Goal: Information Seeking & Learning: Compare options

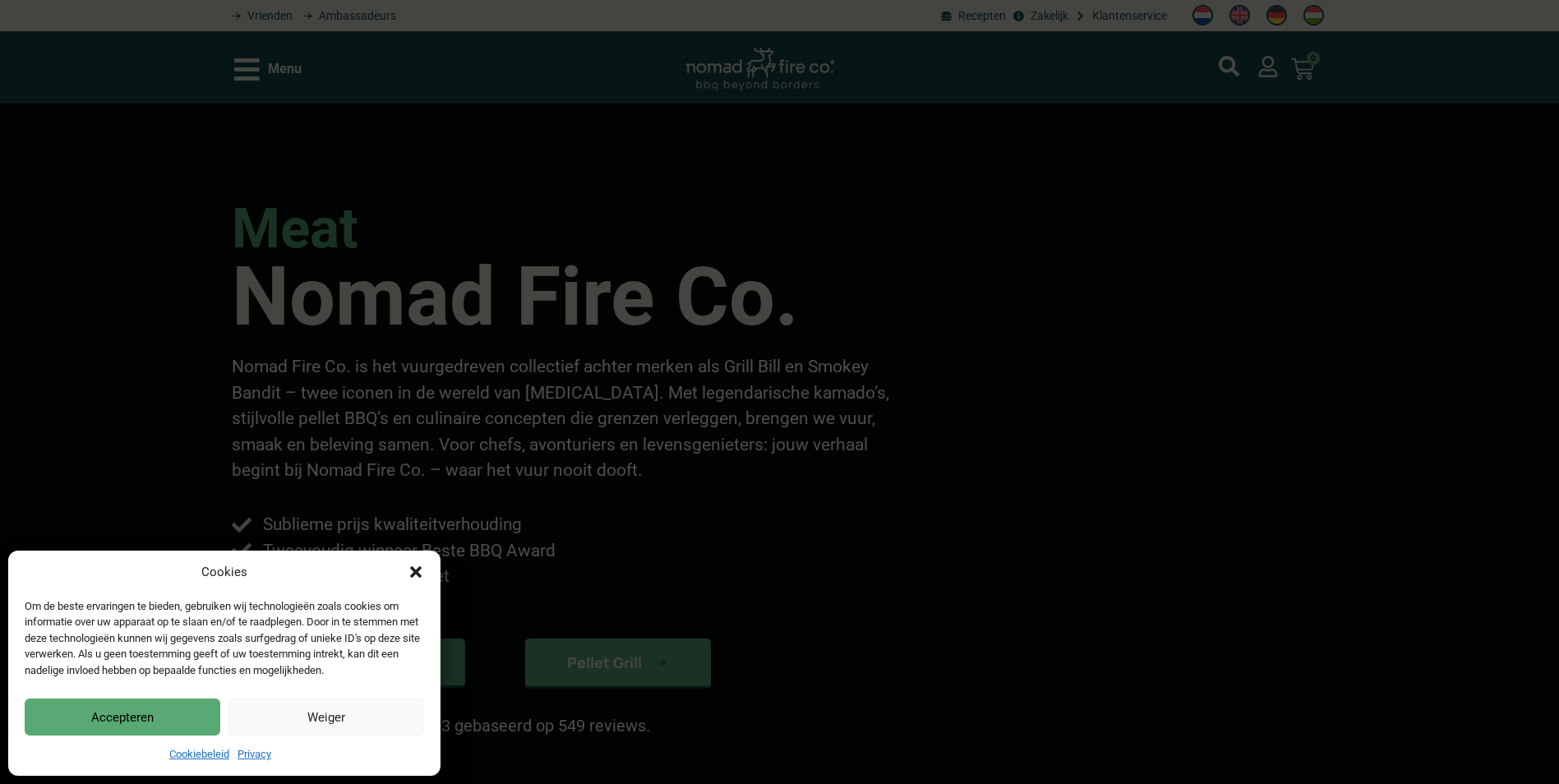
click at [130, 712] on button "Accepteren" at bounding box center [123, 717] width 196 height 37
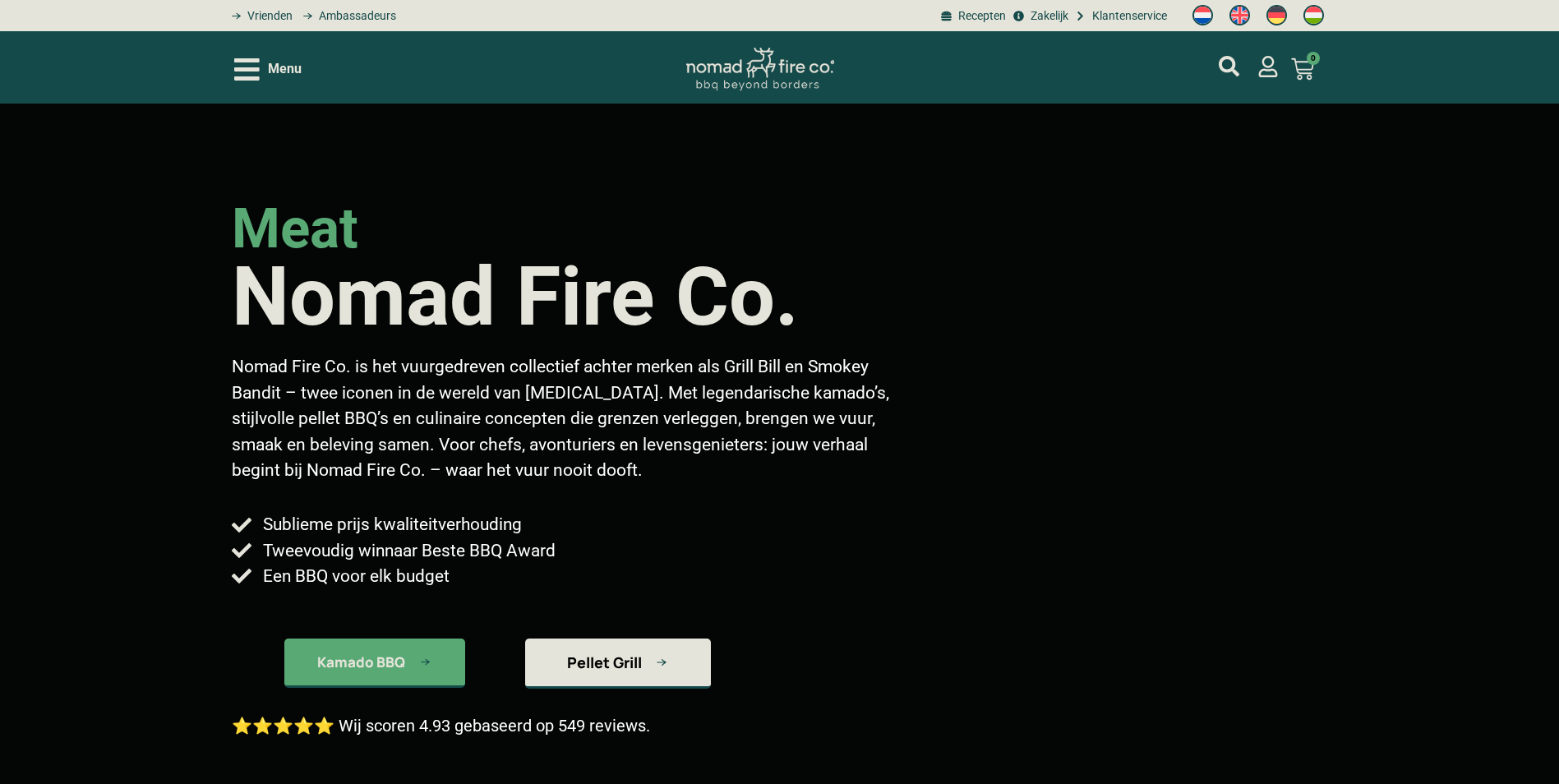
click at [630, 655] on span "Pellet Grill" at bounding box center [605, 662] width 75 height 15
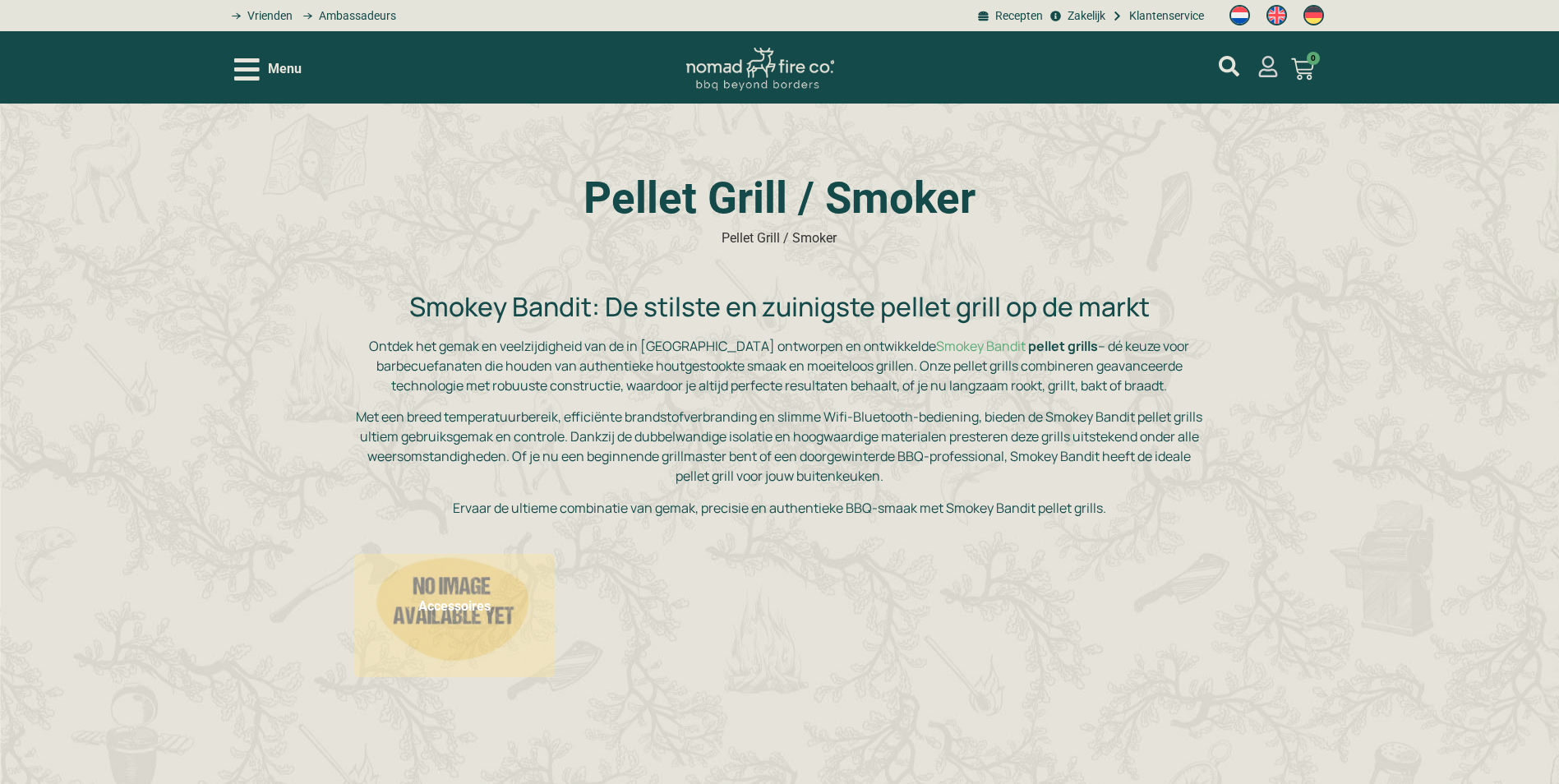
click at [1263, 70] on icon "mijn account" at bounding box center [1268, 67] width 19 height 21
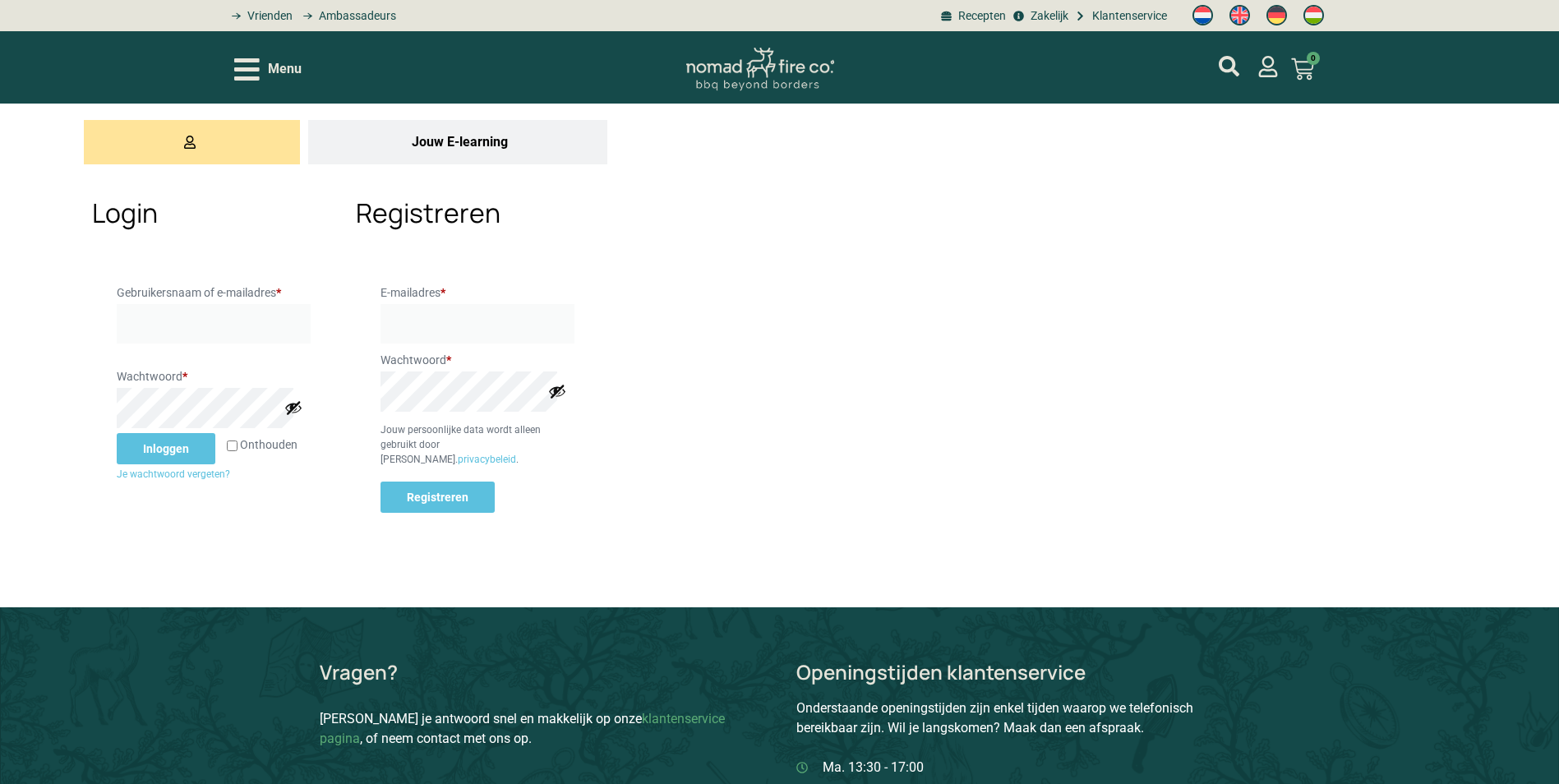
click at [224, 287] on label "Gebruikersnaam of e-mailadres * Vereist" at bounding box center [213, 292] width 194 height 23
click at [224, 304] on input "Gebruikersnaam of e-mailadres * Vereist" at bounding box center [213, 324] width 194 height 39
drag, startPoint x: 193, startPoint y: 324, endPoint x: 792, endPoint y: 436, distance: 609.4
click at [792, 436] on article "Jouw E-learning Login Gebruikersnaam of e-mailadres * Vereist Wachtwoord * Vere…" at bounding box center [779, 355] width 1559 height 504
click at [236, 330] on input "Gebruikersnaam of e-mailadres * Vereist" at bounding box center [213, 324] width 194 height 39
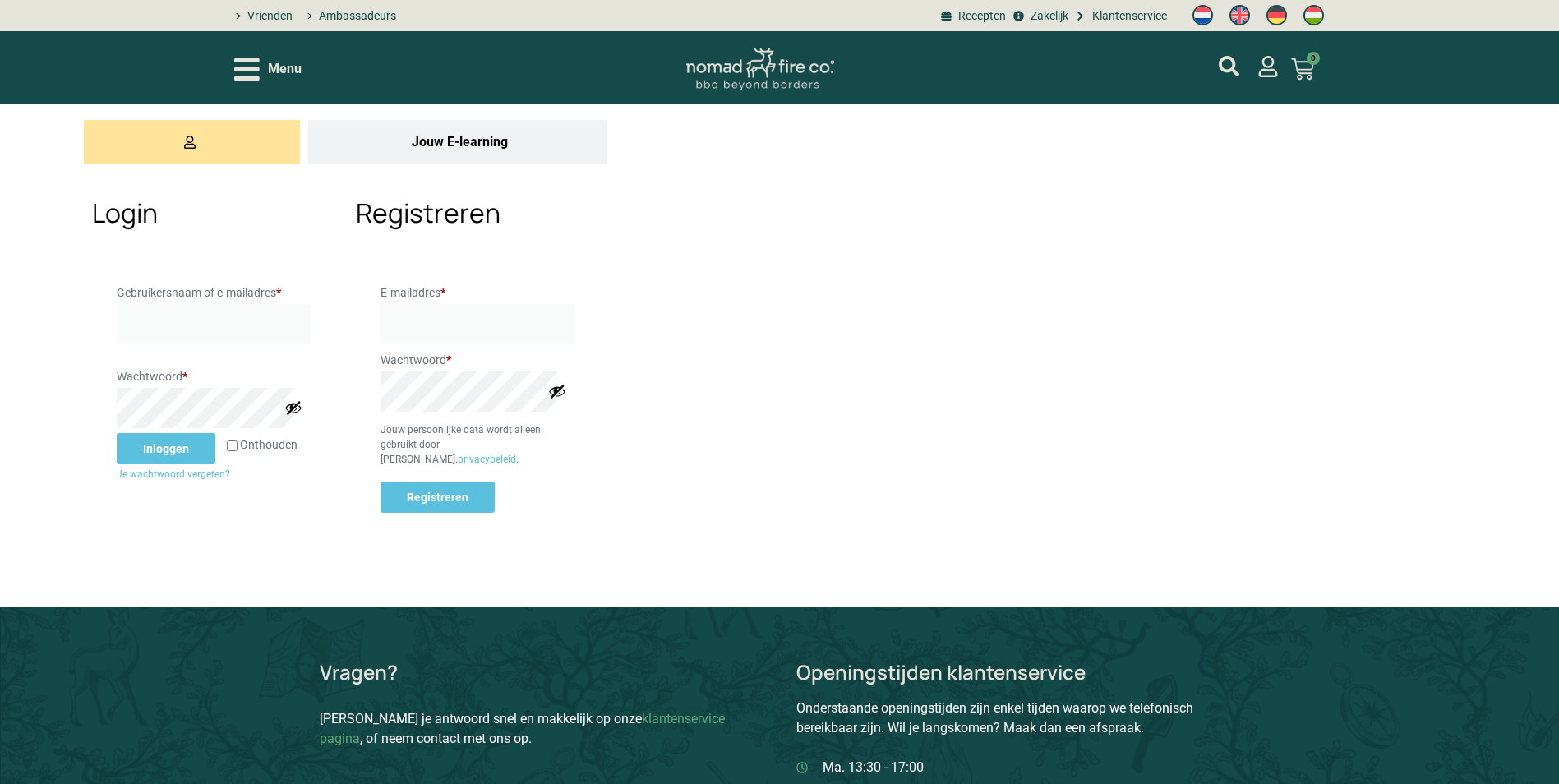
type input "kronemanb@gmail.com"
click at [117, 433] on button "Inloggen" at bounding box center [165, 448] width 99 height 31
click at [227, 449] on input "Onthouden" at bounding box center [232, 445] width 11 height 11
checkbox input "true"
click at [149, 464] on button "Inloggen" at bounding box center [165, 448] width 99 height 31
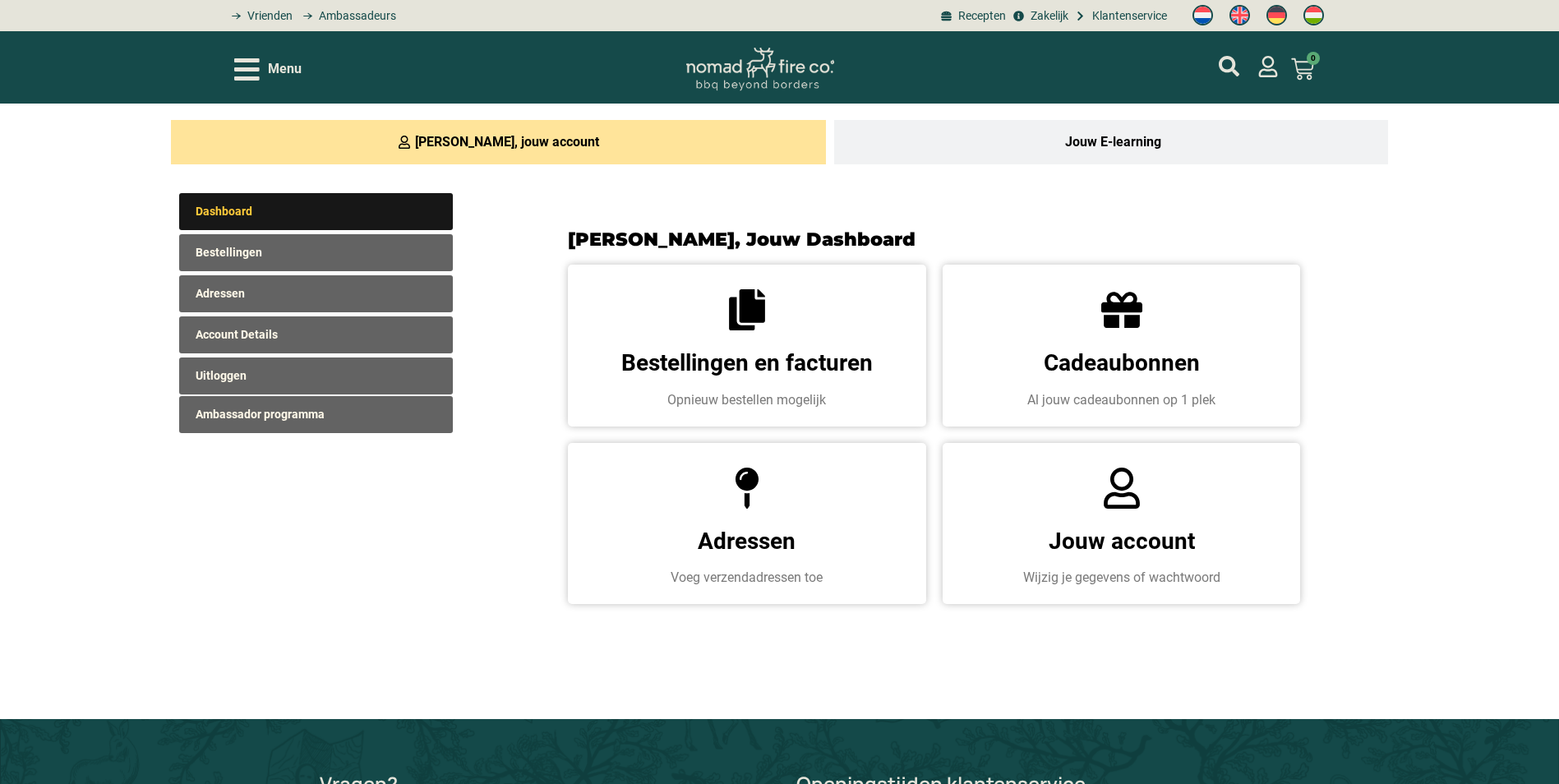
click at [276, 73] on span "Menu" at bounding box center [285, 69] width 34 height 20
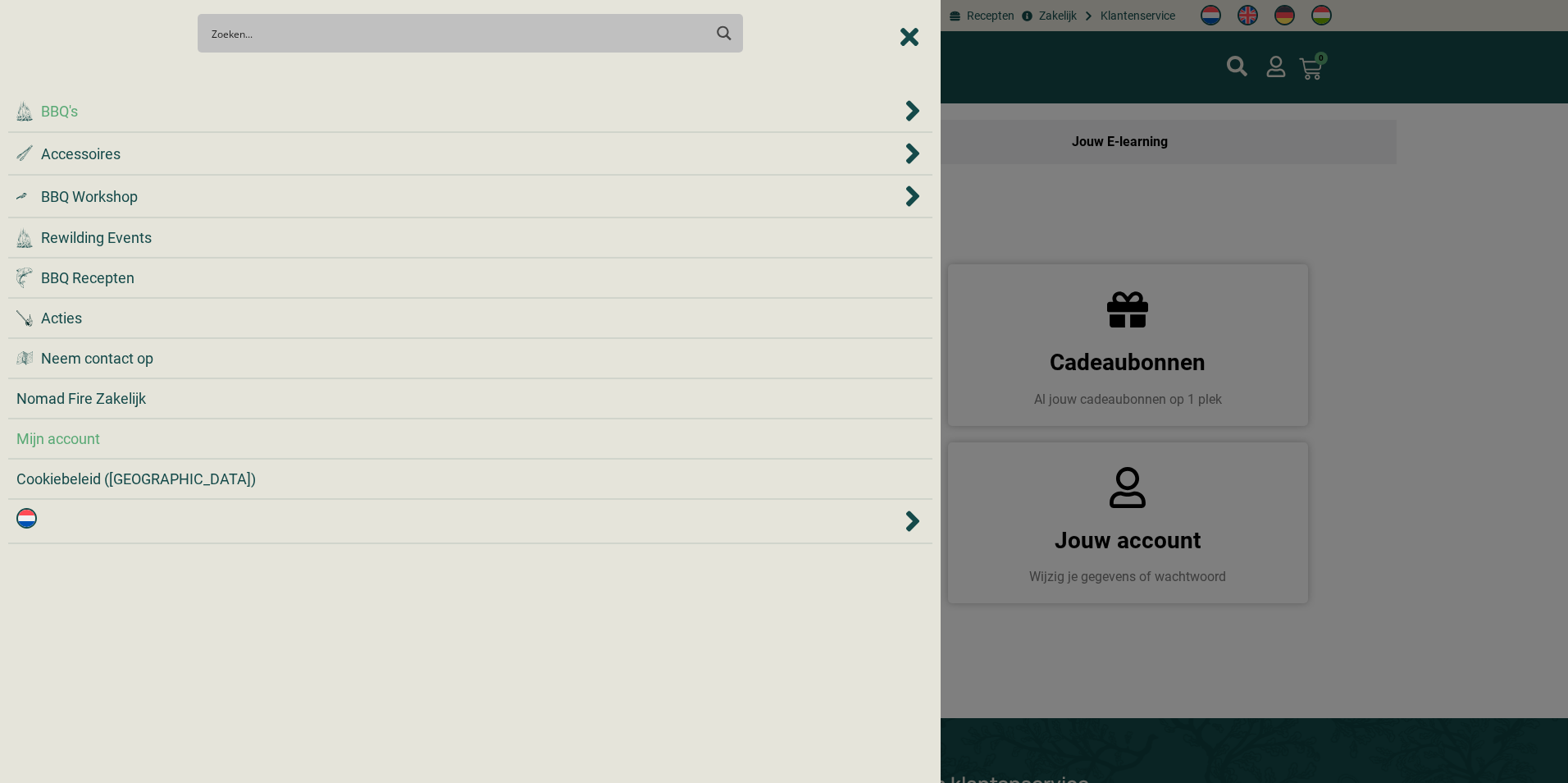
click at [64, 107] on span "BBQ's" at bounding box center [59, 111] width 37 height 22
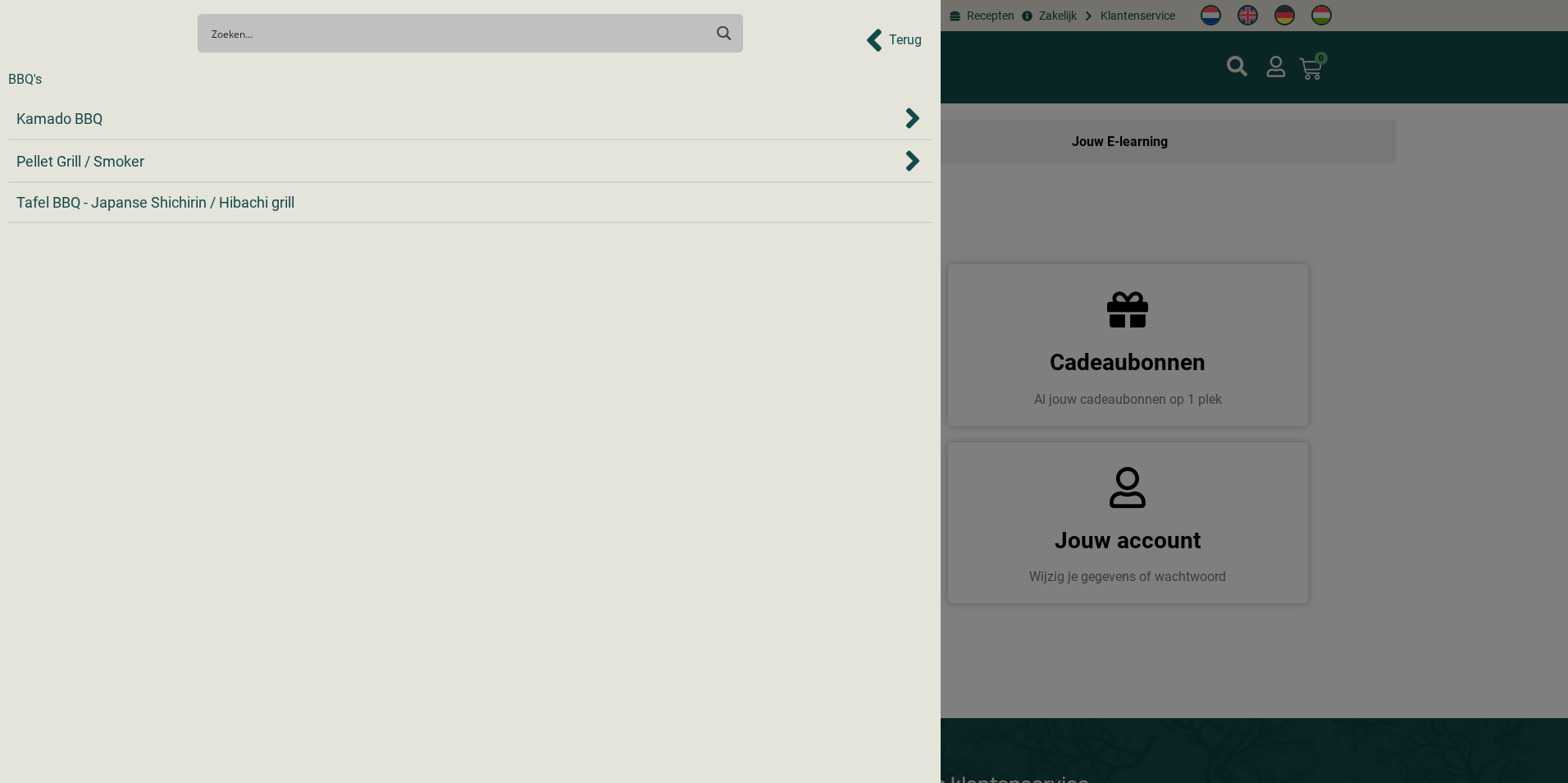
click at [34, 86] on div "BBQ's" at bounding box center [25, 80] width 34 height 20
click at [63, 159] on span "Pellet Grill / Smoker" at bounding box center [80, 161] width 128 height 22
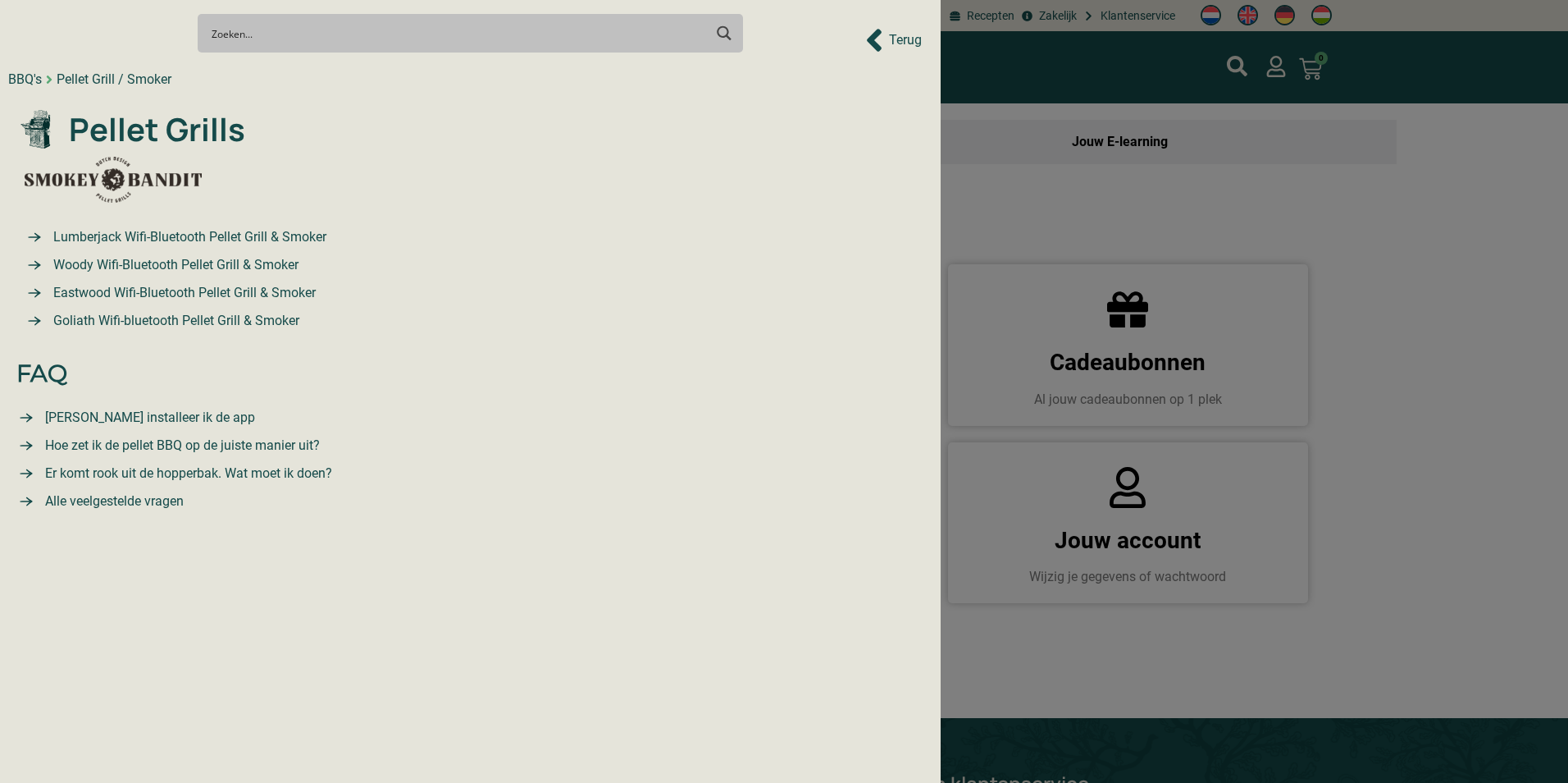
click at [210, 227] on span "Lumberjack Wifi-Bluetooth Pellet Grill & Smoker" at bounding box center [187, 237] width 277 height 20
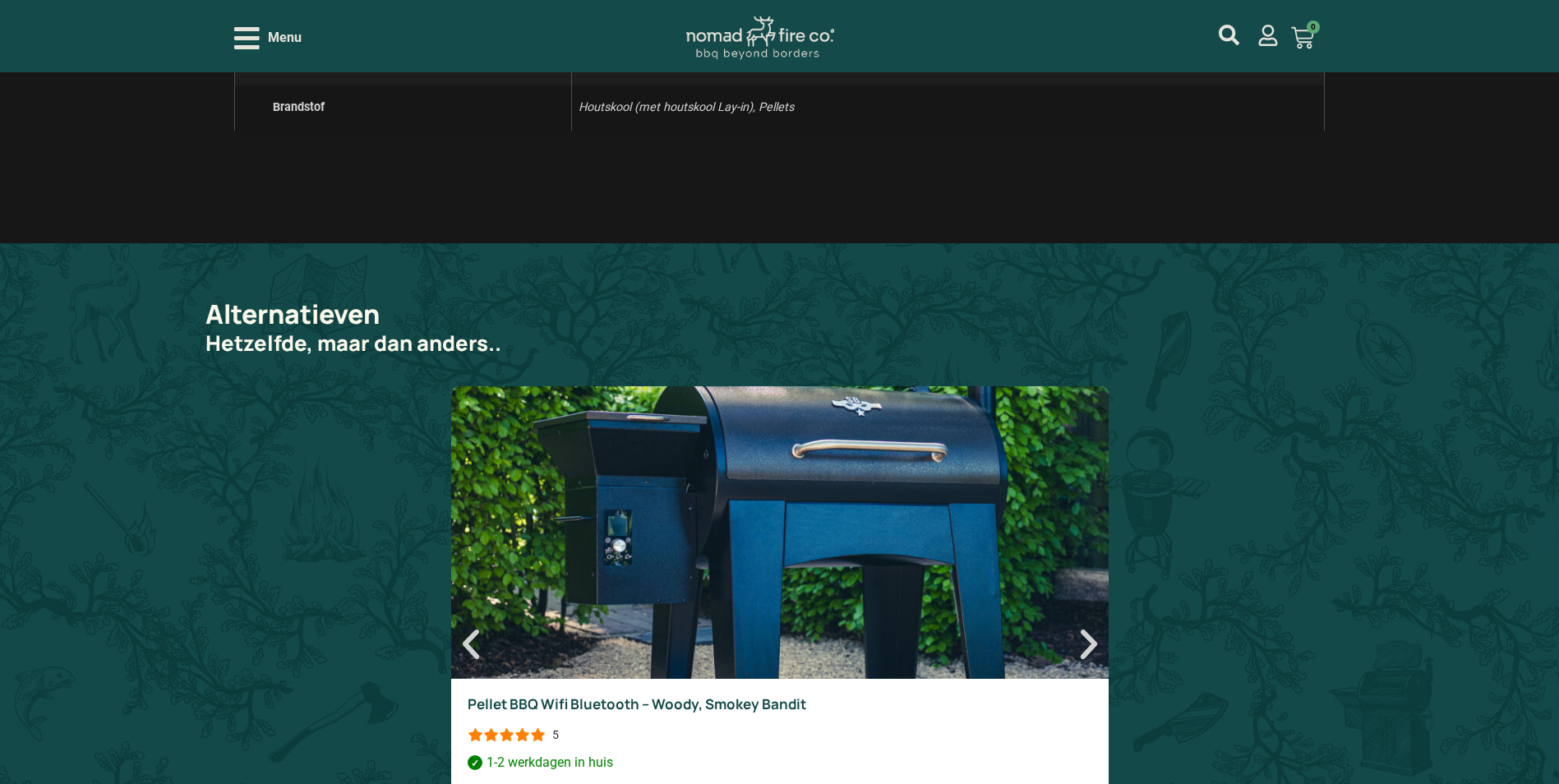
scroll to position [3861, 0]
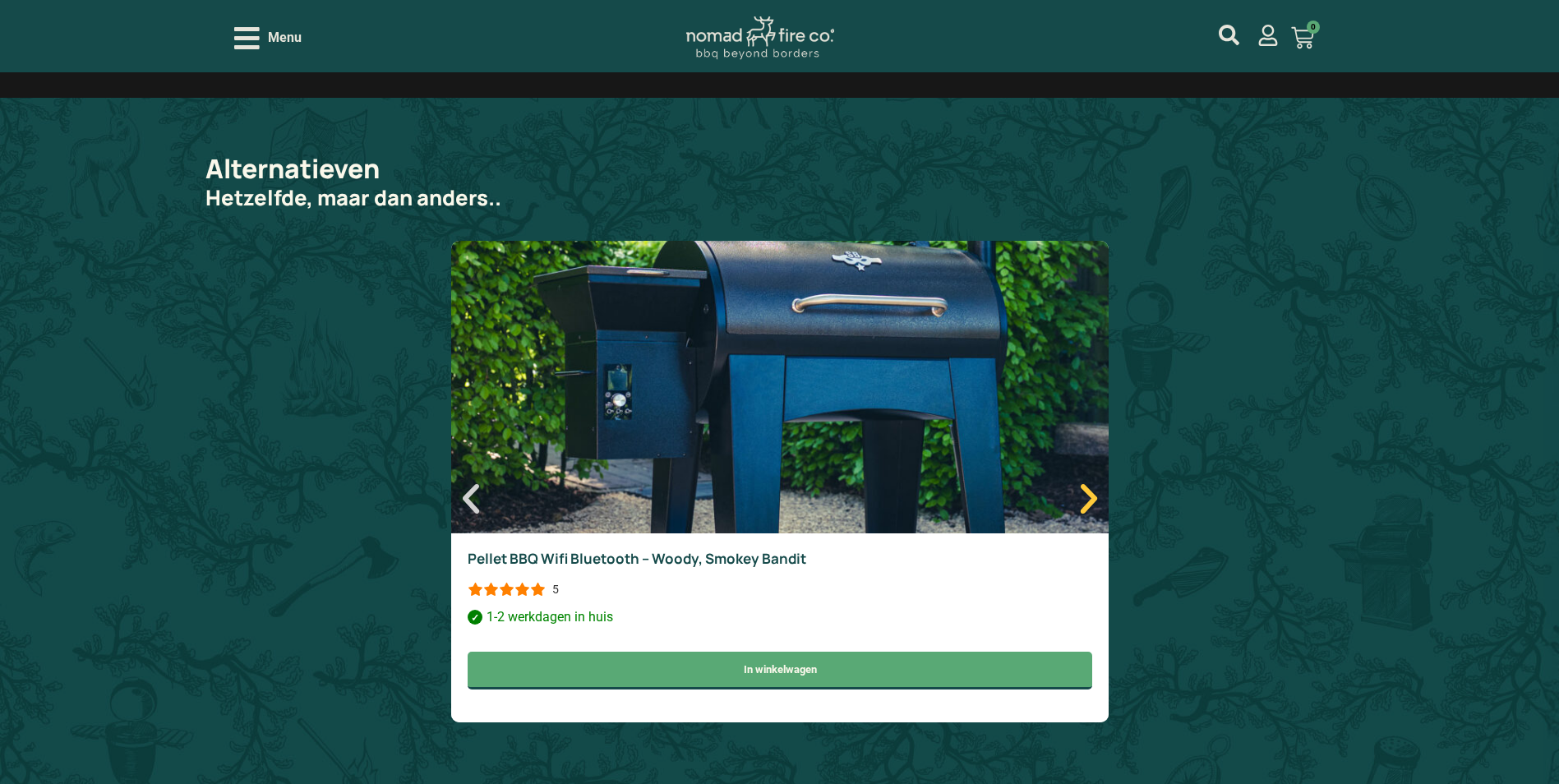
click at [1088, 511] on icon "Volgende" at bounding box center [1089, 499] width 39 height 39
click at [1087, 505] on icon "Volgende" at bounding box center [1089, 499] width 39 height 39
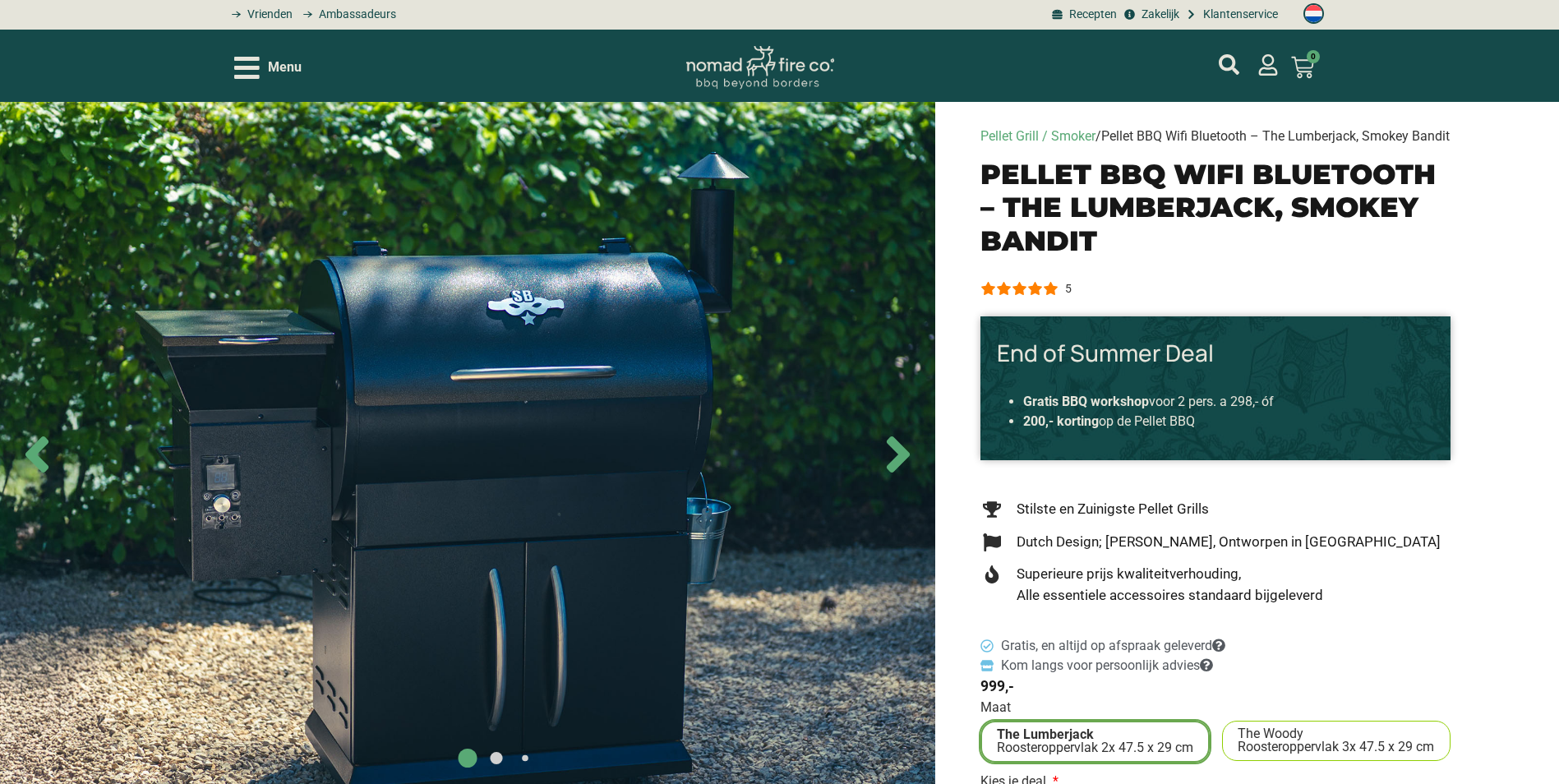
scroll to position [0, 0]
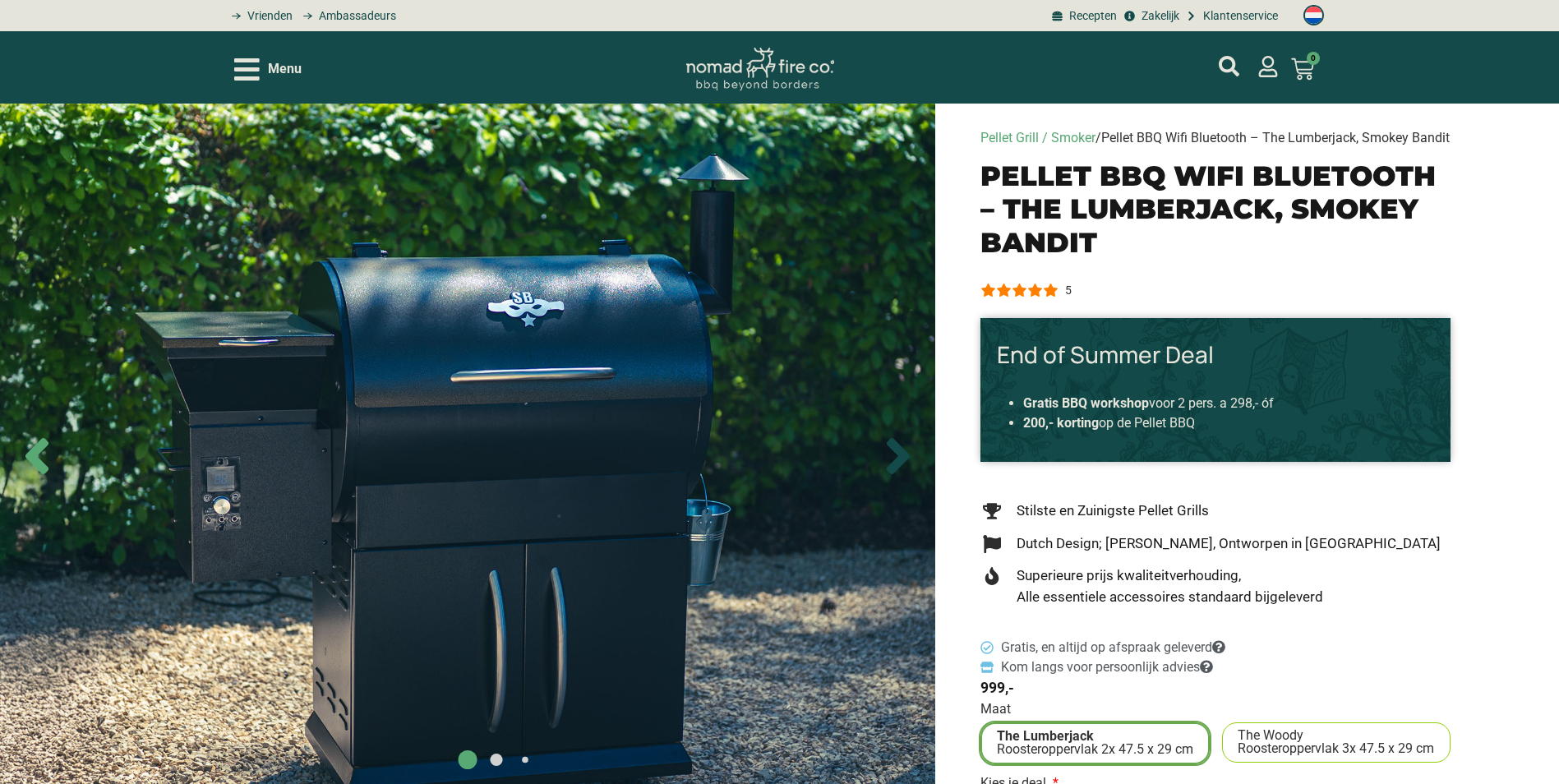
click at [901, 474] on icon "Next slide" at bounding box center [898, 456] width 23 height 36
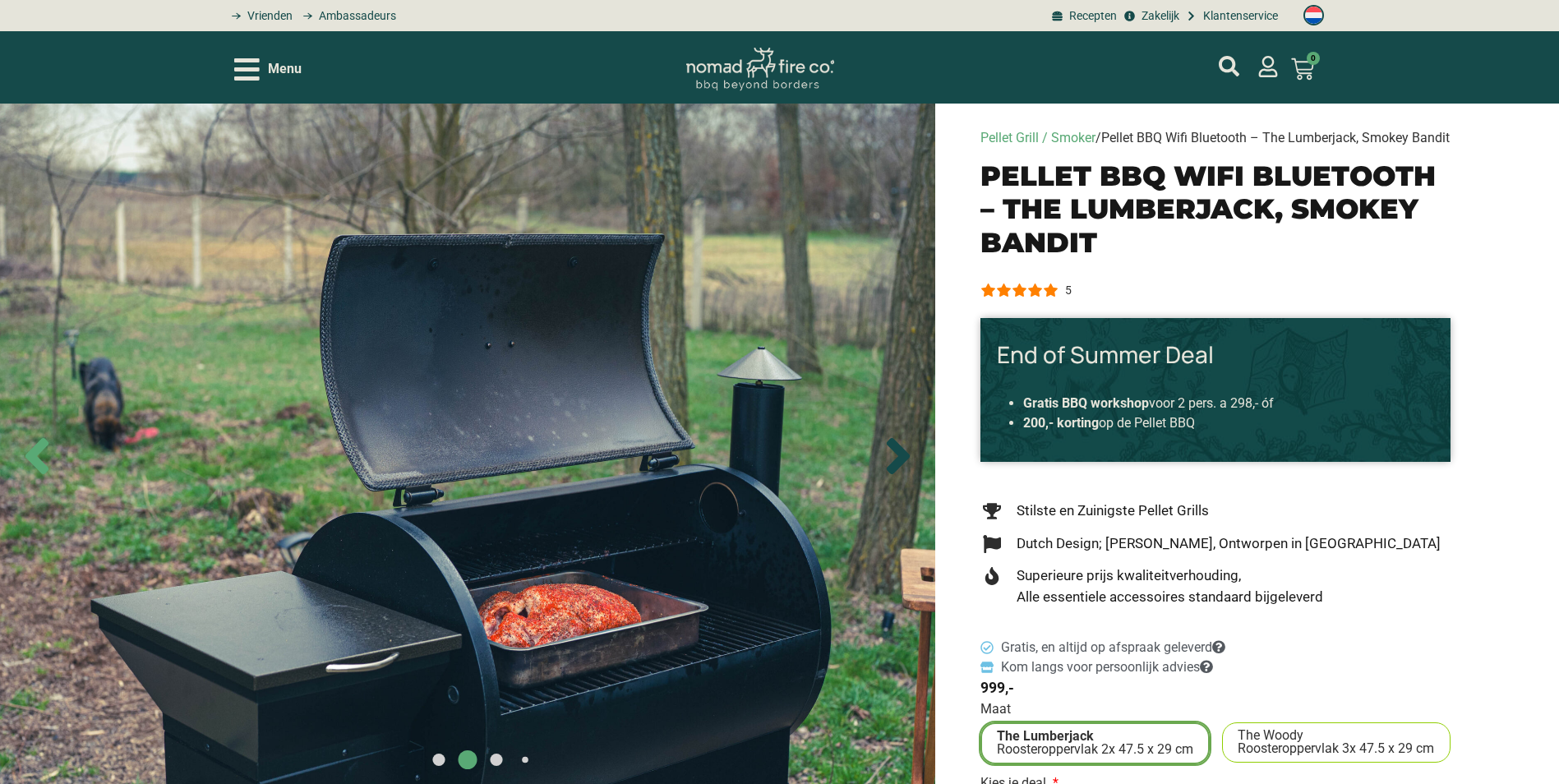
click at [892, 484] on icon "Next slide" at bounding box center [898, 456] width 58 height 58
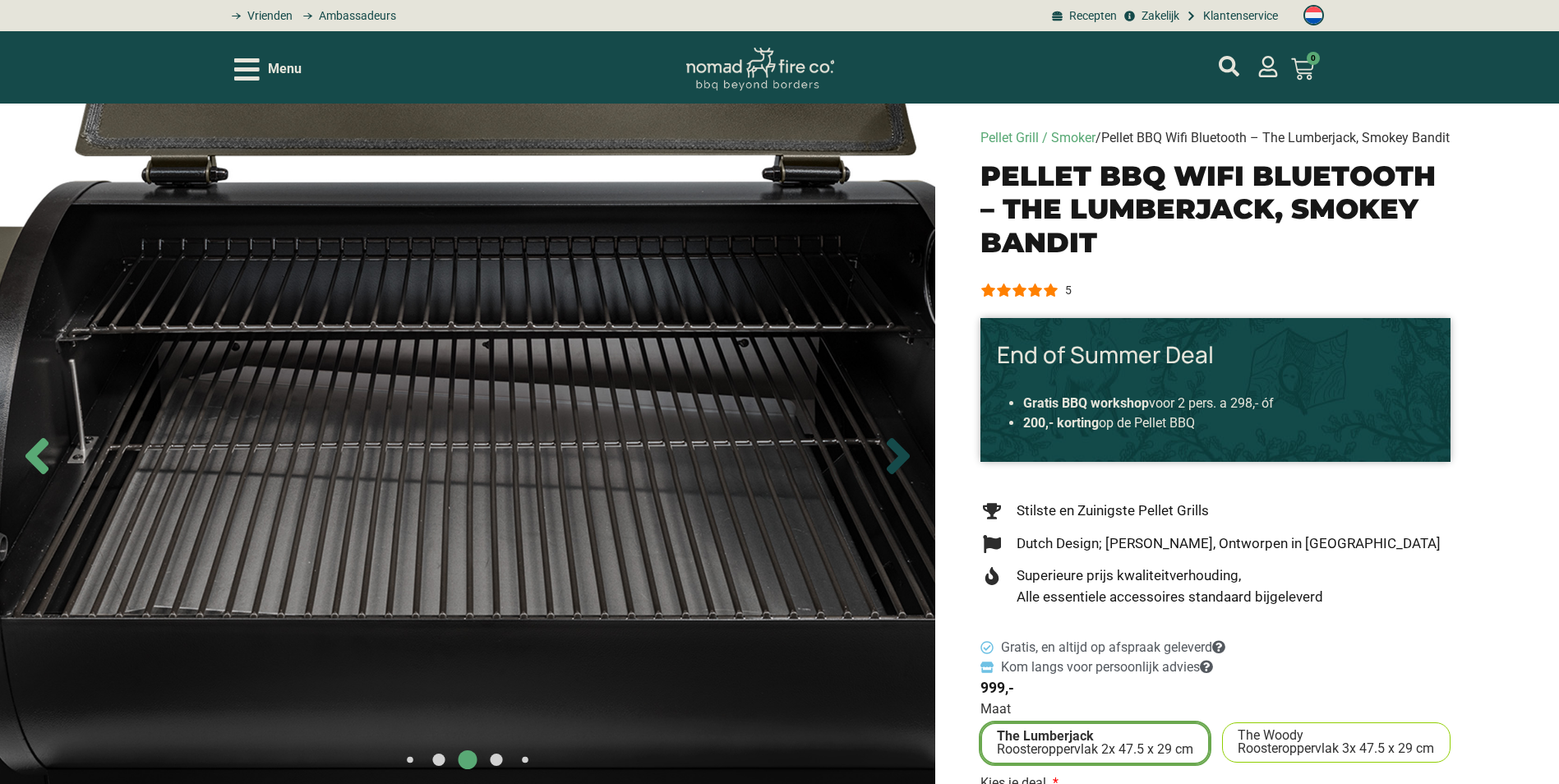
click at [896, 484] on icon "Next slide" at bounding box center [898, 456] width 58 height 58
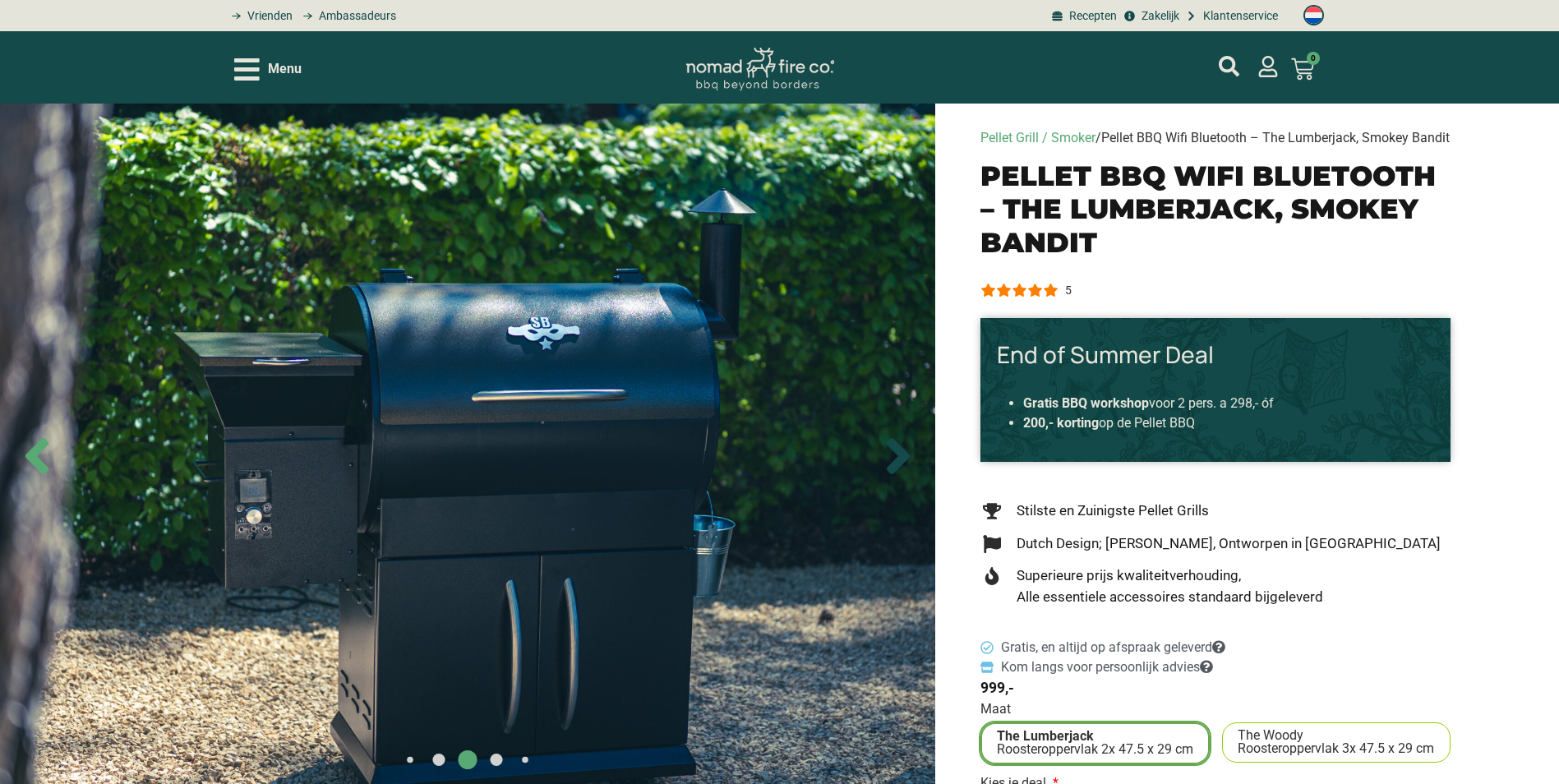
click at [896, 484] on icon "Next slide" at bounding box center [898, 456] width 58 height 58
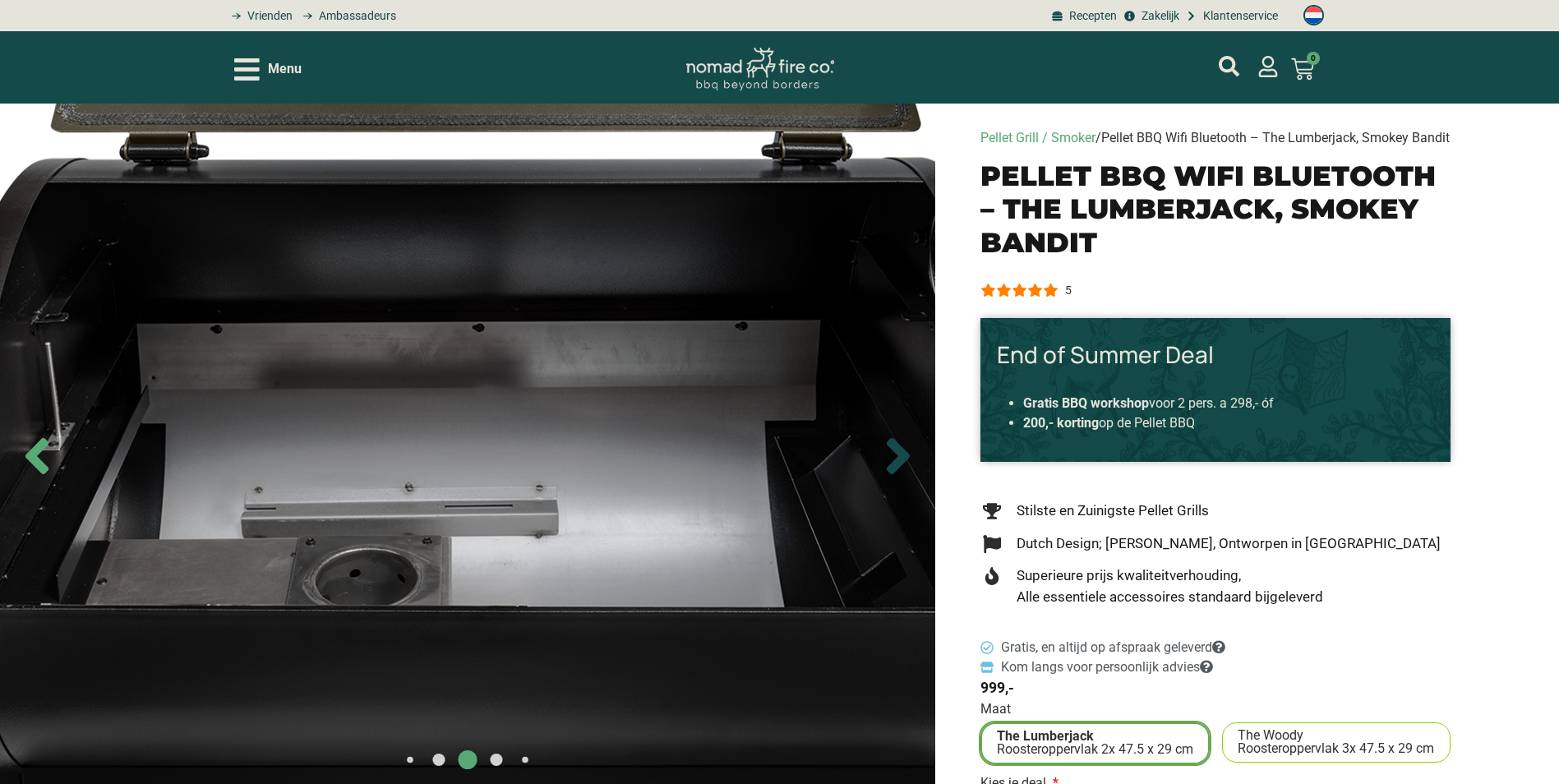
click at [897, 474] on icon "Next slide" at bounding box center [898, 456] width 23 height 36
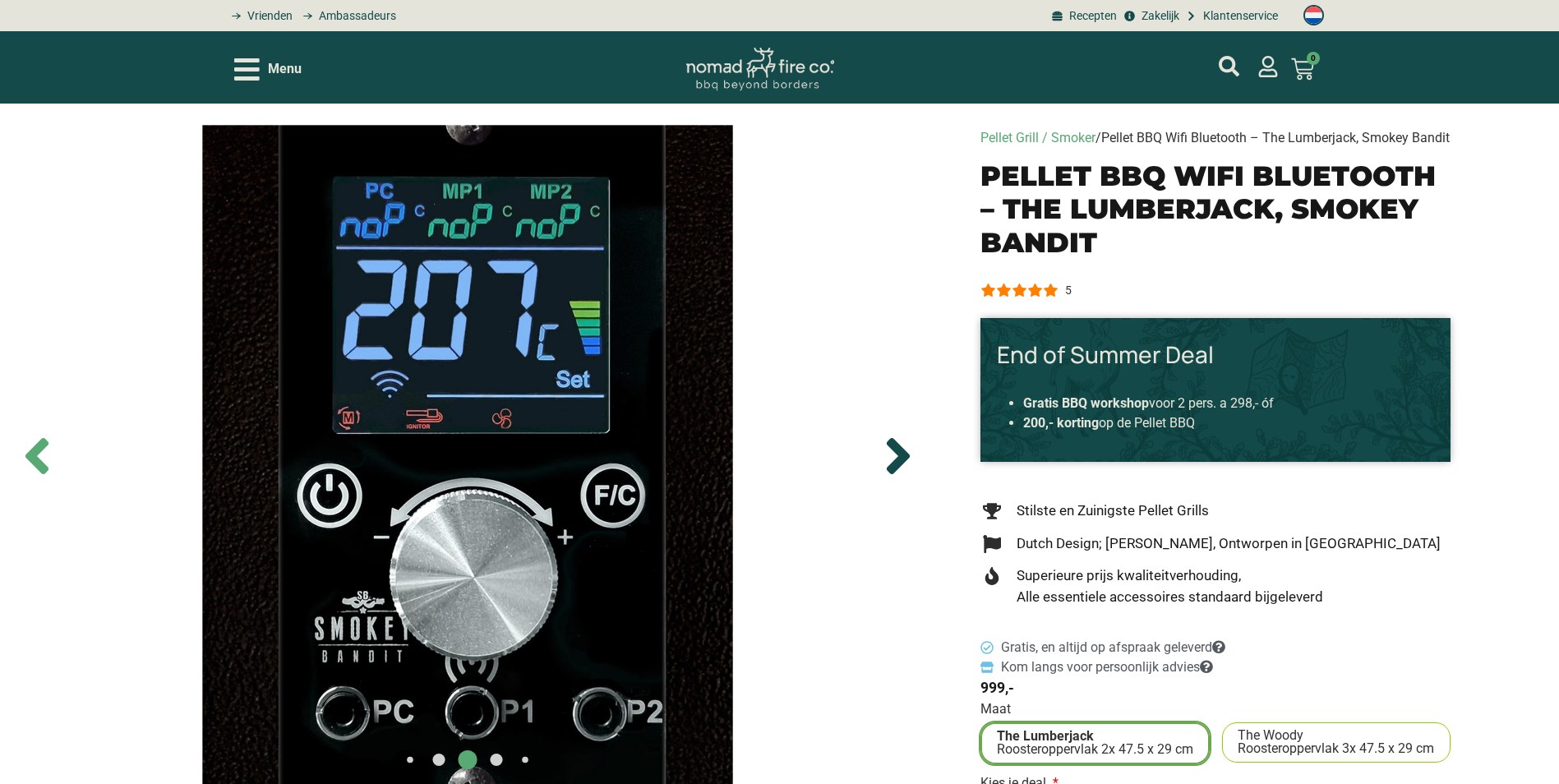
click at [897, 474] on icon "Next slide" at bounding box center [898, 456] width 23 height 36
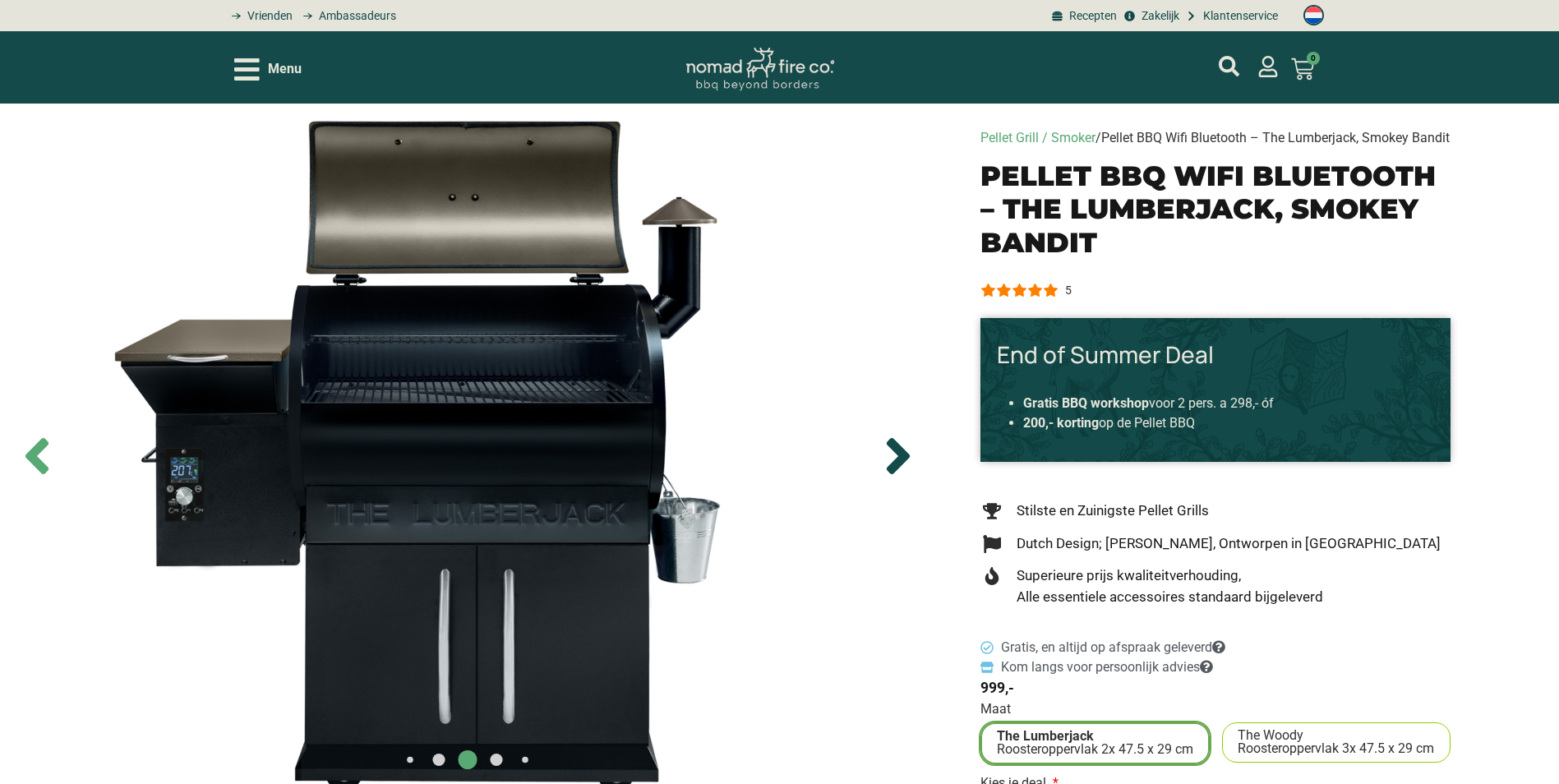
click at [897, 474] on icon "Next slide" at bounding box center [898, 456] width 23 height 36
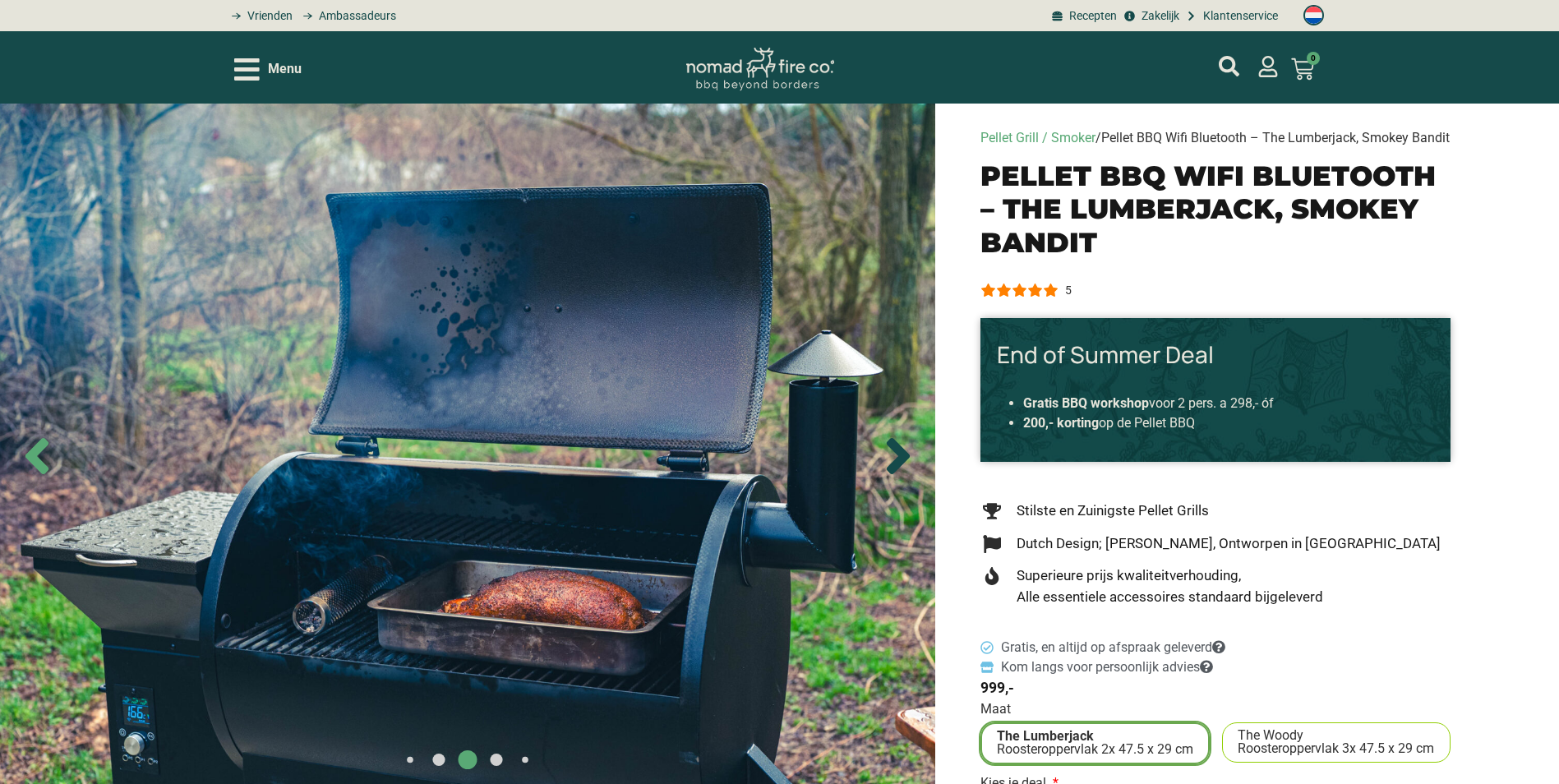
click at [897, 474] on icon "Next slide" at bounding box center [898, 456] width 23 height 36
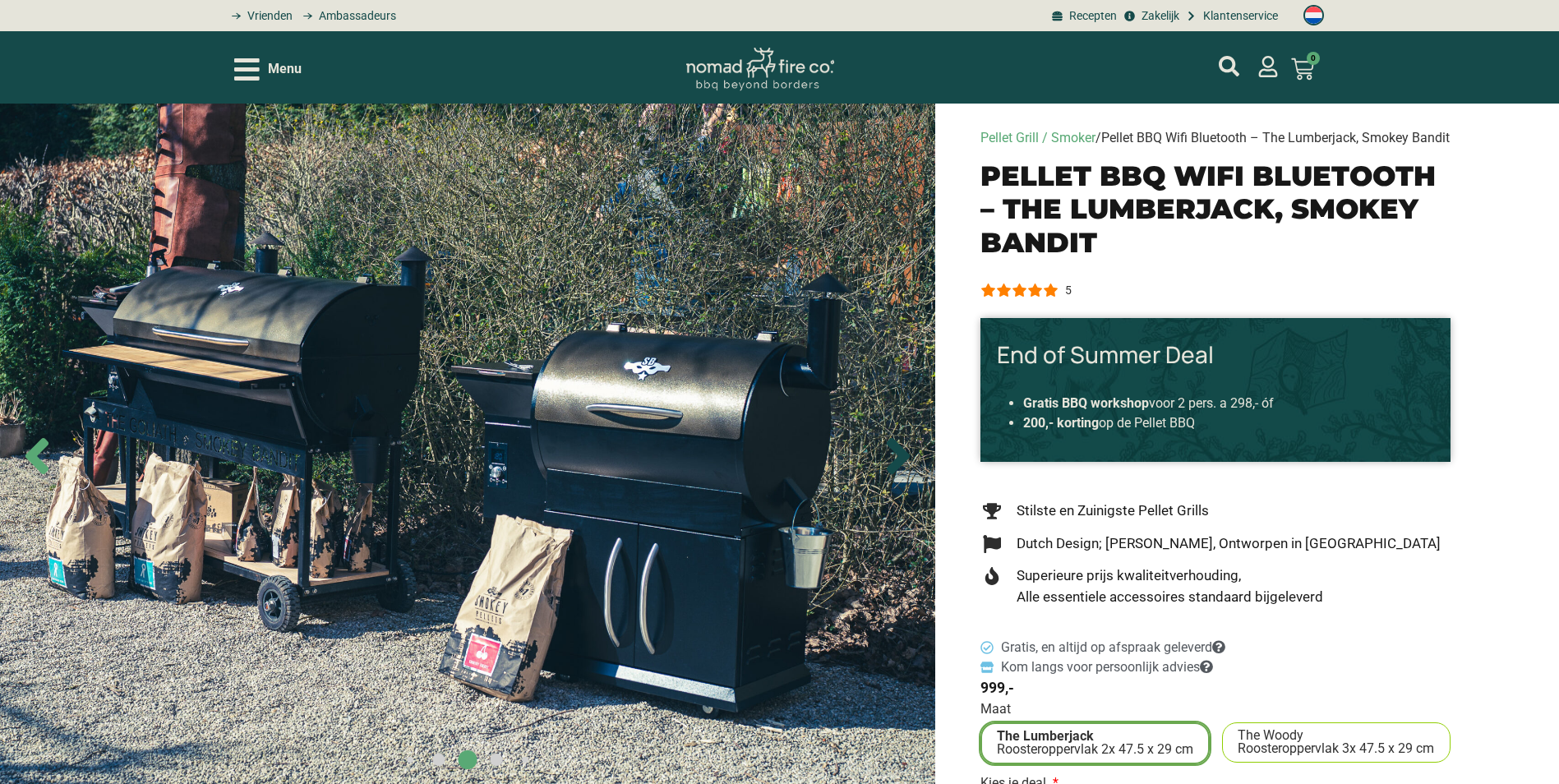
click at [898, 474] on icon "Next slide" at bounding box center [898, 456] width 23 height 36
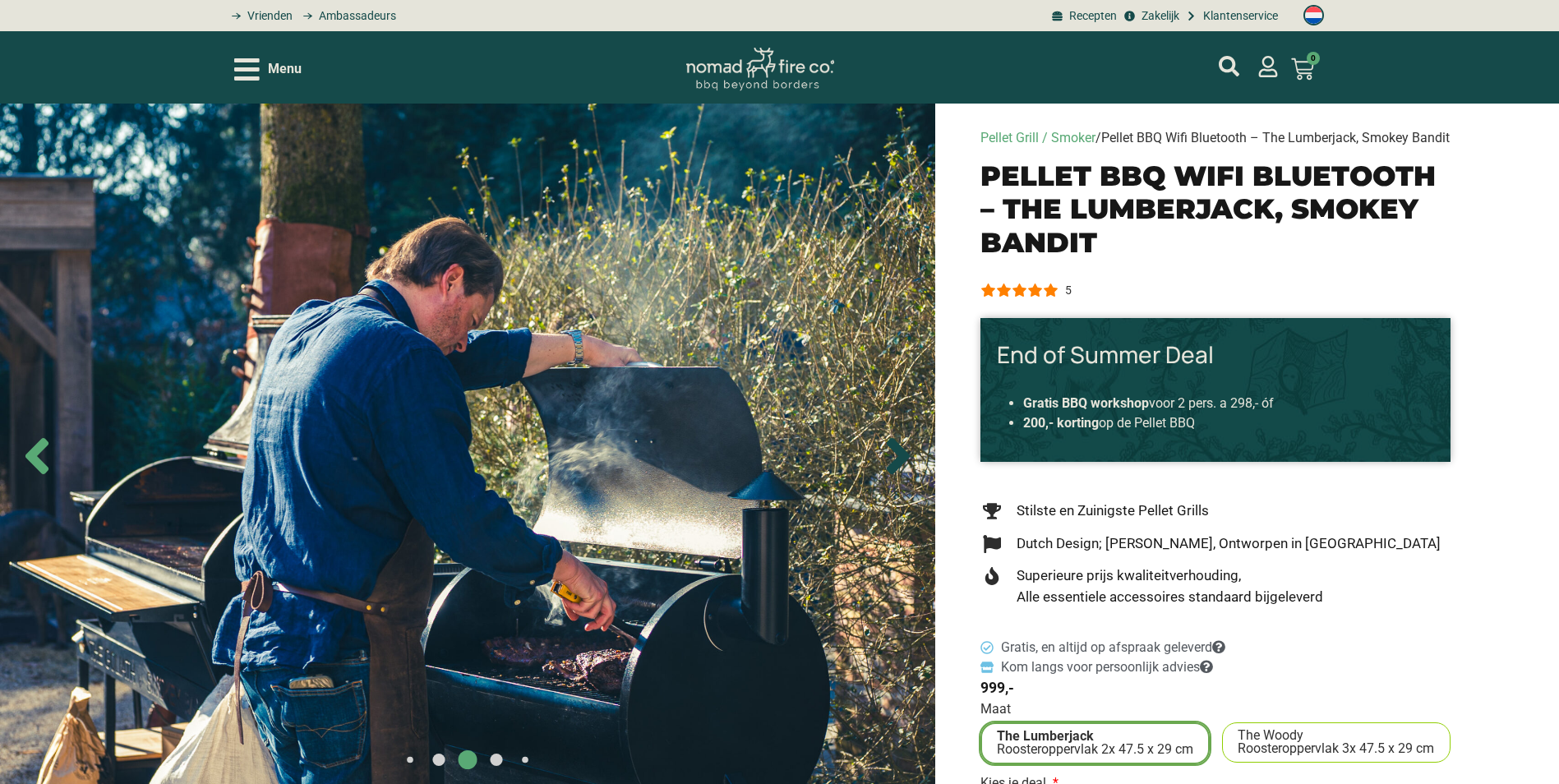
click at [898, 474] on icon "Next slide" at bounding box center [898, 456] width 23 height 36
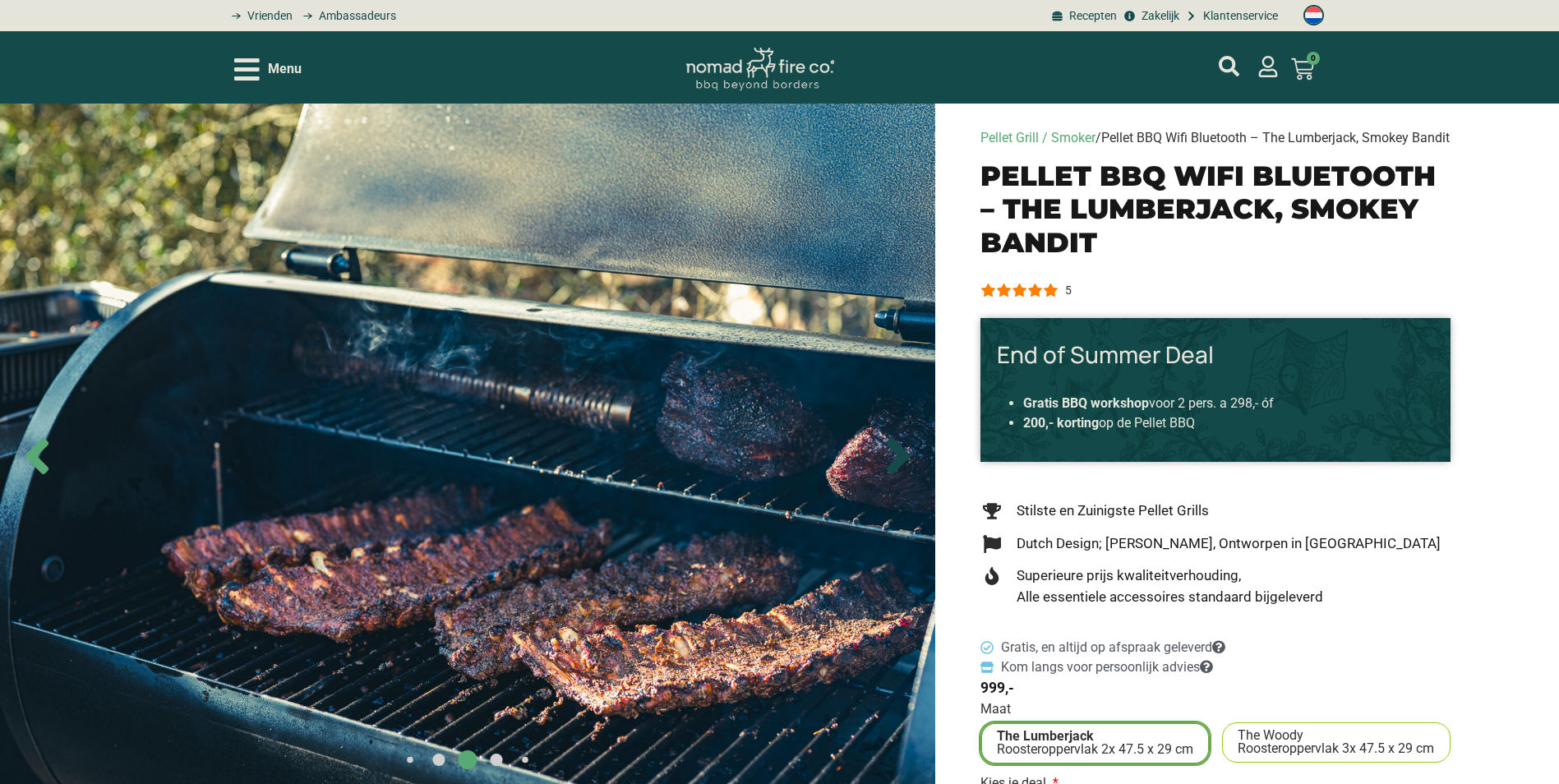
click at [898, 474] on icon "Next slide" at bounding box center [898, 456] width 23 height 36
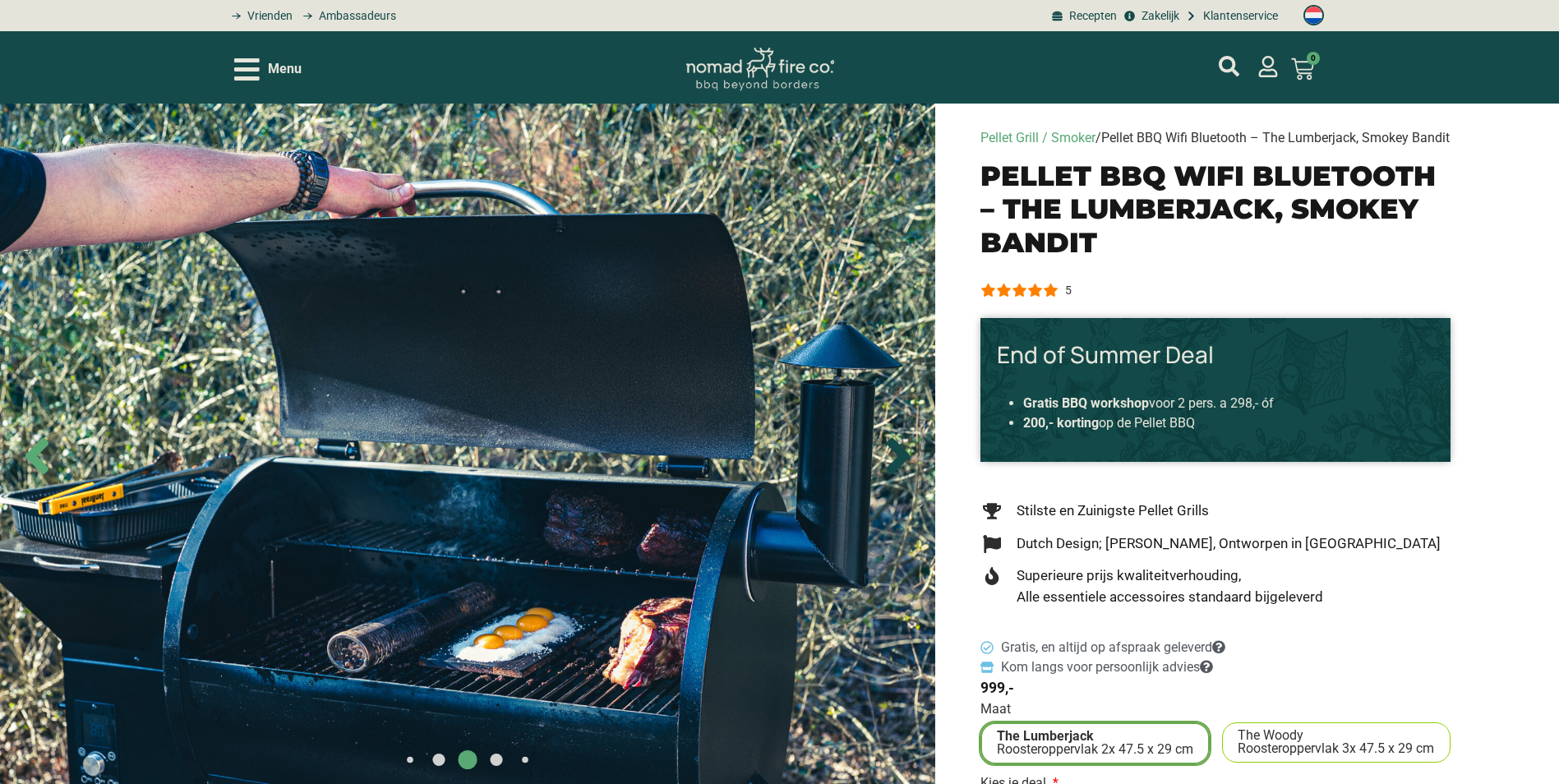
click at [898, 474] on icon "Next slide" at bounding box center [898, 456] width 23 height 36
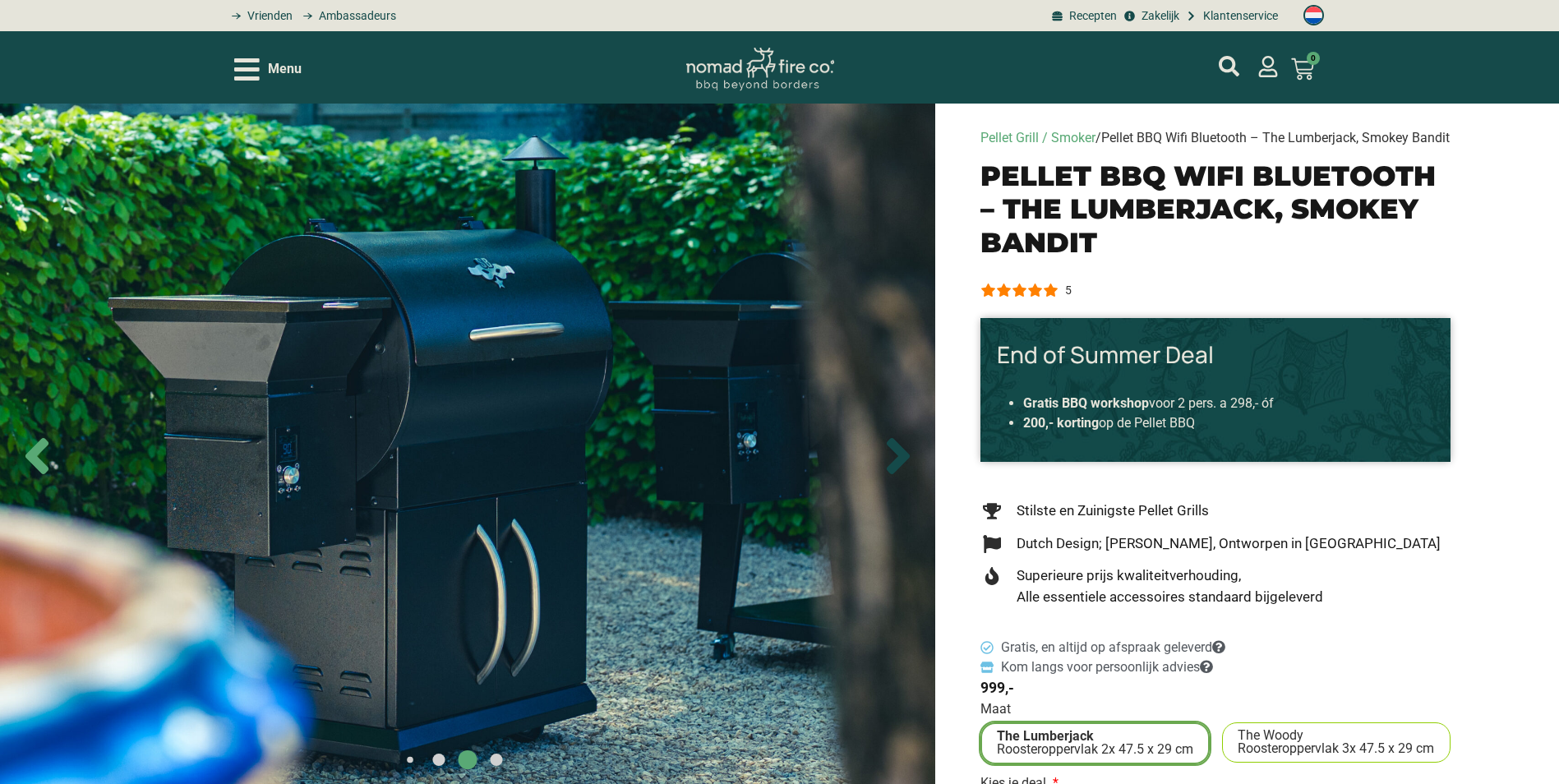
click at [898, 474] on icon "Next slide" at bounding box center [898, 456] width 23 height 36
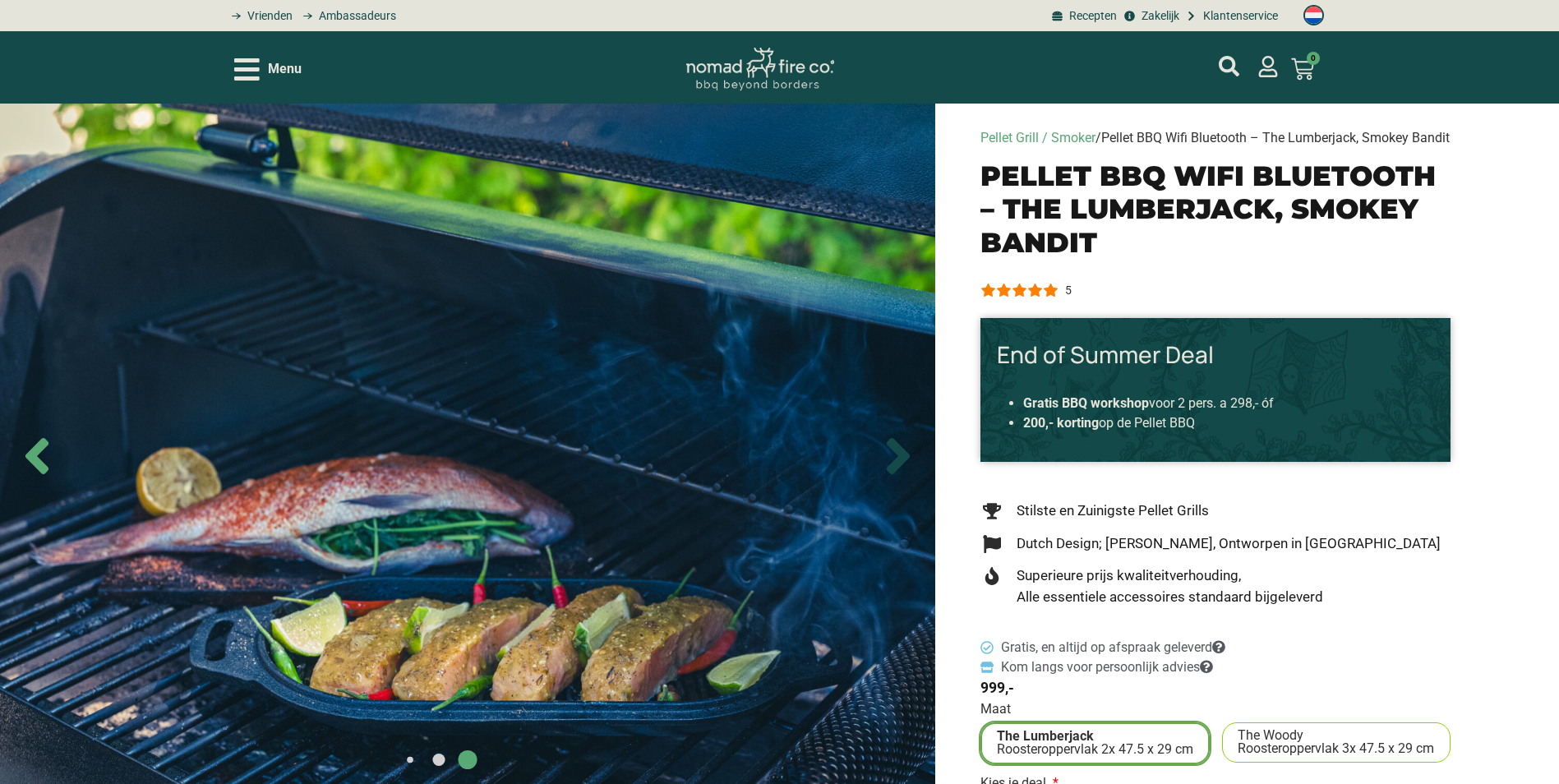
click at [898, 474] on icon "Next slide" at bounding box center [898, 456] width 23 height 36
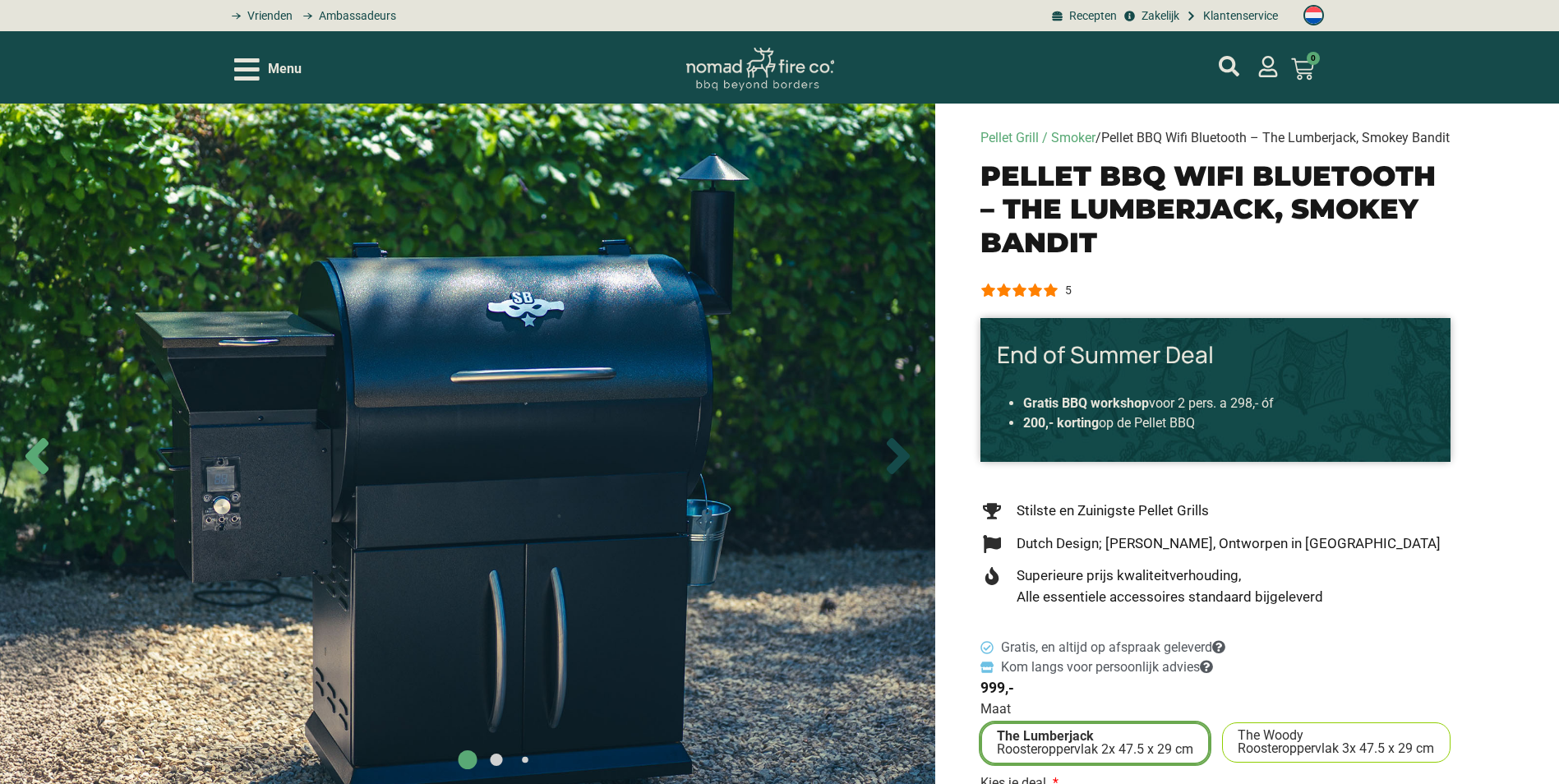
click at [898, 474] on icon "Next slide" at bounding box center [898, 456] width 23 height 36
click at [258, 72] on icon "Open/Close Menu" at bounding box center [246, 69] width 26 height 28
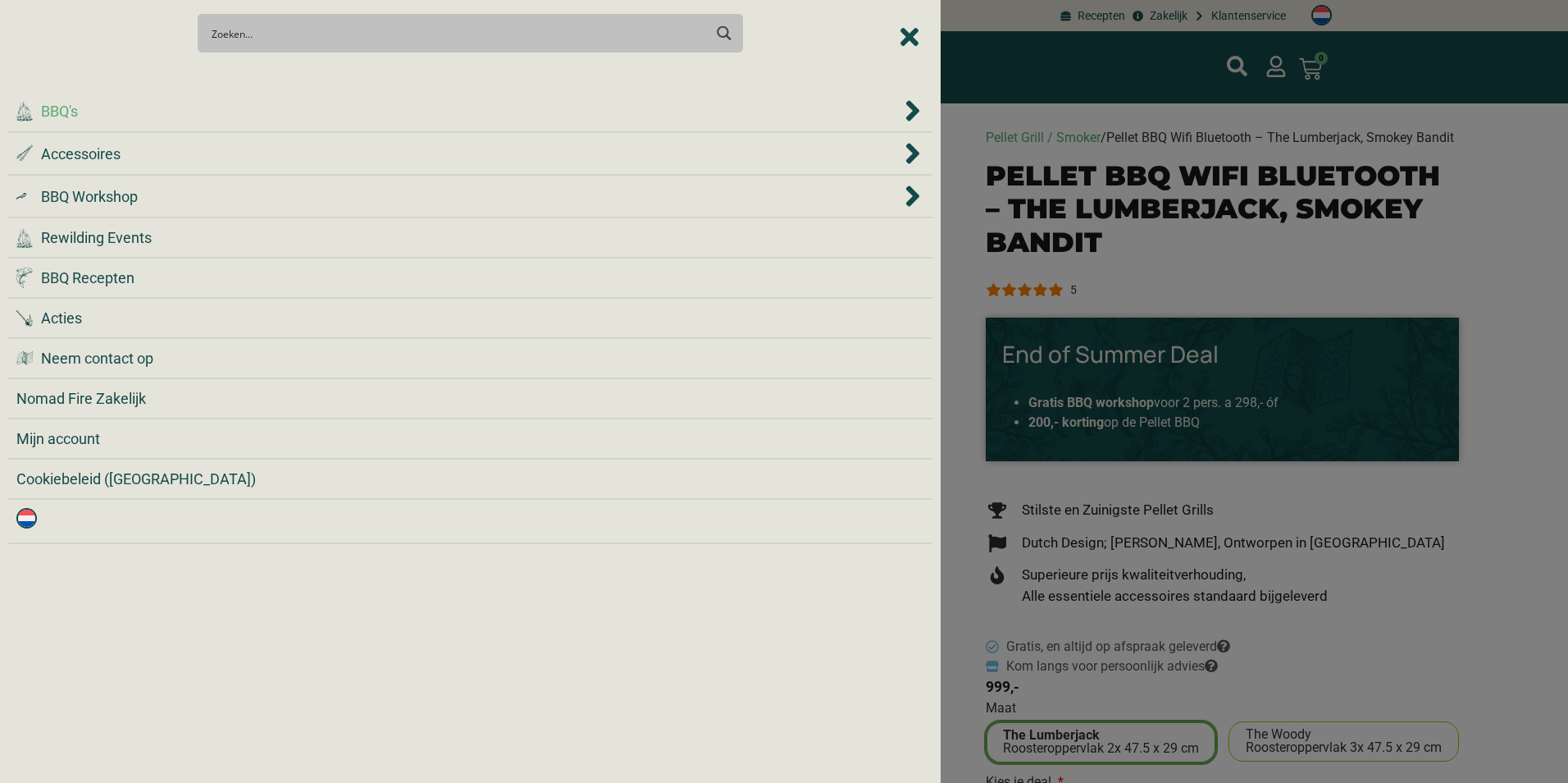
click at [56, 107] on span "BBQ's" at bounding box center [59, 111] width 37 height 22
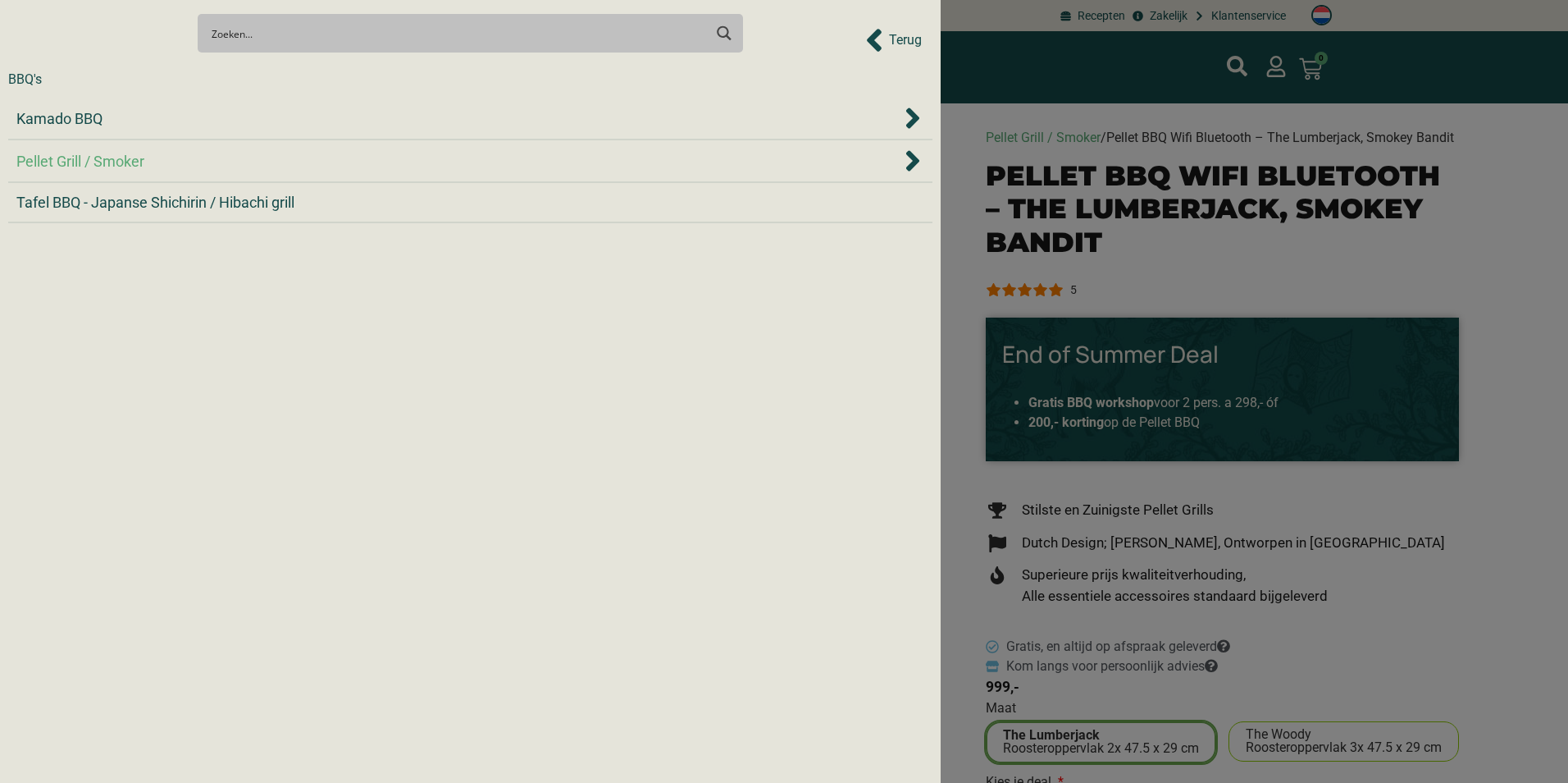
click at [55, 153] on span "Pellet Grill / Smoker" at bounding box center [80, 161] width 128 height 22
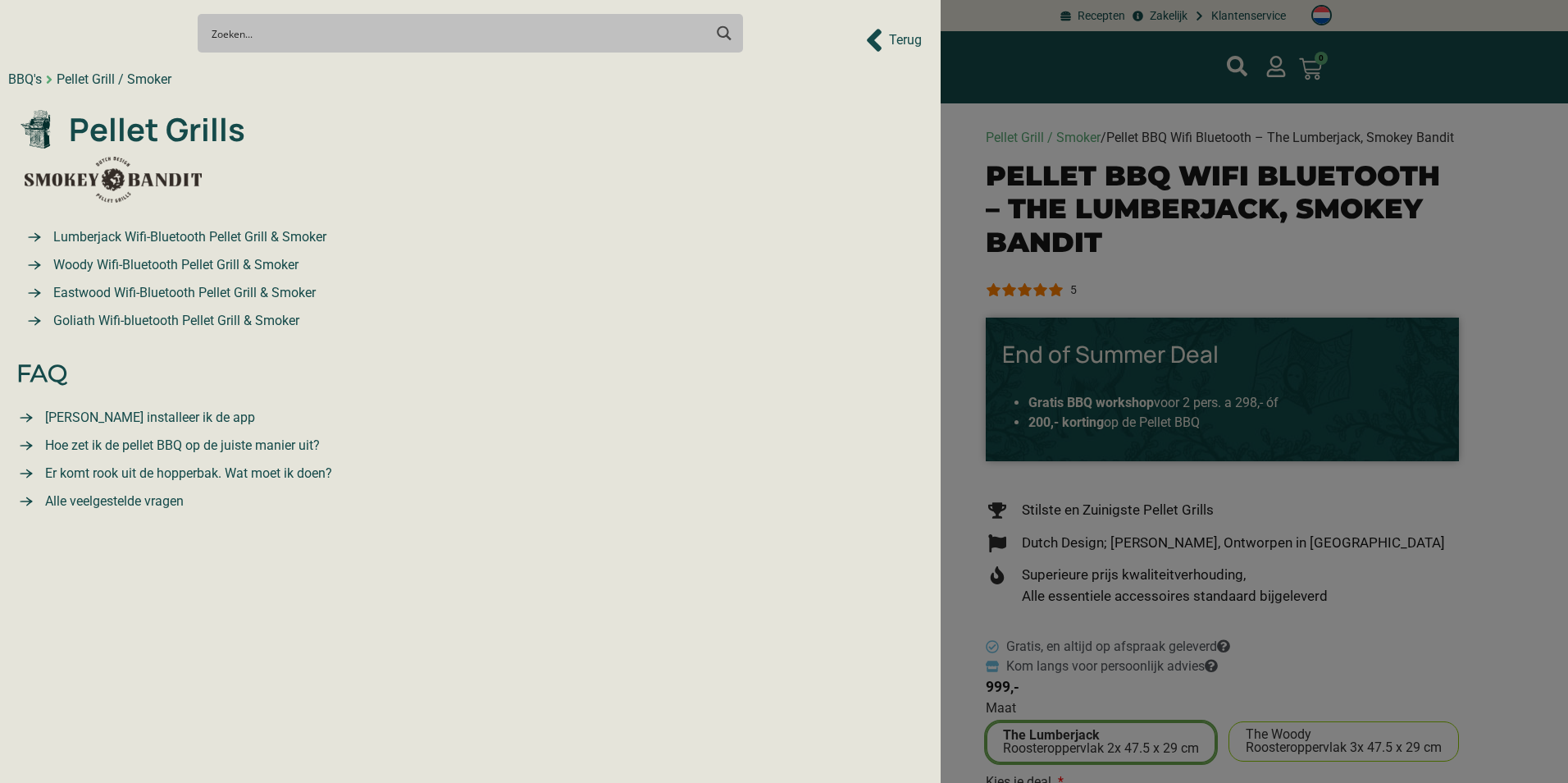
click at [122, 256] on span "Woody Wifi-Bluetooth Pellet Grill & Smoker" at bounding box center [173, 265] width 249 height 20
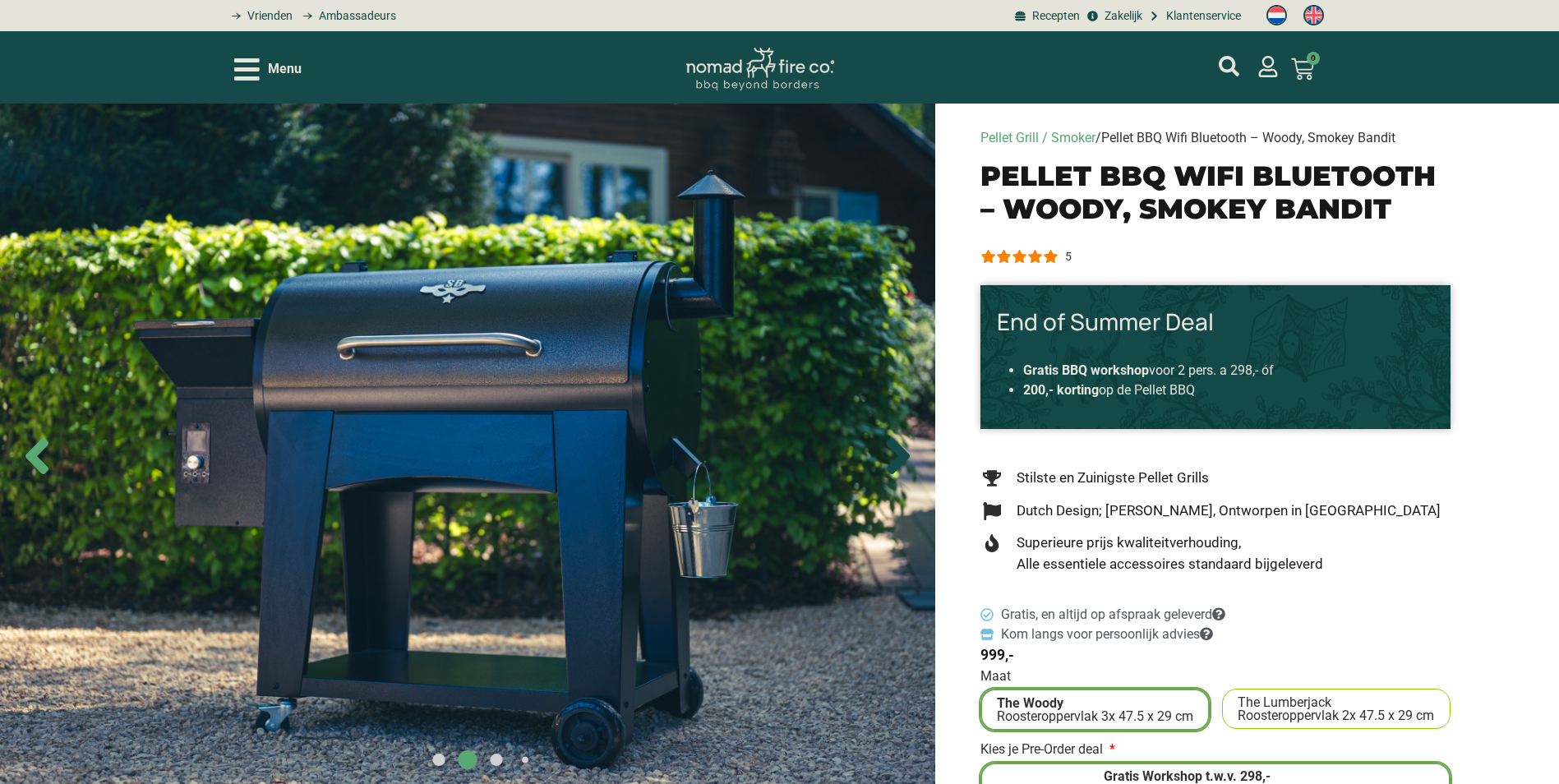
click at [896, 474] on icon "Next slide" at bounding box center [898, 456] width 23 height 36
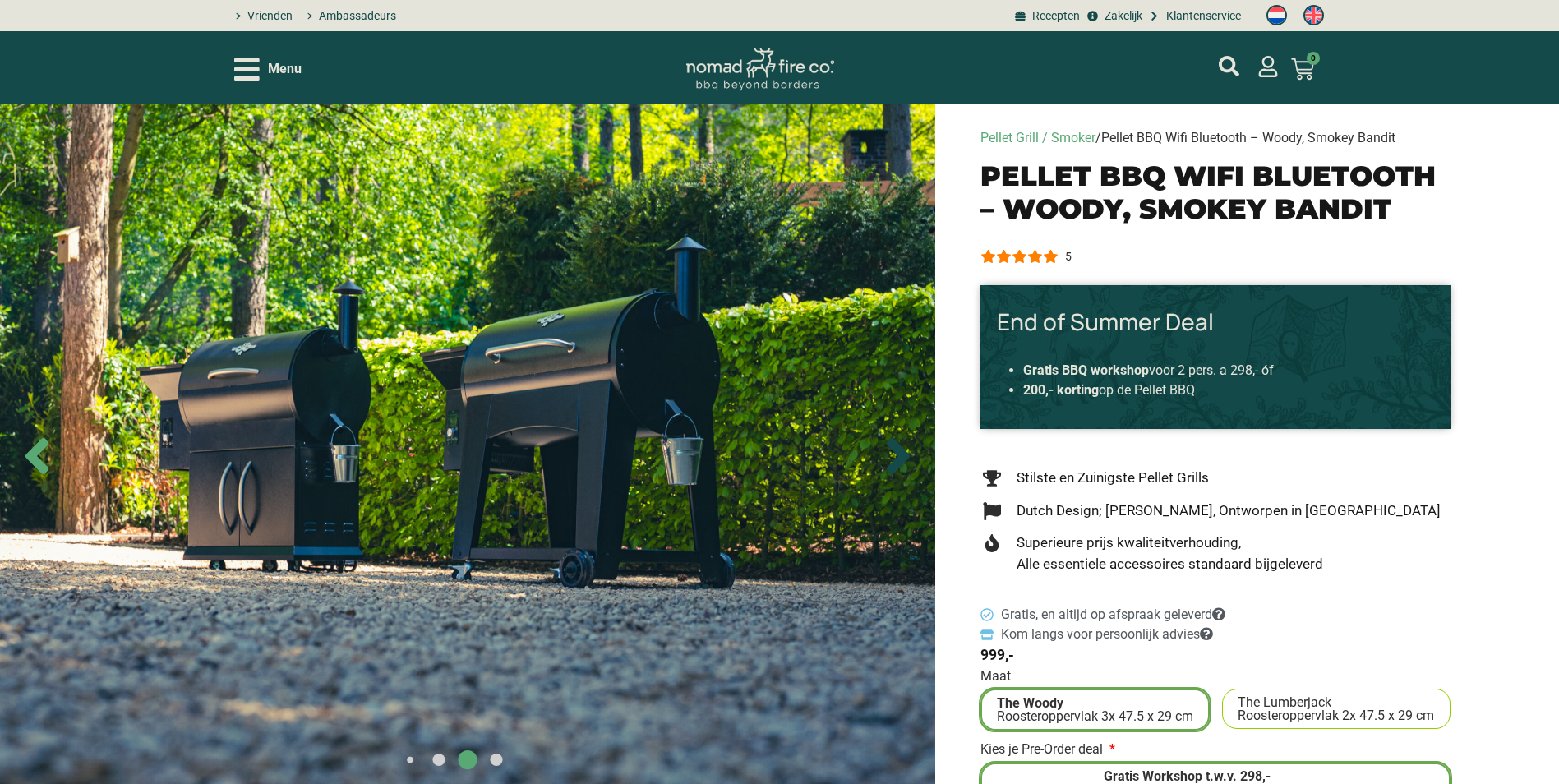
click at [896, 474] on icon "Next slide" at bounding box center [898, 456] width 23 height 36
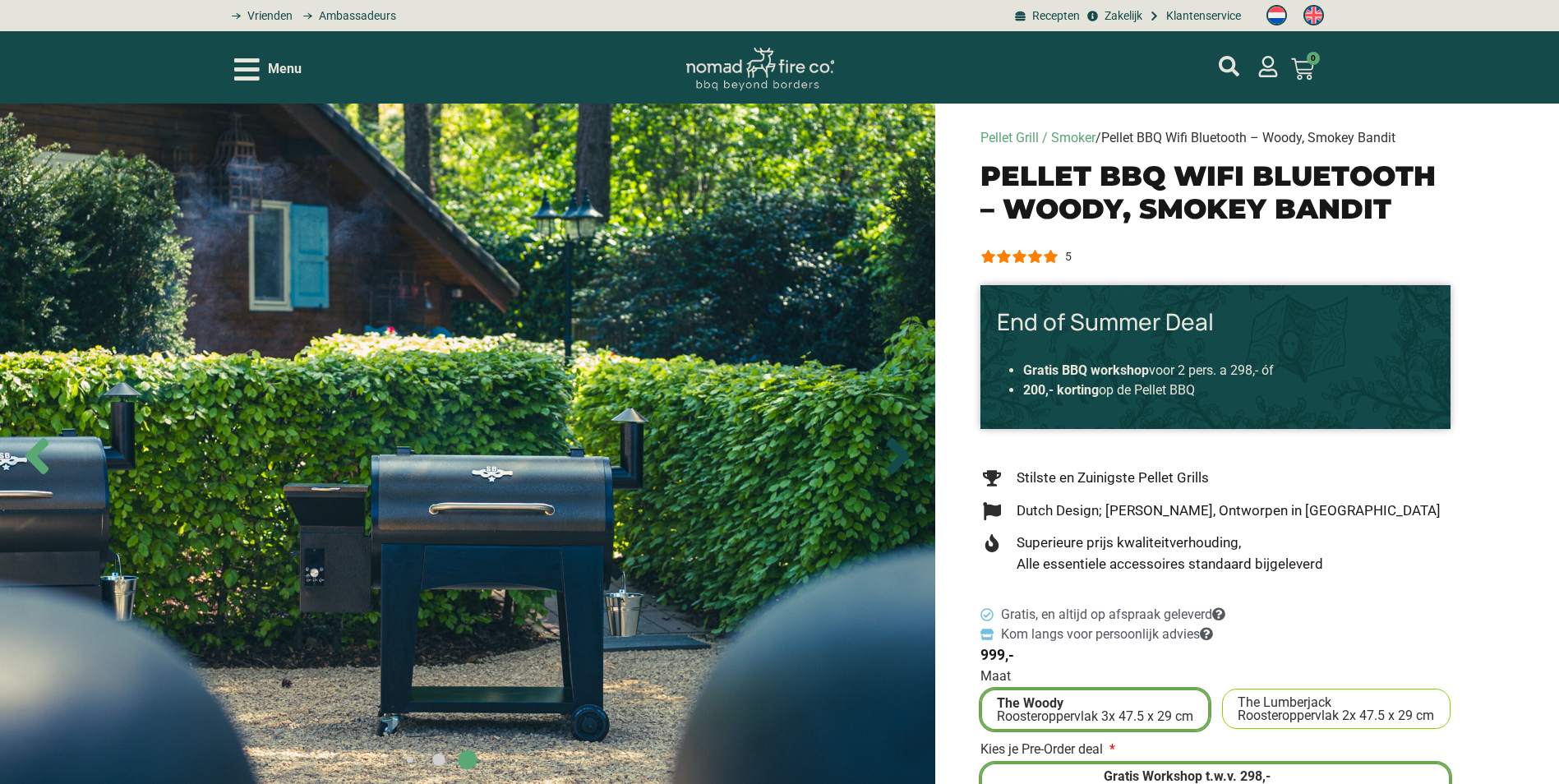
click at [896, 474] on icon "Next slide" at bounding box center [898, 456] width 23 height 36
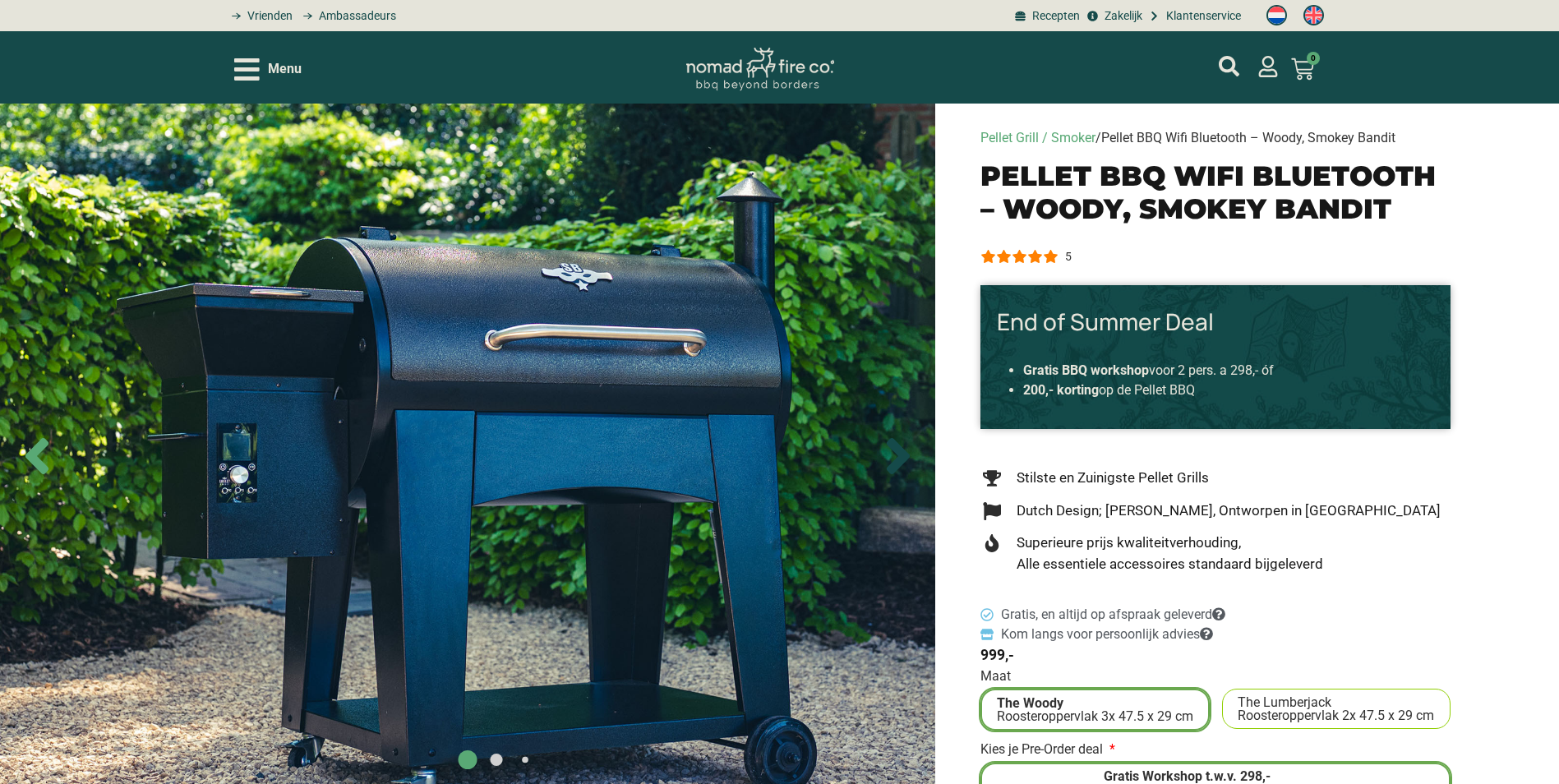
click at [897, 474] on icon "Next slide" at bounding box center [898, 456] width 23 height 36
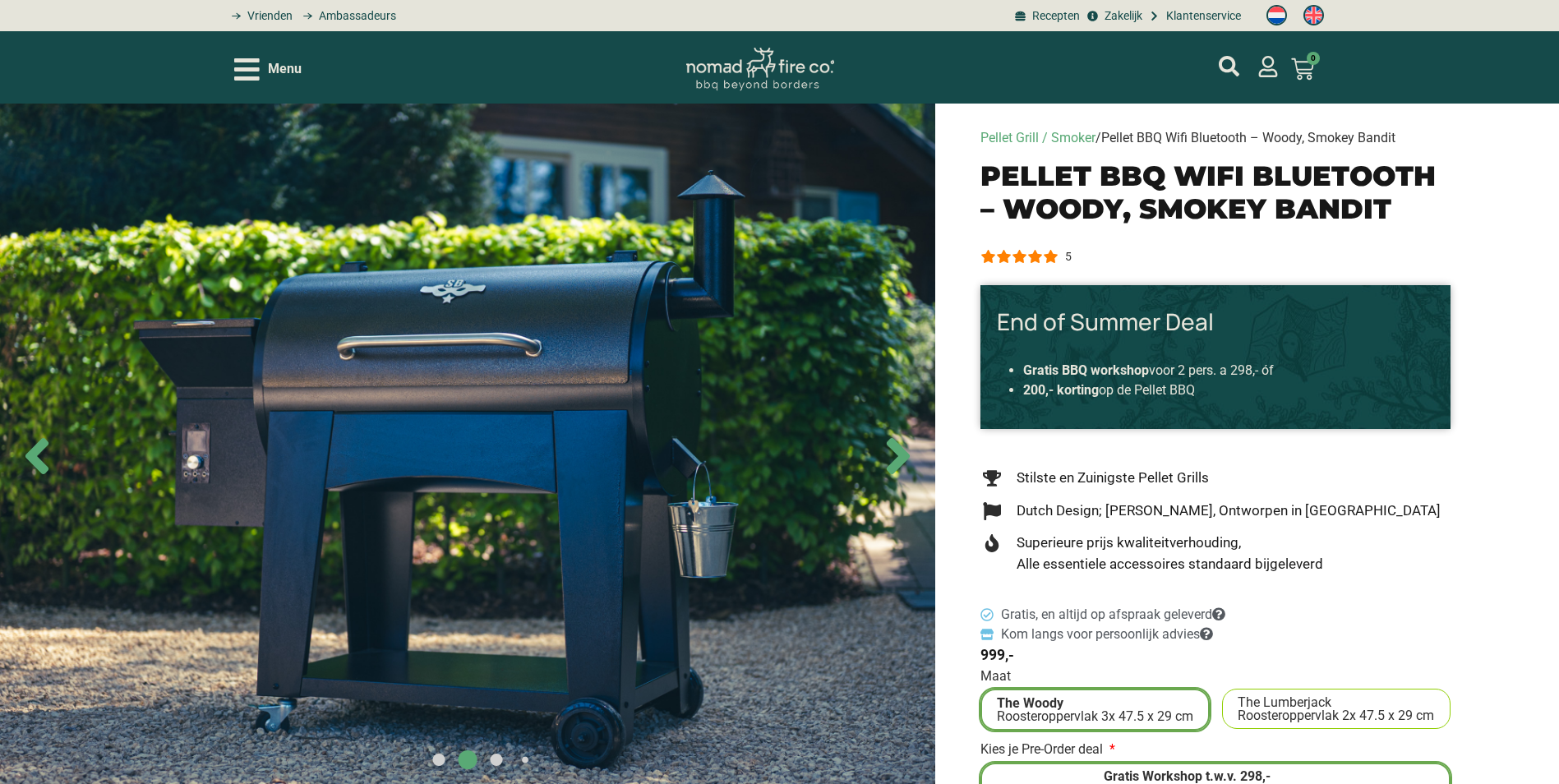
click at [584, 246] on img at bounding box center [468, 456] width 936 height 706
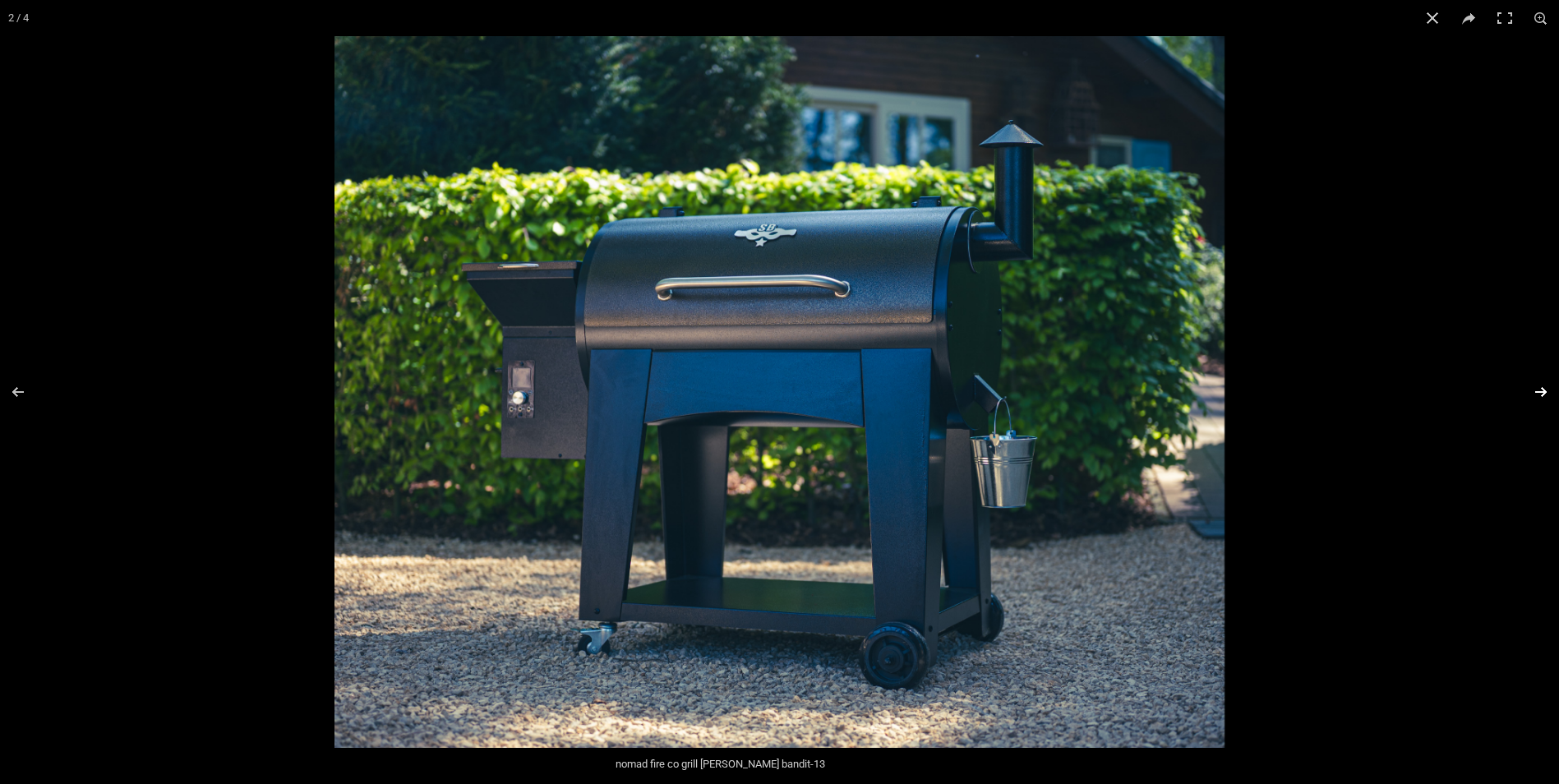
click at [1536, 393] on button "Next (arrow right)" at bounding box center [1531, 392] width 58 height 82
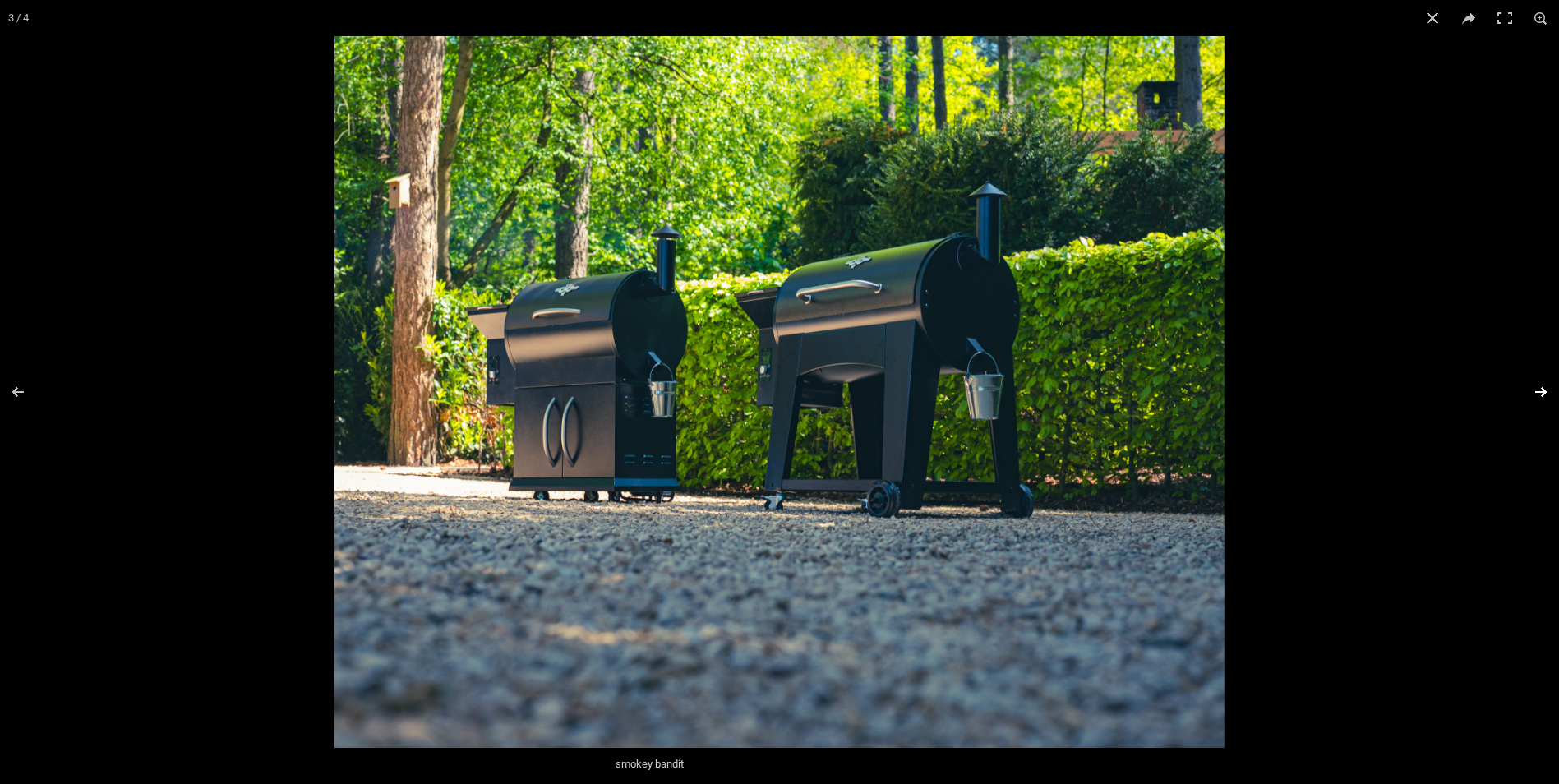
click at [1537, 394] on button "Next (arrow right)" at bounding box center [1531, 392] width 58 height 82
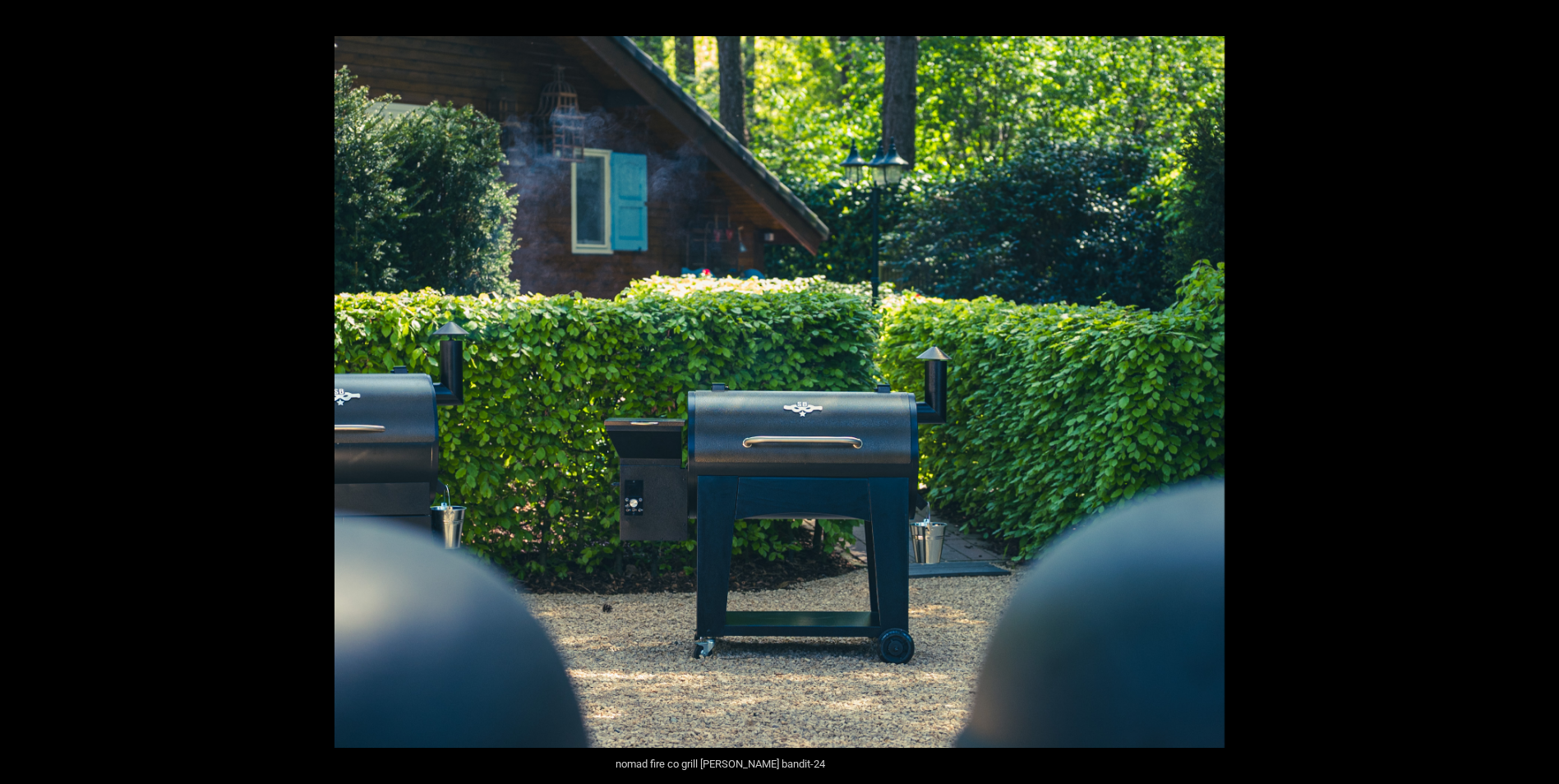
click at [1537, 394] on button "Next (arrow right)" at bounding box center [1531, 392] width 58 height 82
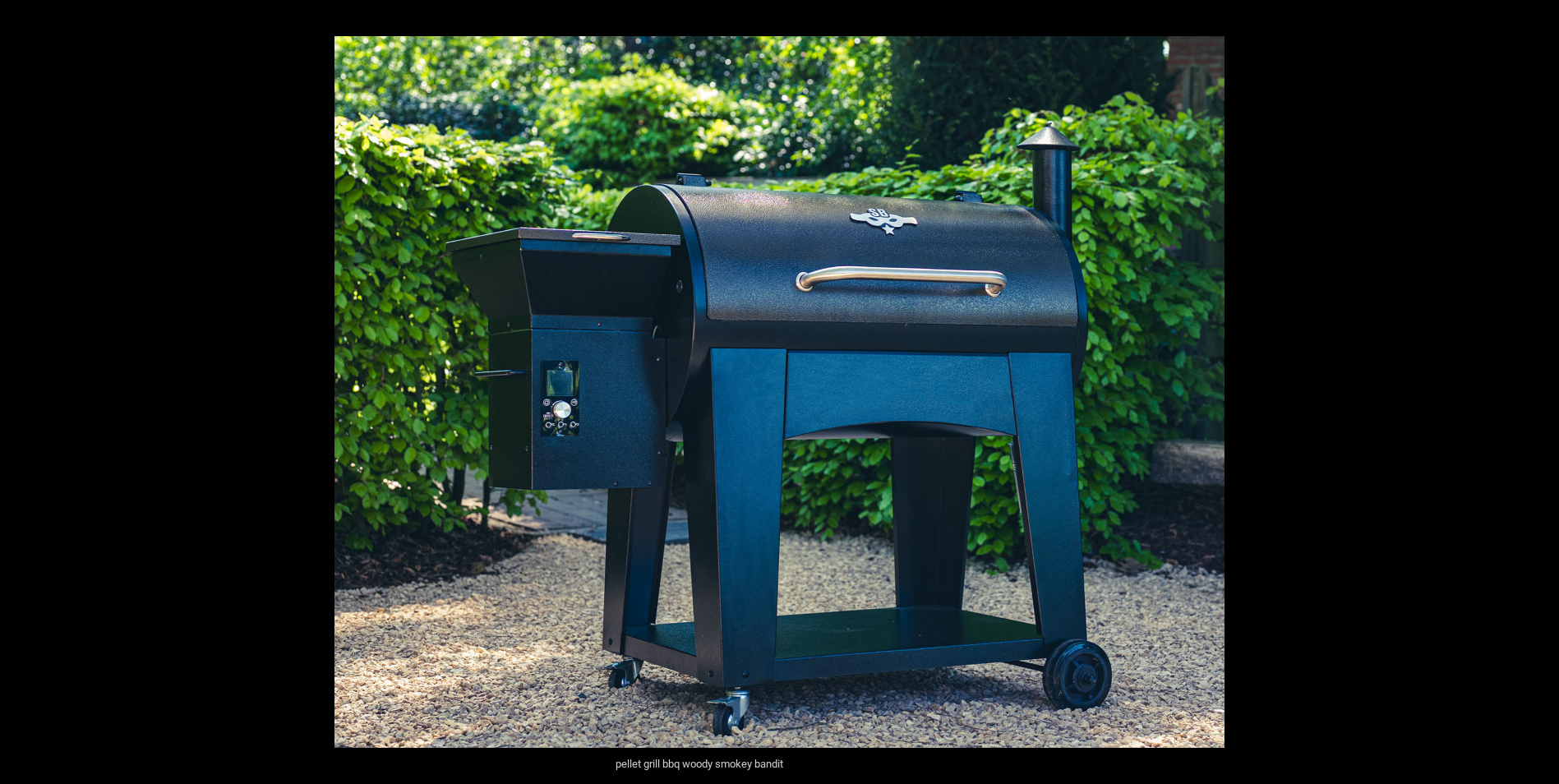
click at [1537, 394] on button "Next (arrow right)" at bounding box center [1531, 392] width 58 height 82
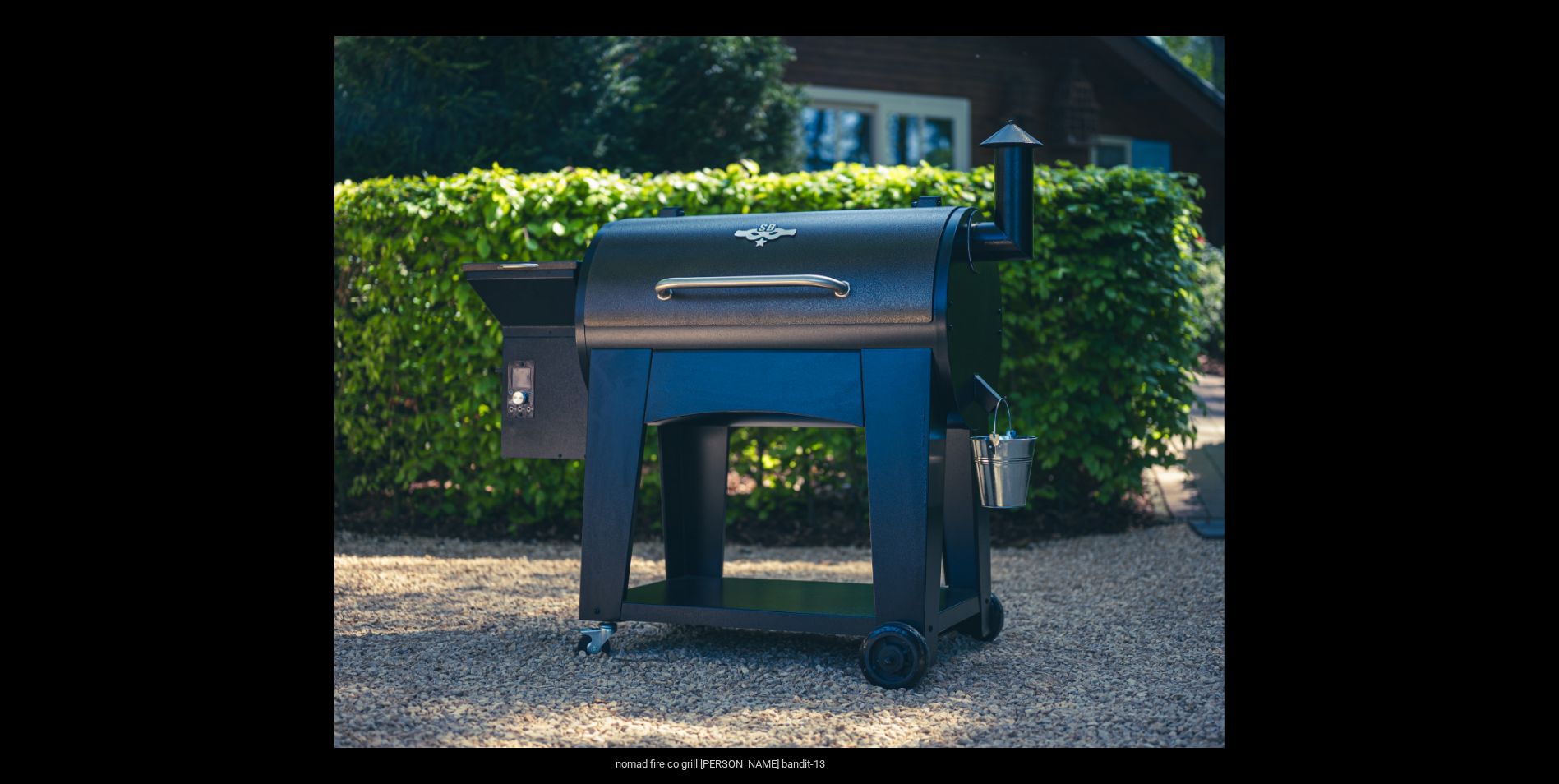
click at [1537, 394] on button "Next (arrow right)" at bounding box center [1531, 392] width 58 height 82
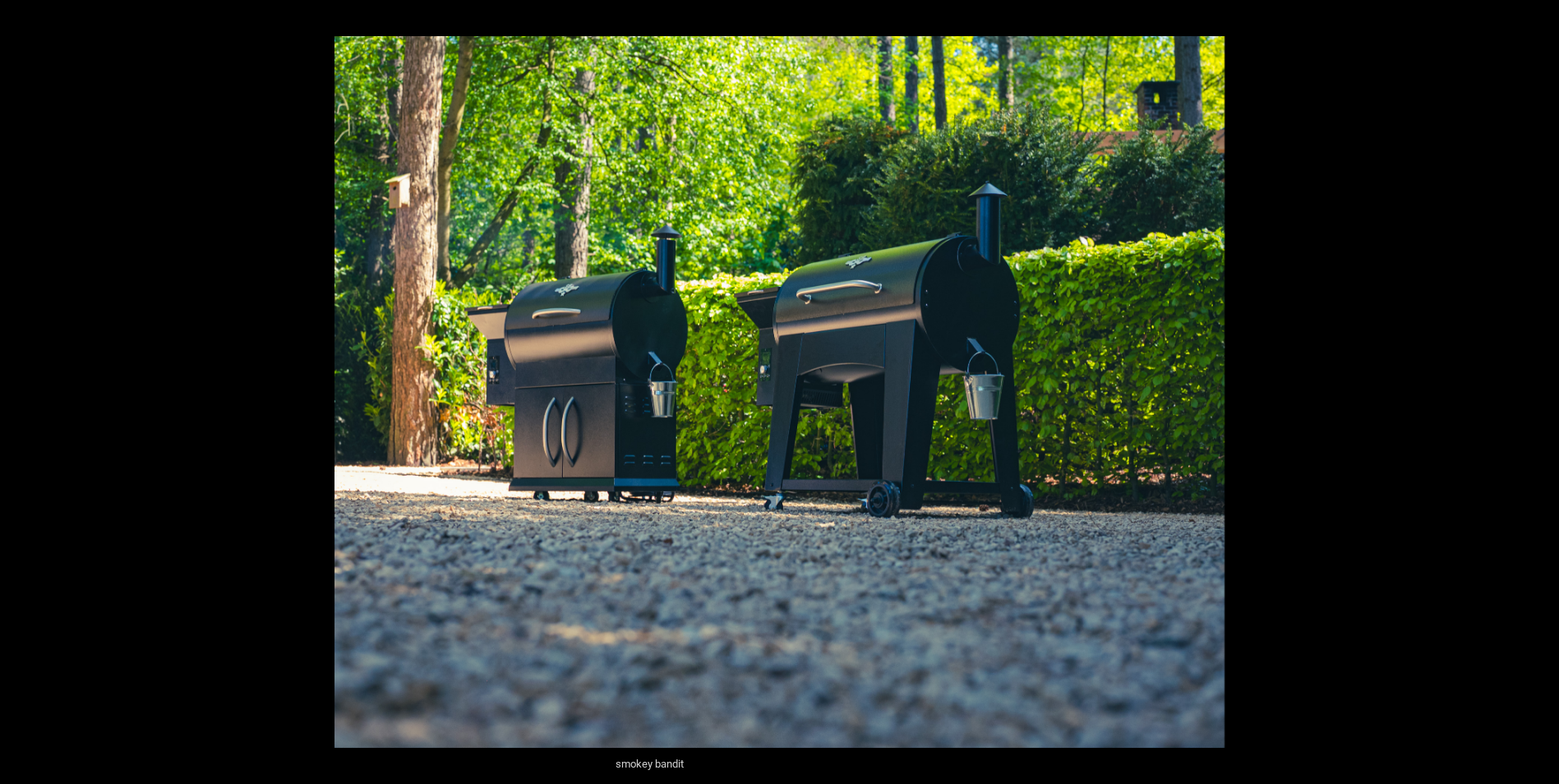
click at [1537, 394] on button "Next (arrow right)" at bounding box center [1531, 392] width 58 height 82
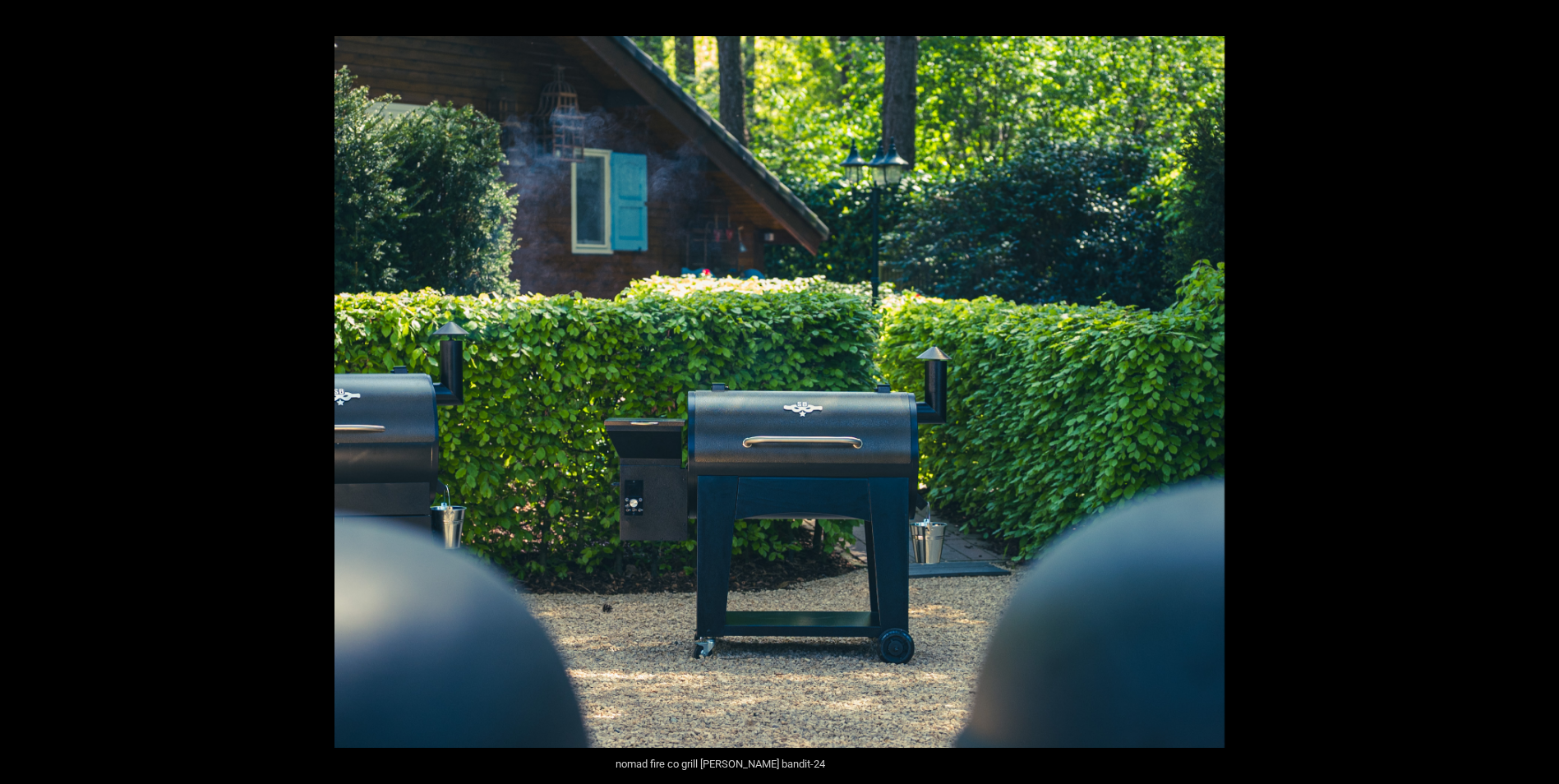
click at [1537, 394] on button "Next (arrow right)" at bounding box center [1531, 392] width 58 height 82
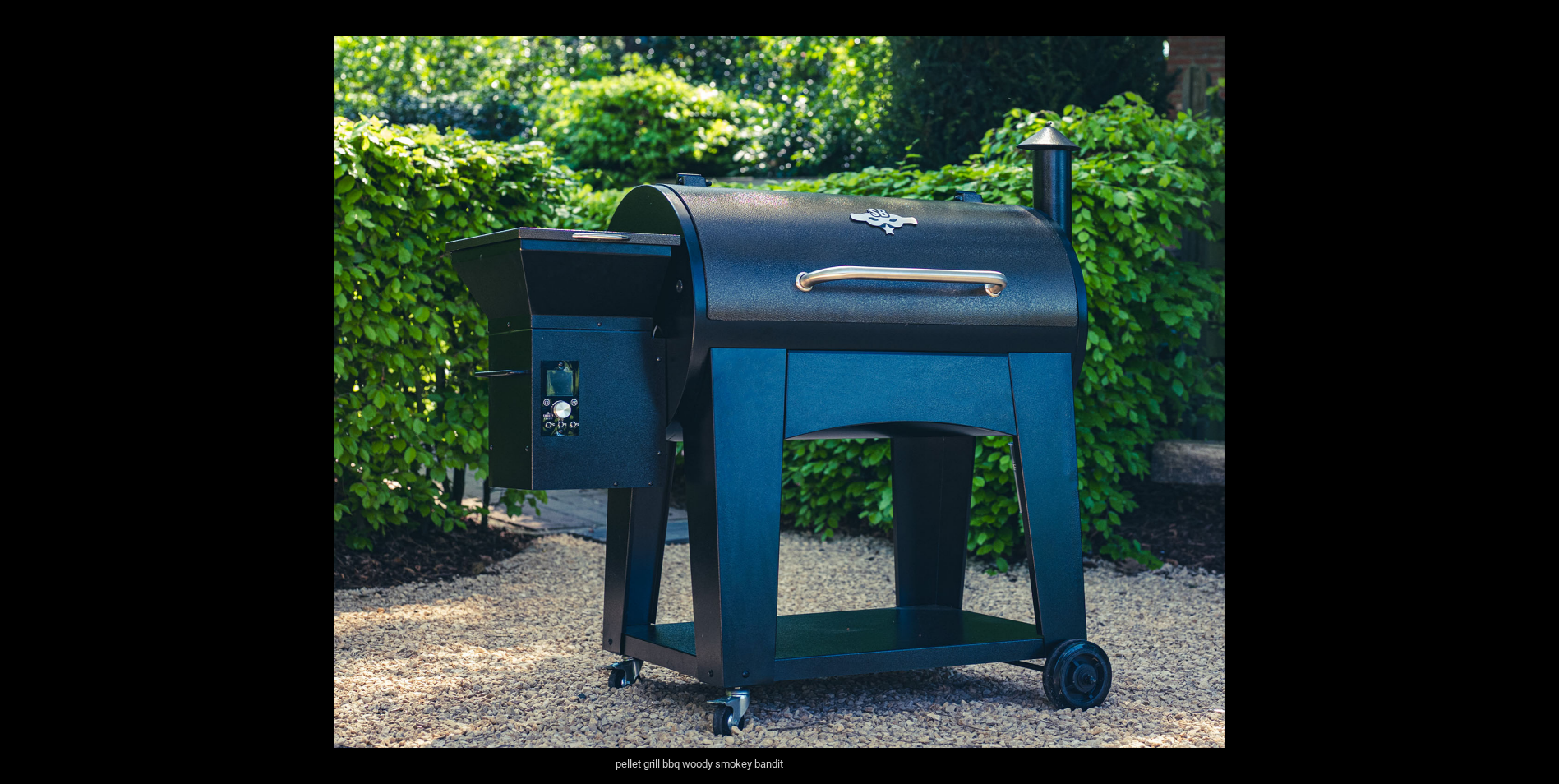
click at [1537, 394] on button "Next (arrow right)" at bounding box center [1531, 392] width 58 height 82
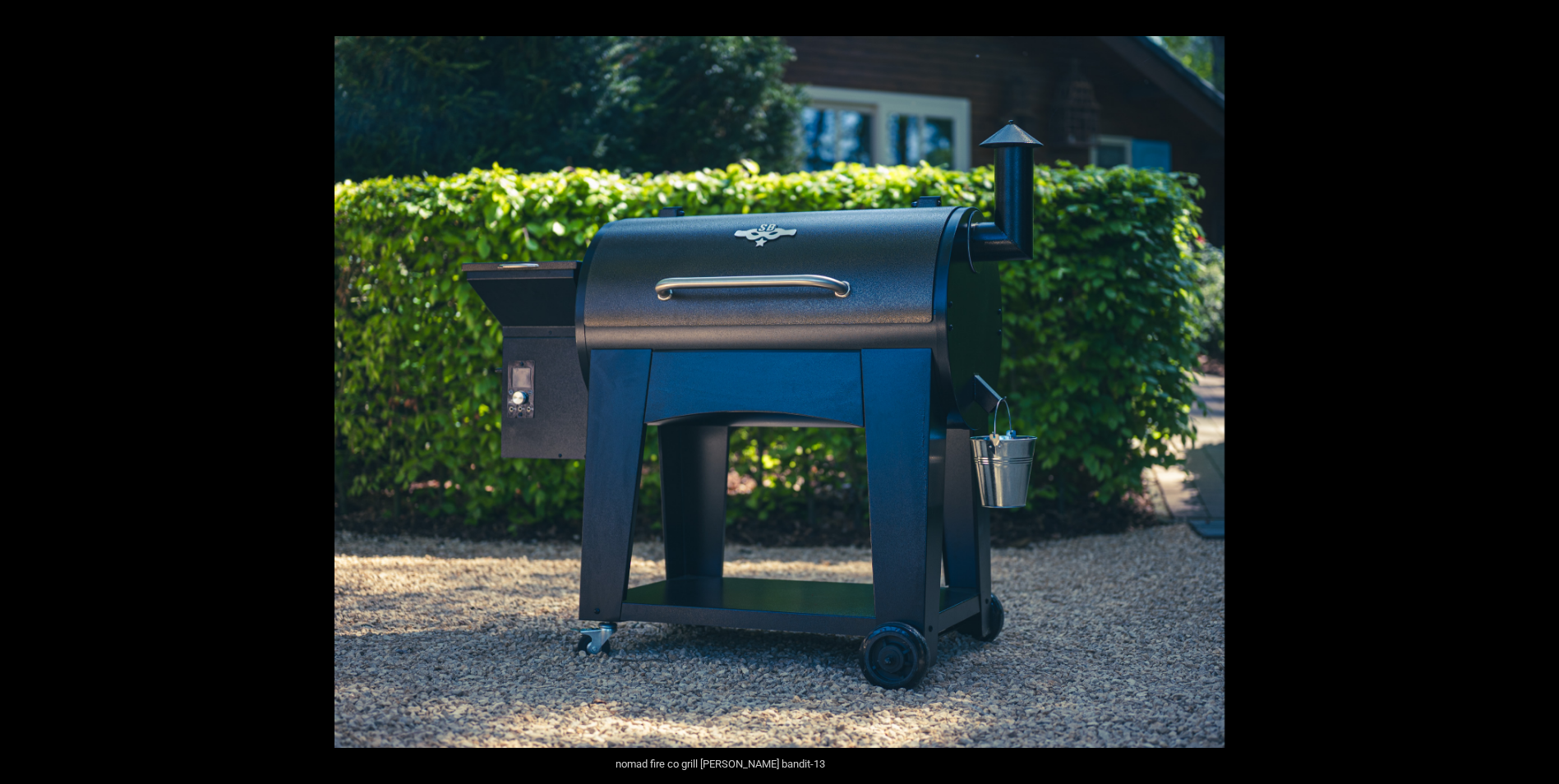
click at [1537, 394] on button "Next (arrow right)" at bounding box center [1531, 392] width 58 height 82
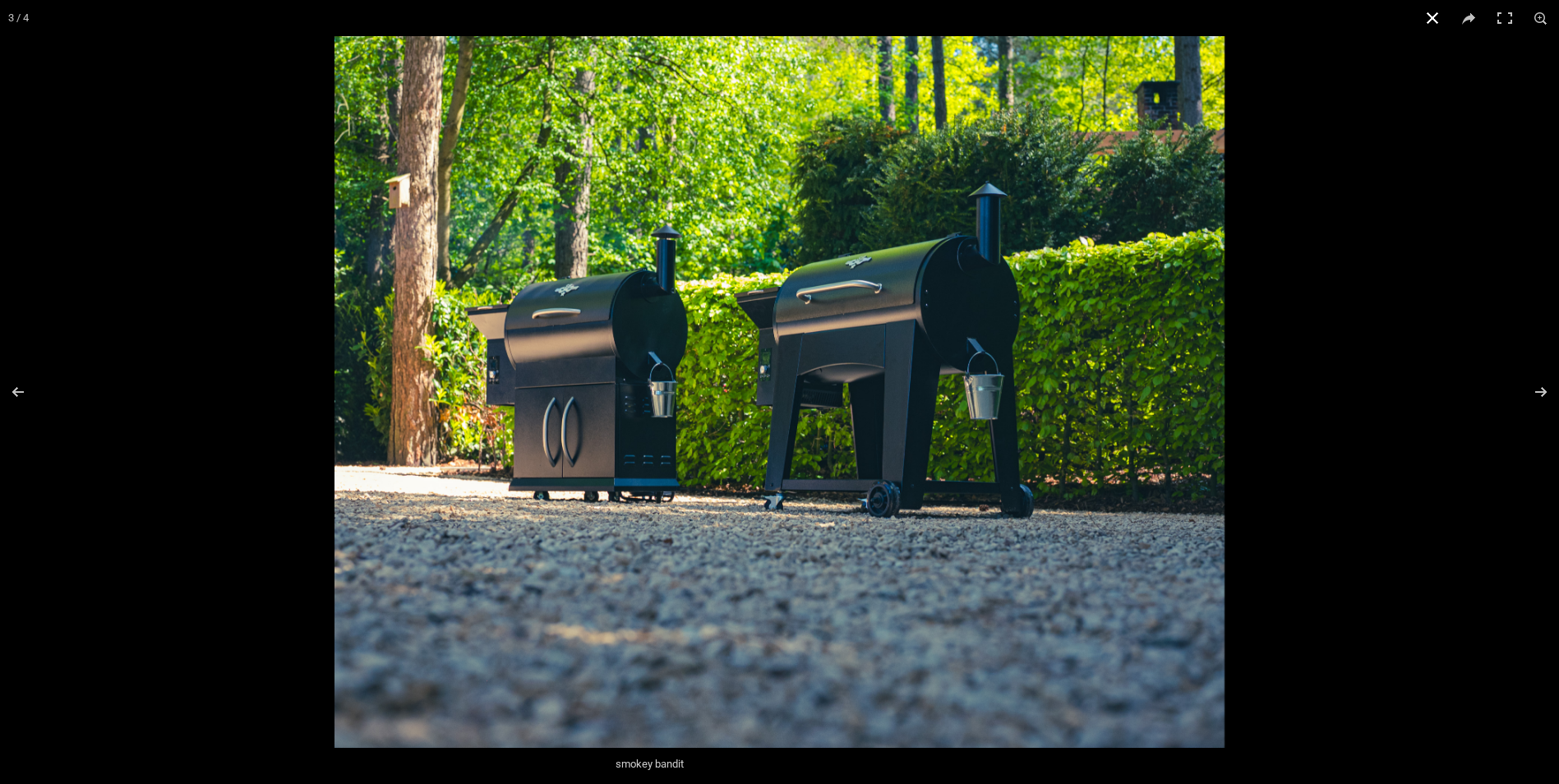
click at [1437, 25] on button "Close (Esc)" at bounding box center [1433, 18] width 36 height 36
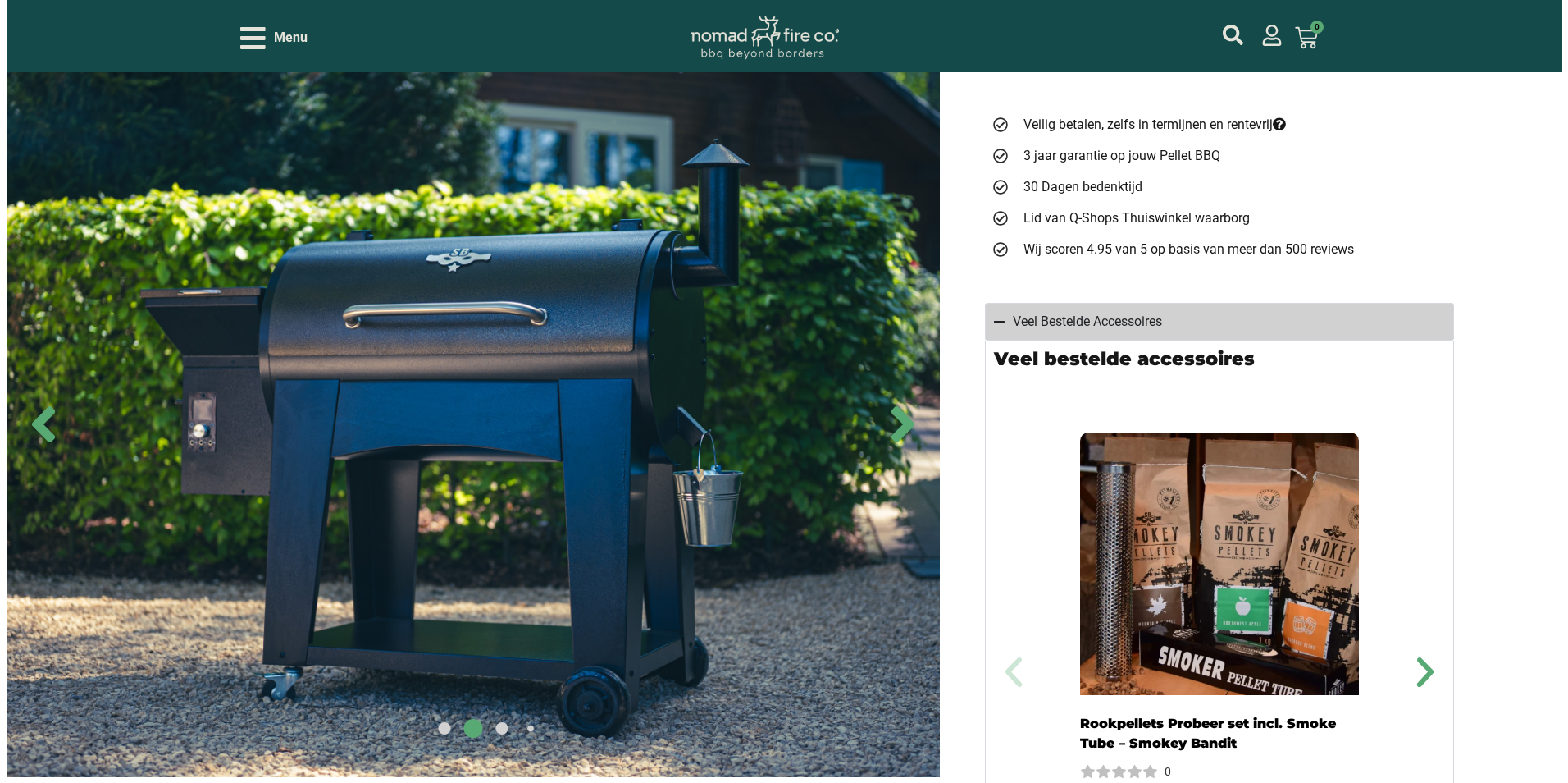
scroll to position [820, 0]
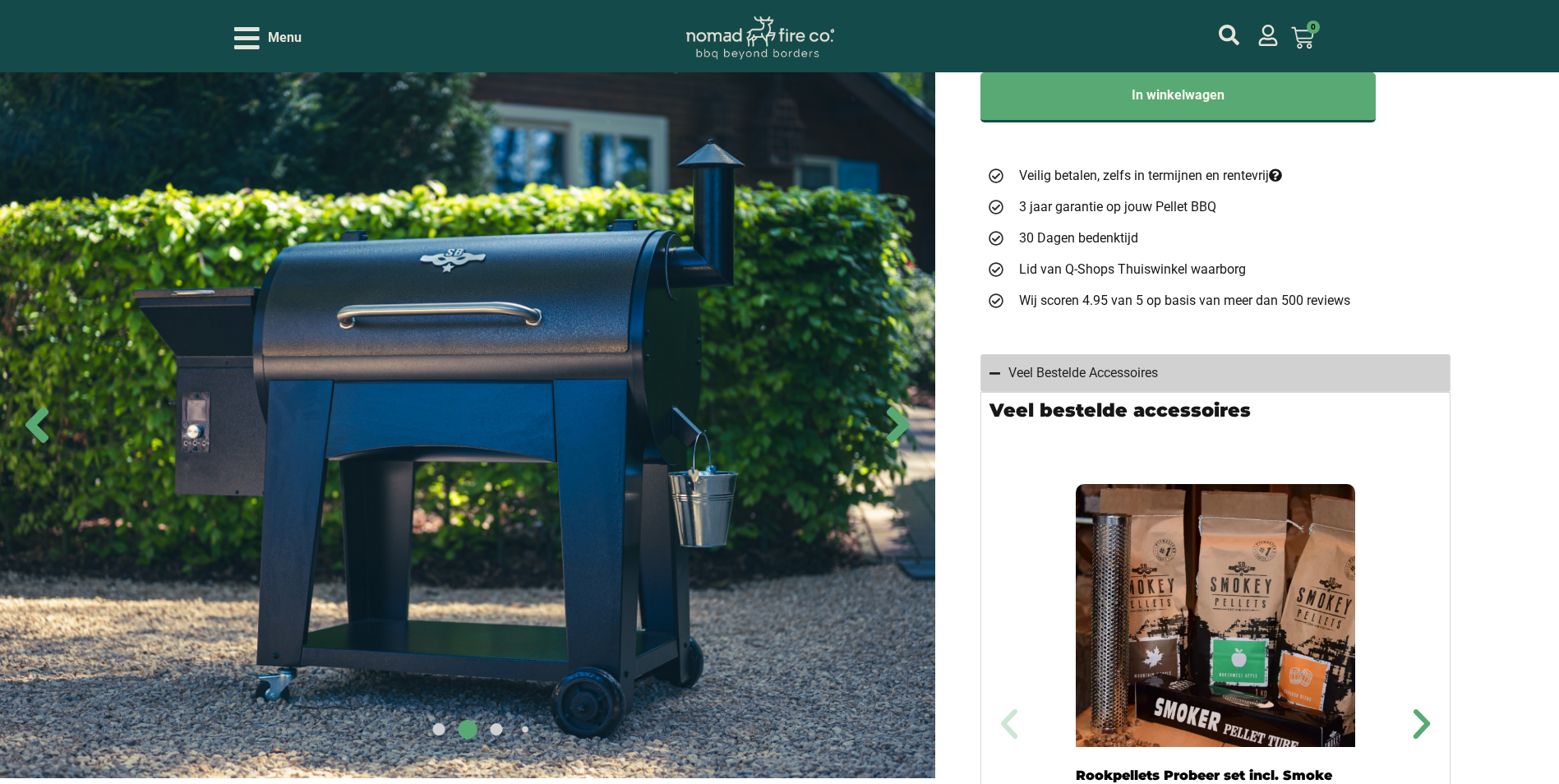
click at [251, 38] on icon "Open/Close Menu" at bounding box center [246, 38] width 26 height 22
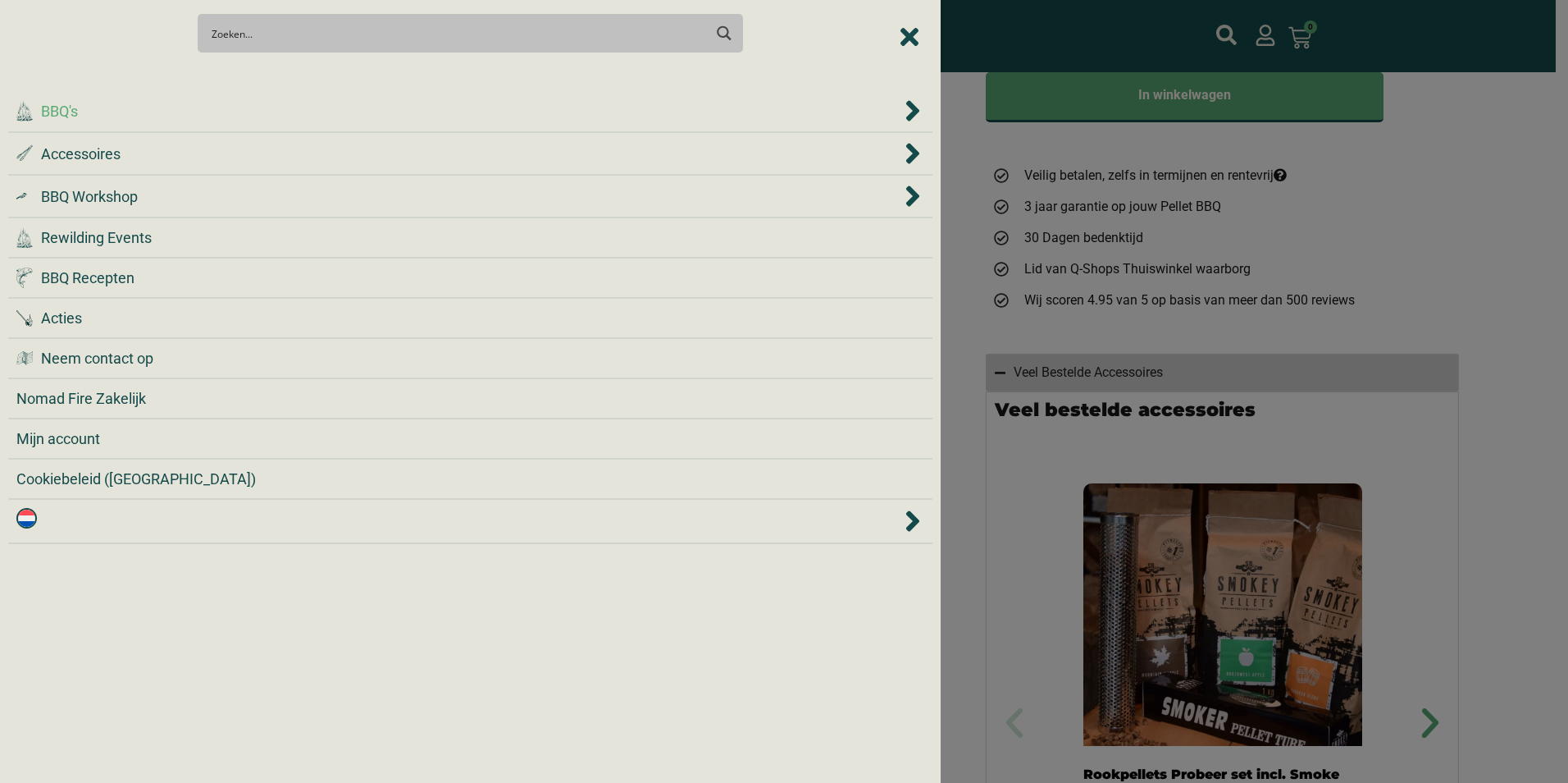
click at [59, 111] on span "BBQ's" at bounding box center [59, 111] width 37 height 22
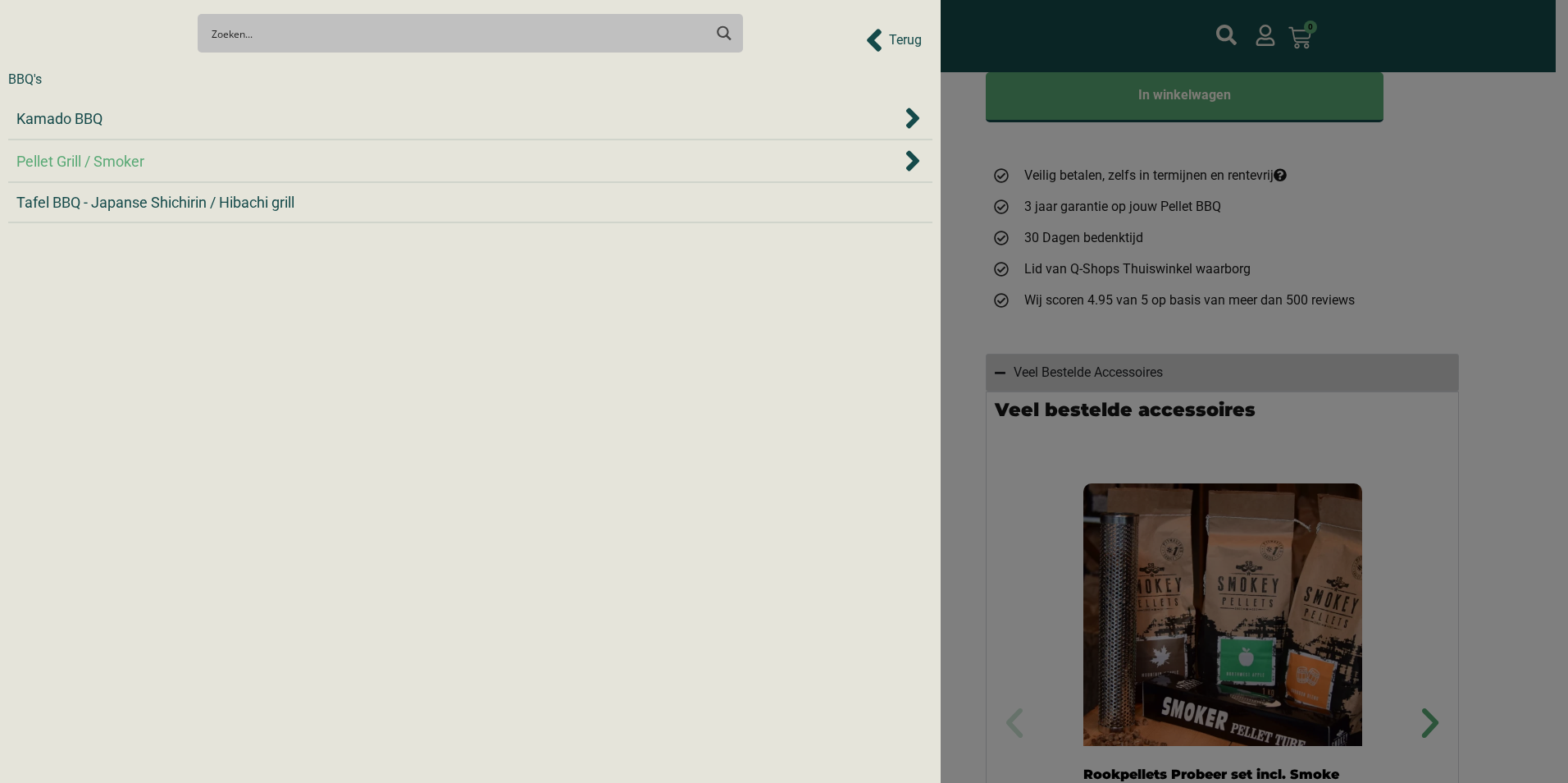
click at [113, 162] on span "Pellet Grill / Smoker" at bounding box center [80, 161] width 128 height 22
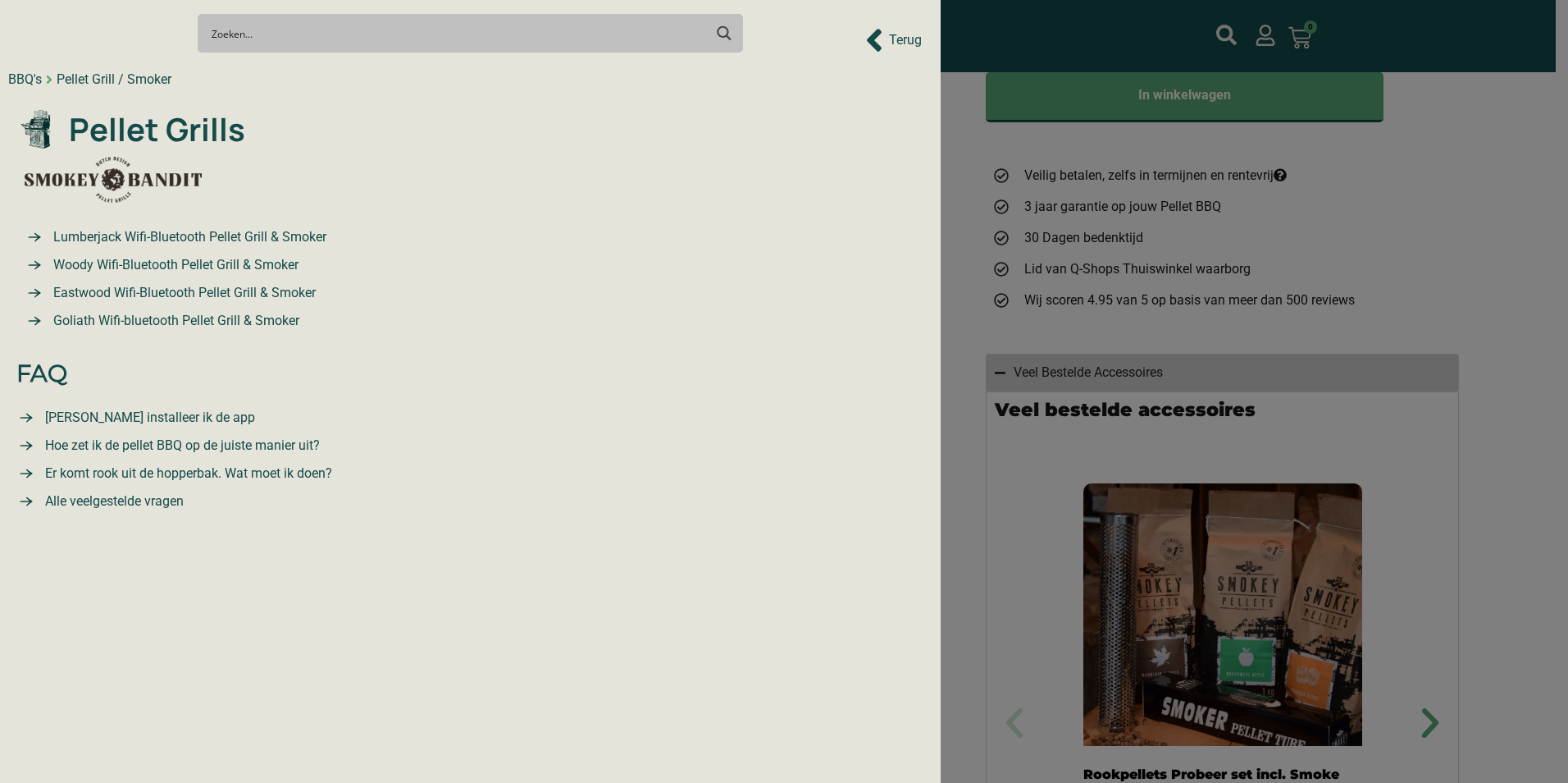
click at [148, 283] on span "Eastwood Wifi-Bluetooth Pellet Grill & Smoker" at bounding box center [182, 293] width 266 height 20
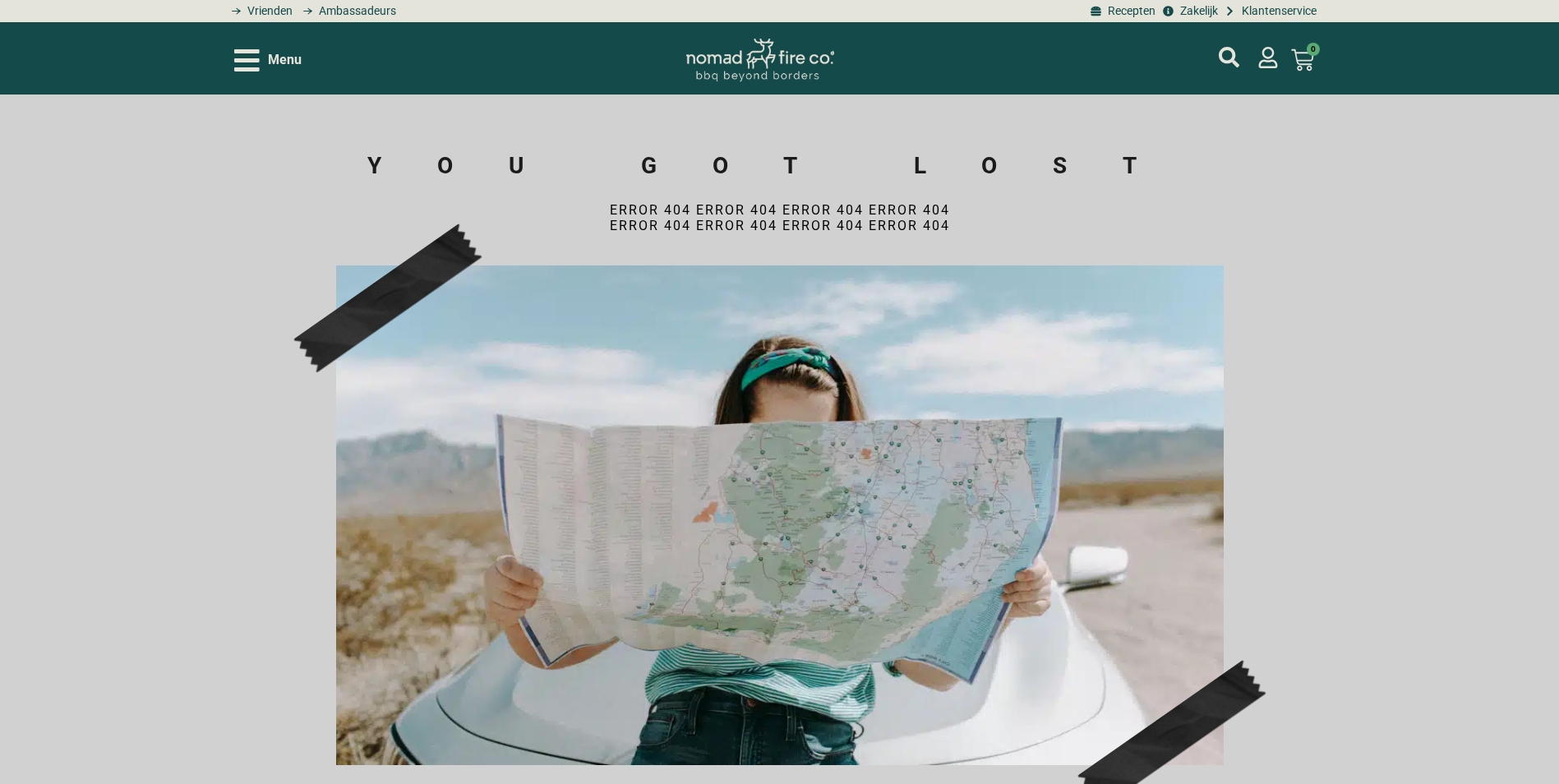
click at [261, 60] on div "Menu" at bounding box center [268, 60] width 68 height 28
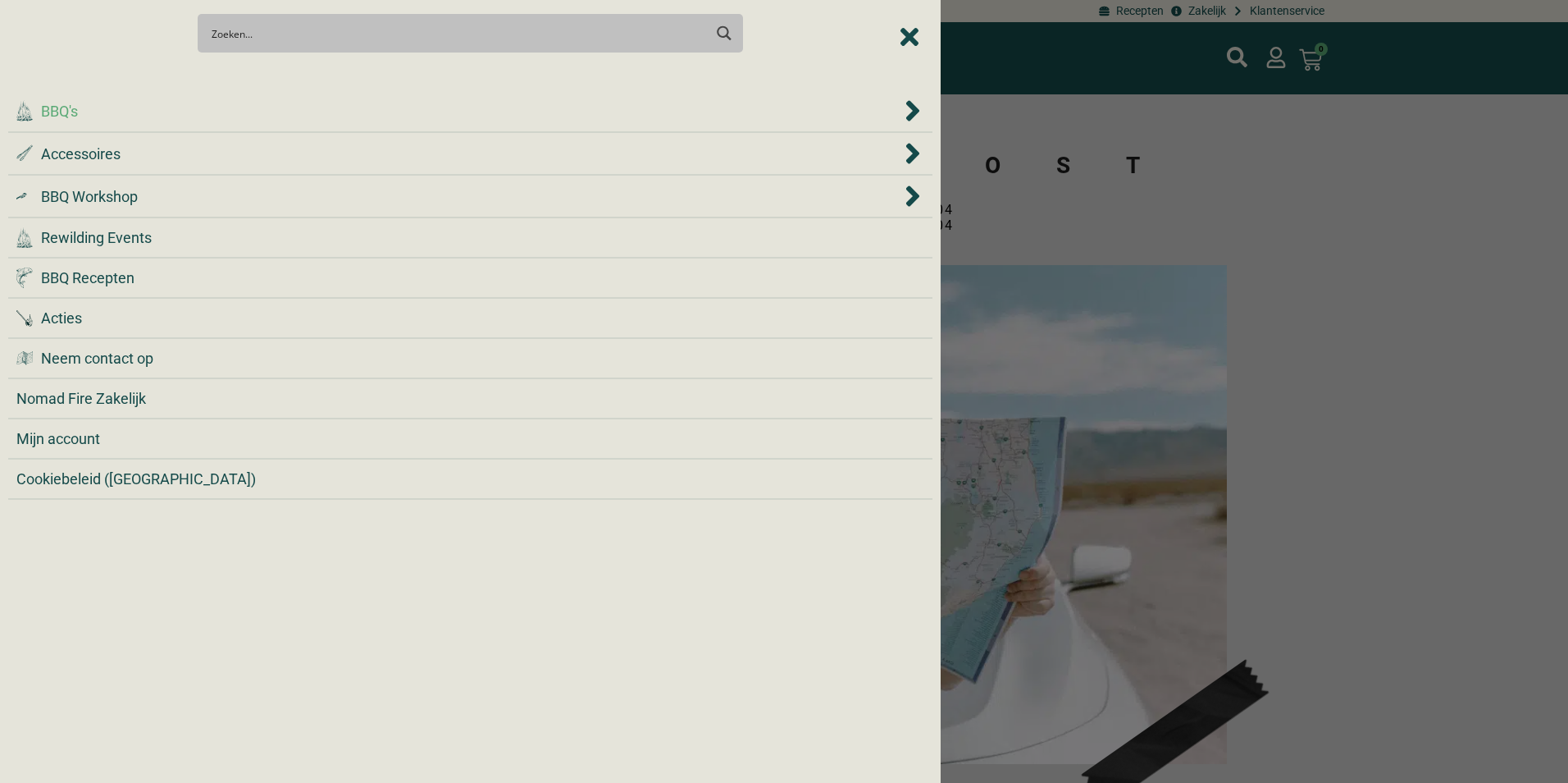
click at [70, 115] on span "BBQ's" at bounding box center [59, 111] width 37 height 22
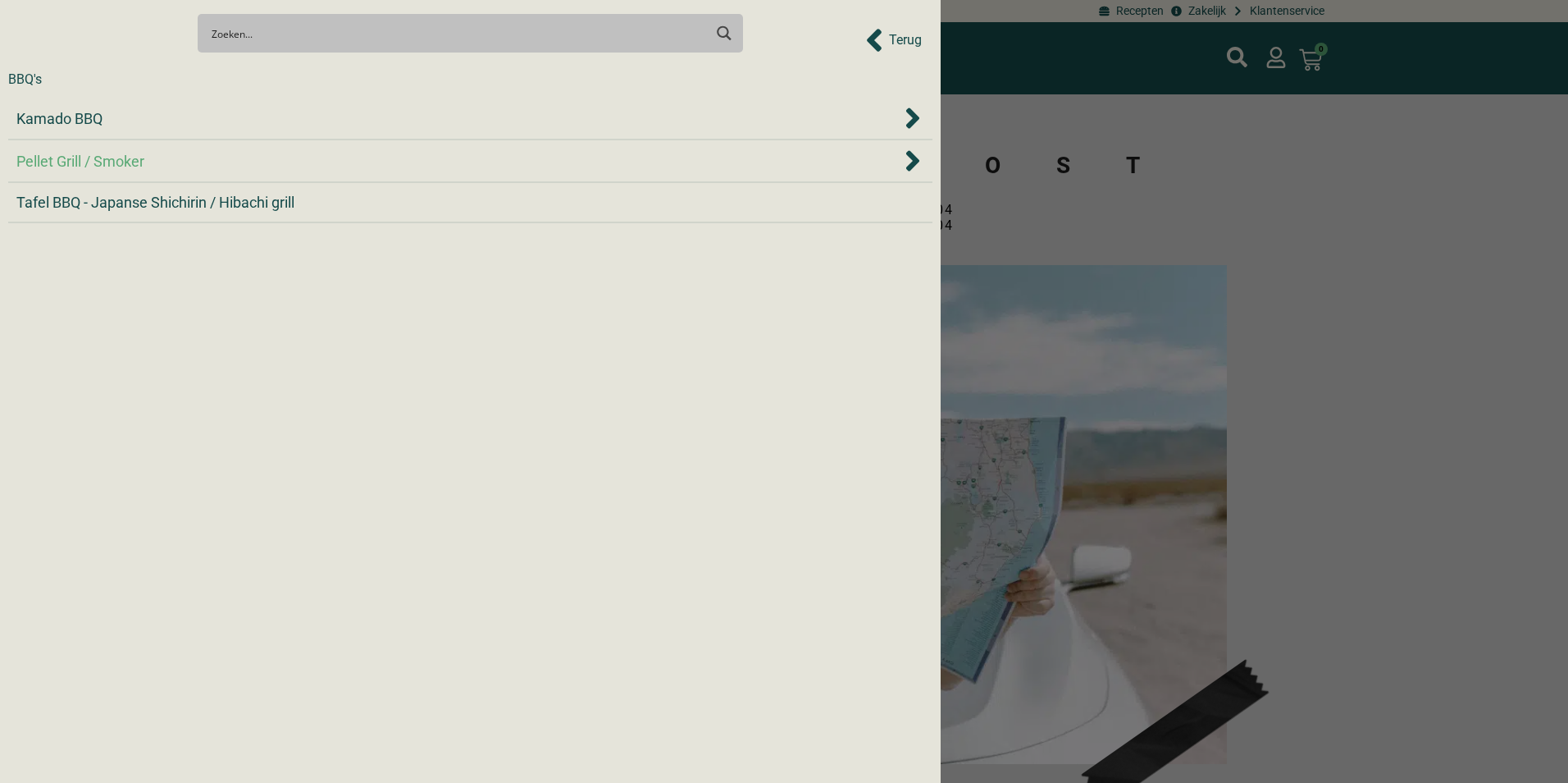
click at [75, 155] on span "Pellet Grill / Smoker" at bounding box center [80, 161] width 128 height 22
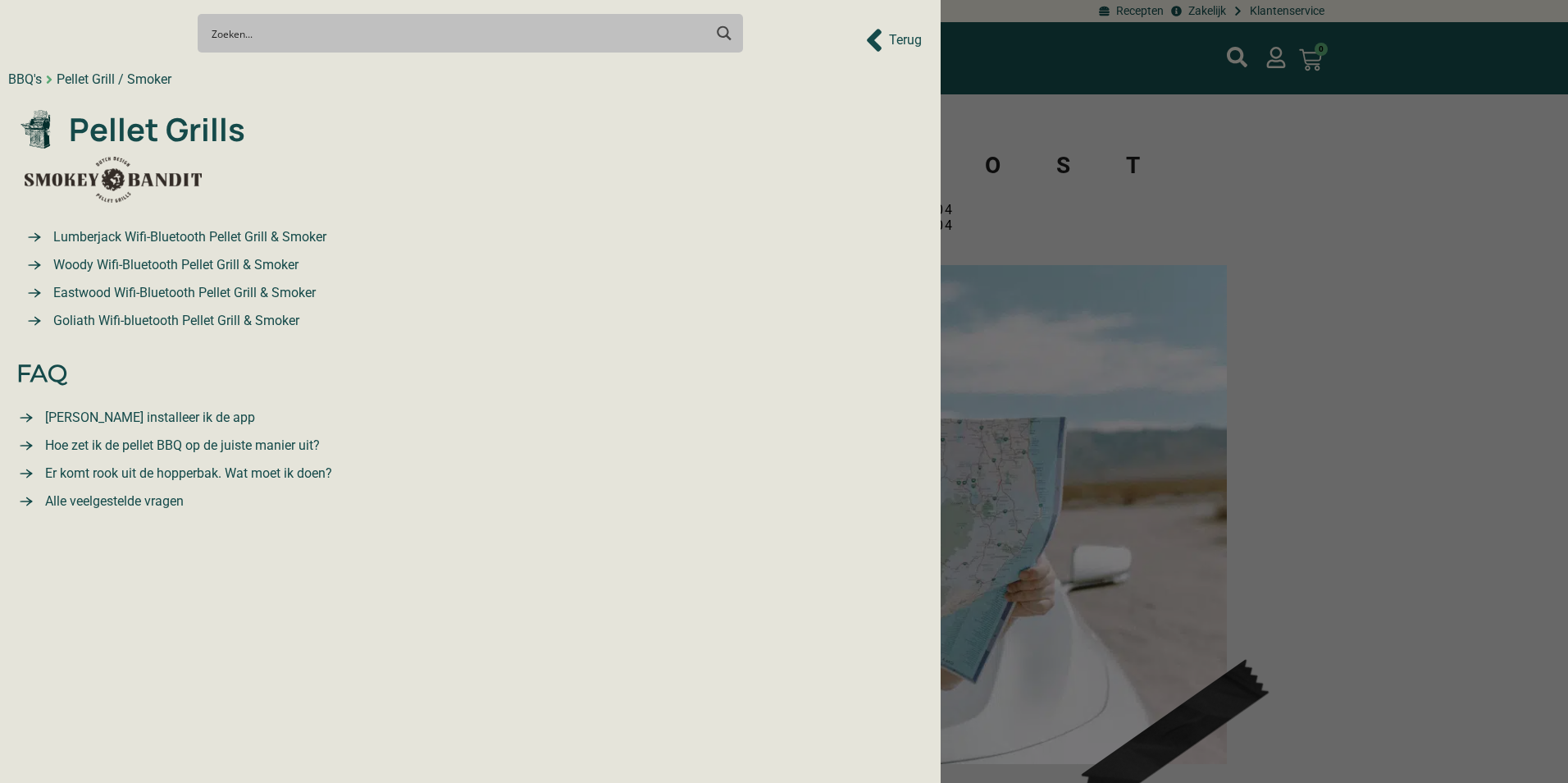
click at [153, 316] on span "Goliath Wifi-bluetooth Pellet Grill & Smoker" at bounding box center [174, 320] width 250 height 20
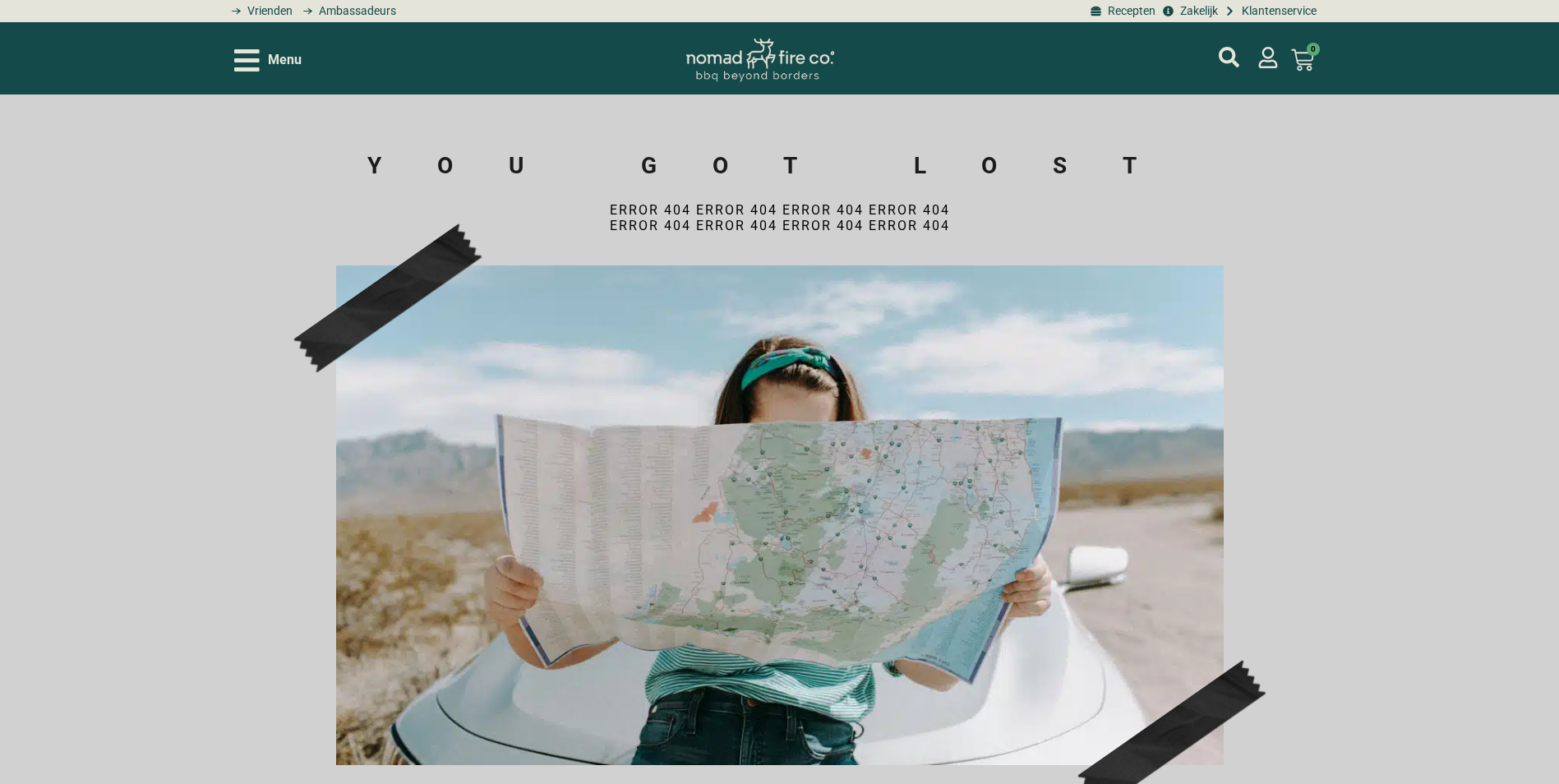
click at [256, 60] on icon "Open/Close Menu" at bounding box center [246, 60] width 26 height 22
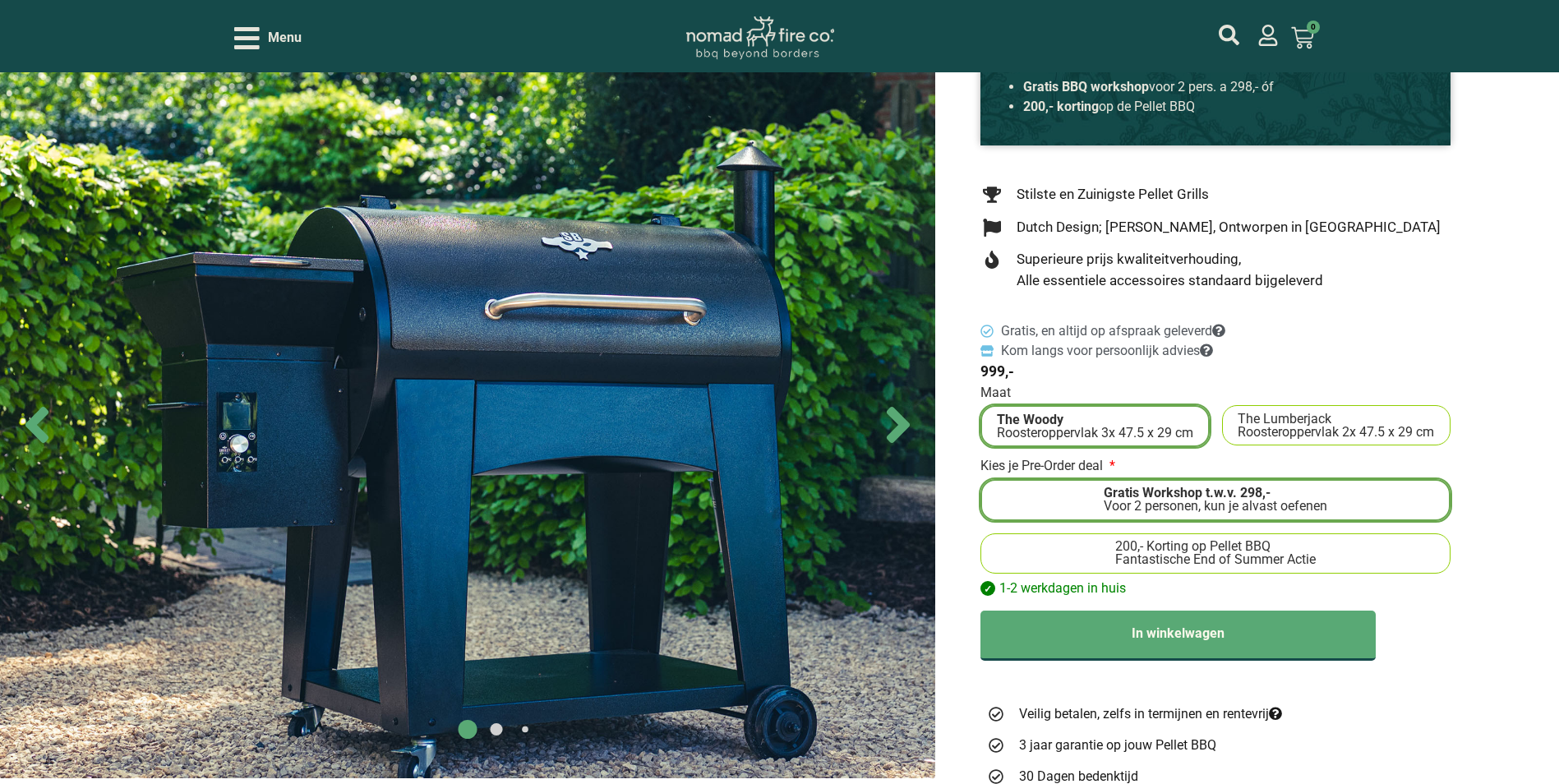
scroll to position [329, 0]
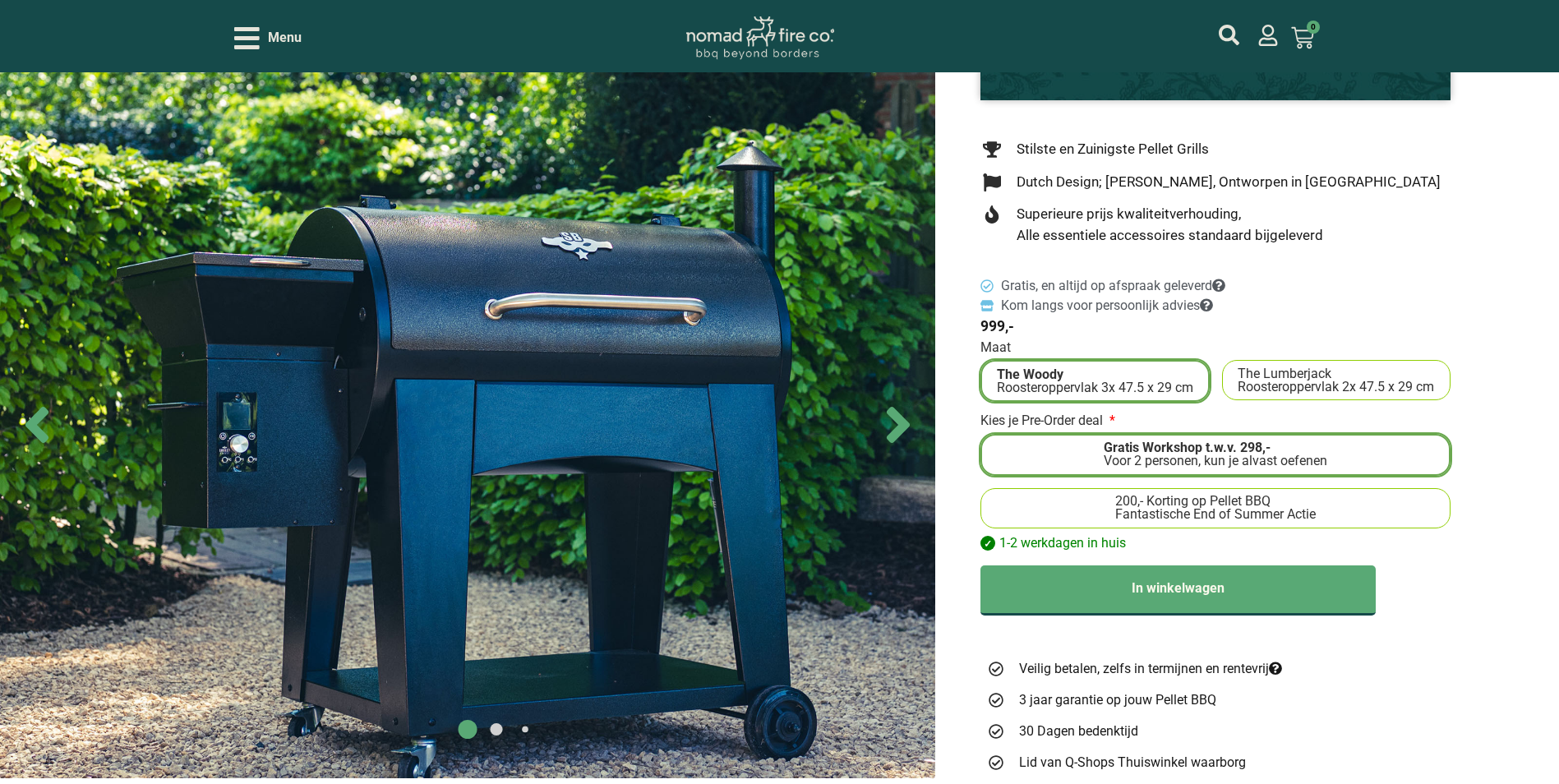
click at [1148, 508] on span "200,- Korting op Pellet BBQ" at bounding box center [1193, 500] width 156 height 13
click at [0, 0] on input "200,- Korting op Pellet BBQ Fantastische End of Summer Actie" at bounding box center [0, 0] width 0 height 0
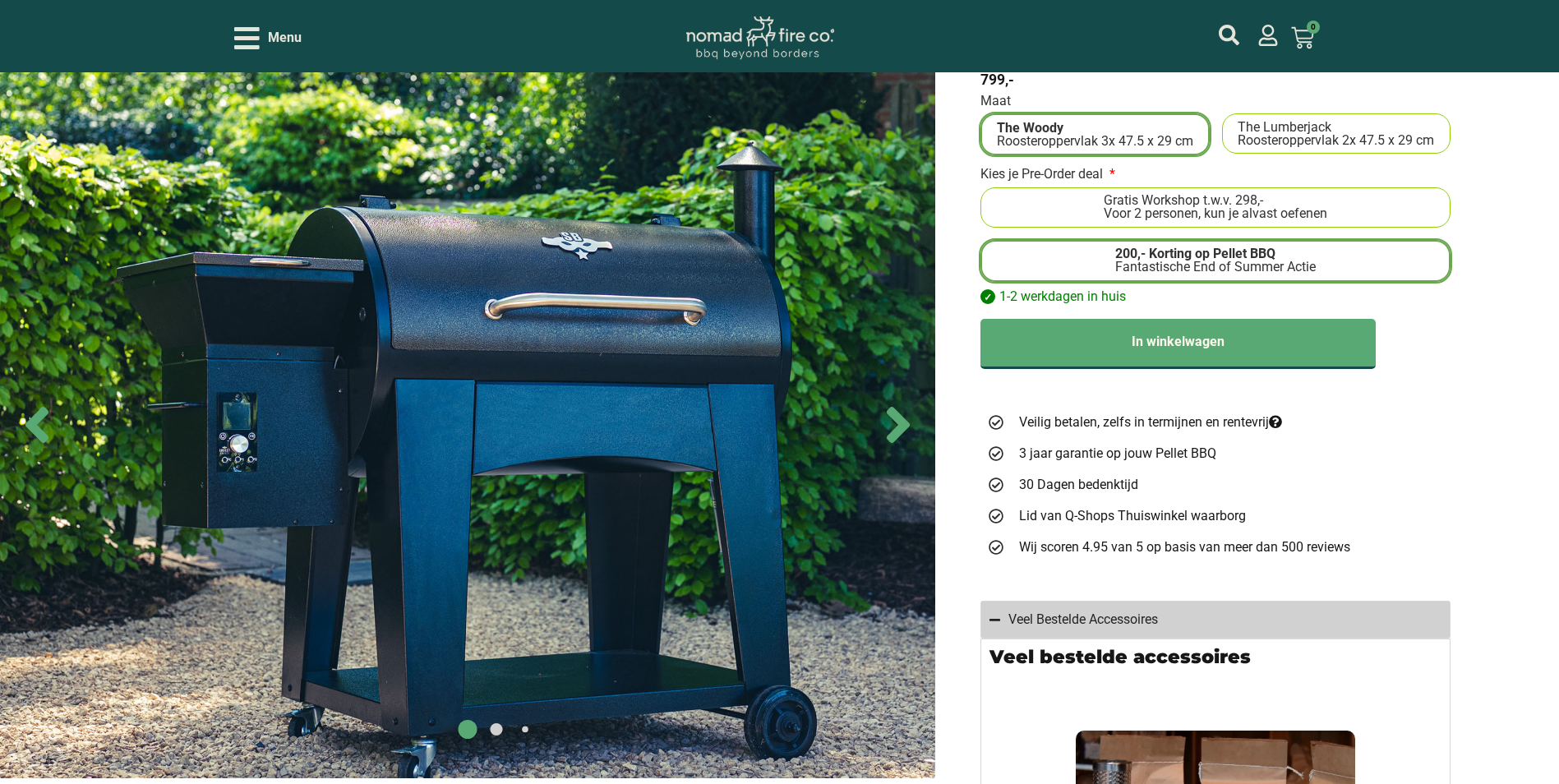
scroll to position [0, 0]
